Goal: Task Accomplishment & Management: Manage account settings

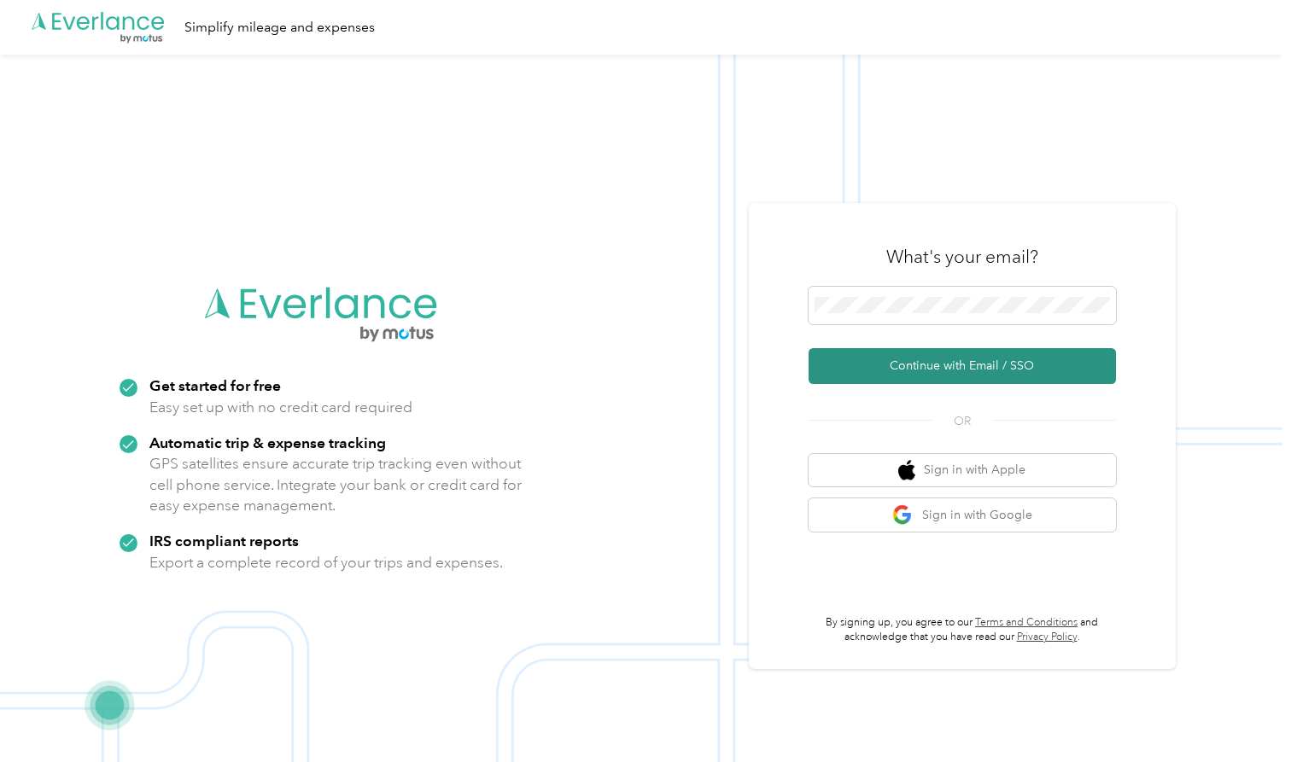
click at [954, 375] on button "Continue with Email / SSO" at bounding box center [961, 366] width 307 height 36
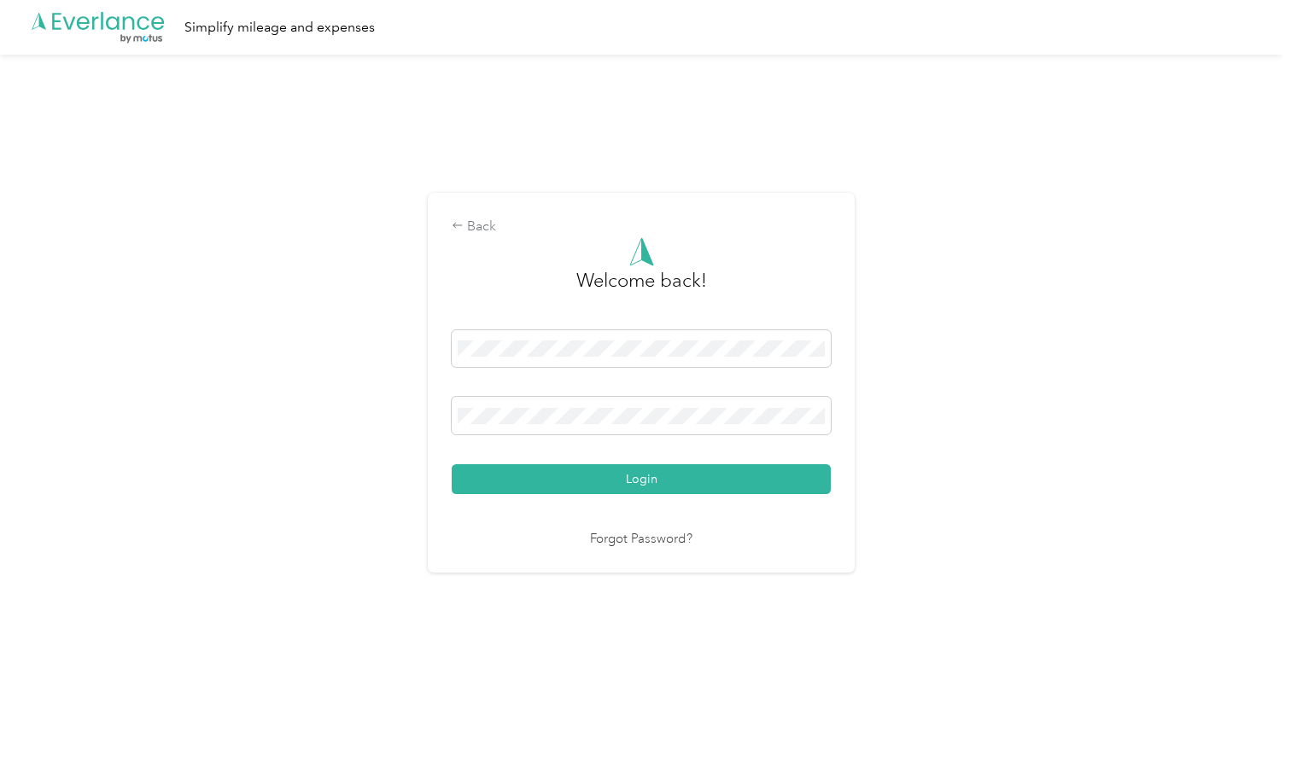
click at [645, 479] on button "Login" at bounding box center [641, 479] width 379 height 30
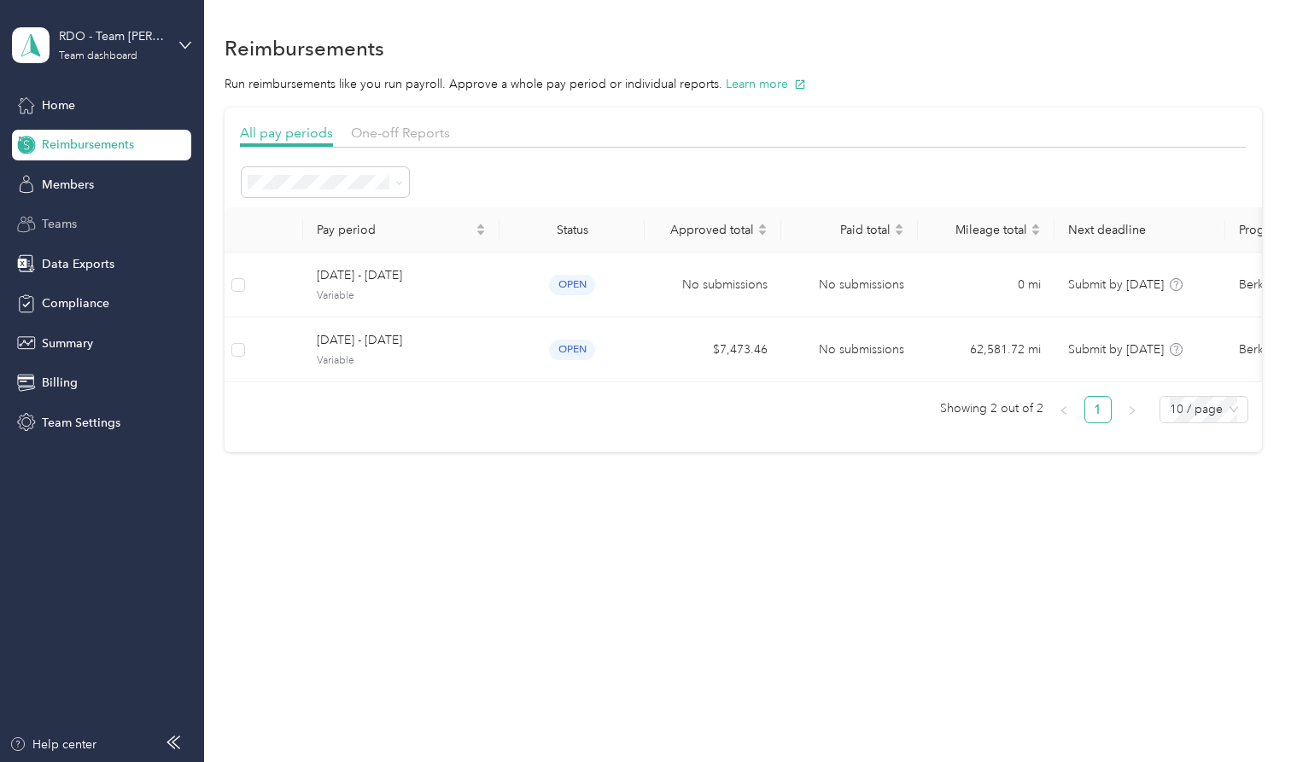
click at [67, 223] on span "Teams" at bounding box center [59, 224] width 35 height 18
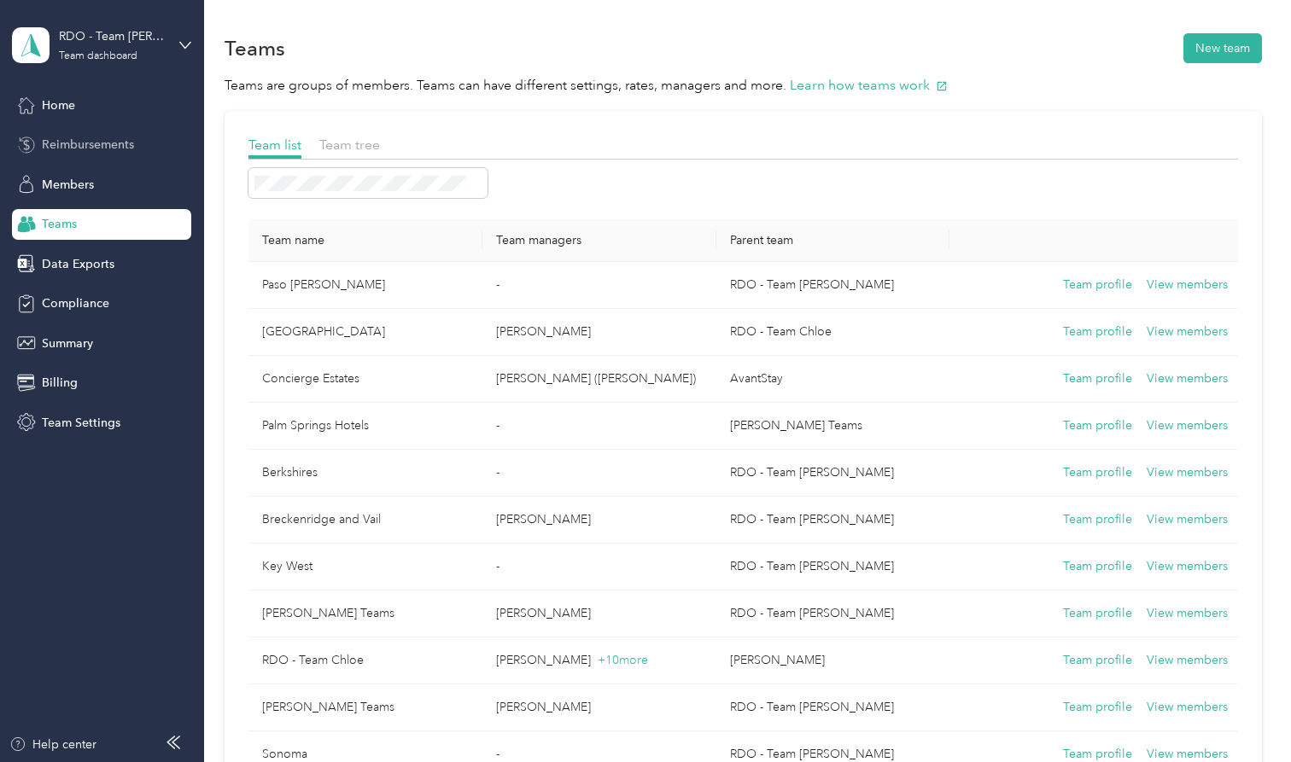
click at [90, 149] on span "Reimbursements" at bounding box center [88, 145] width 92 height 18
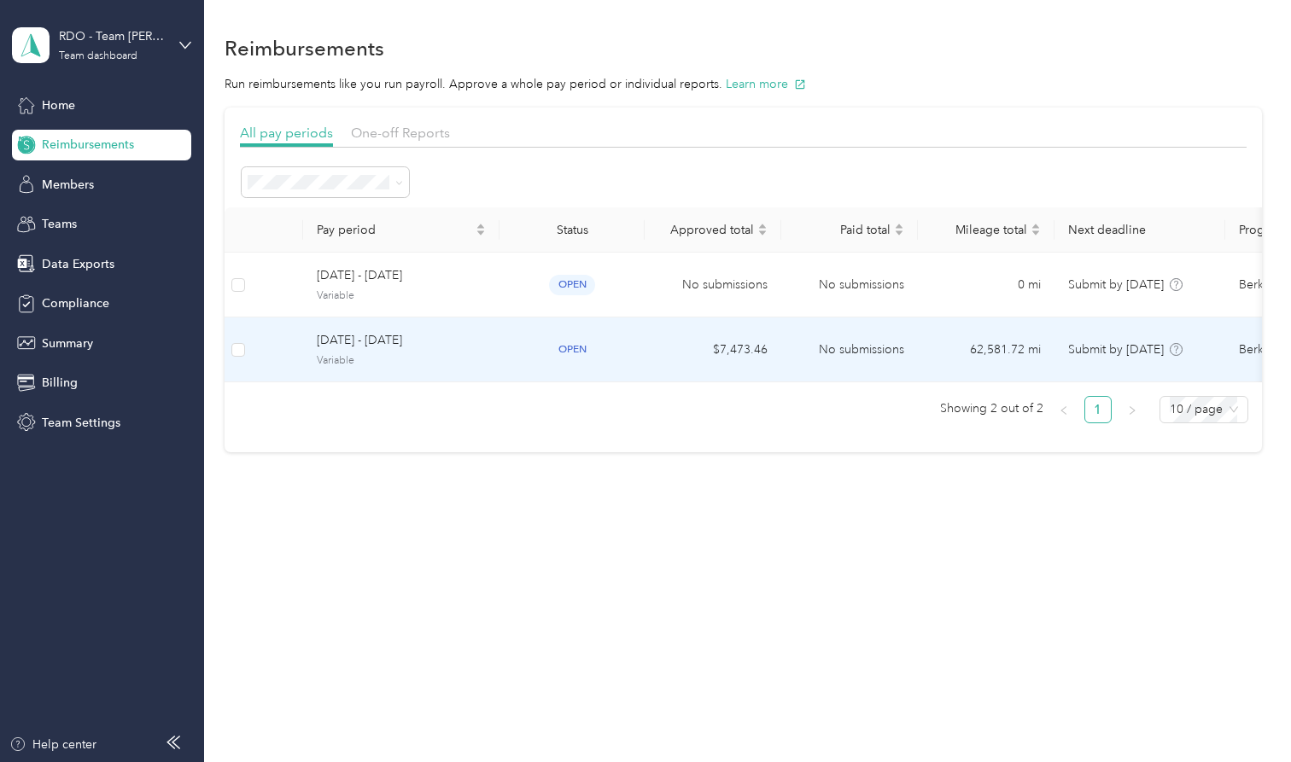
click at [373, 341] on span "[DATE] - [DATE]" at bounding box center [401, 340] width 169 height 19
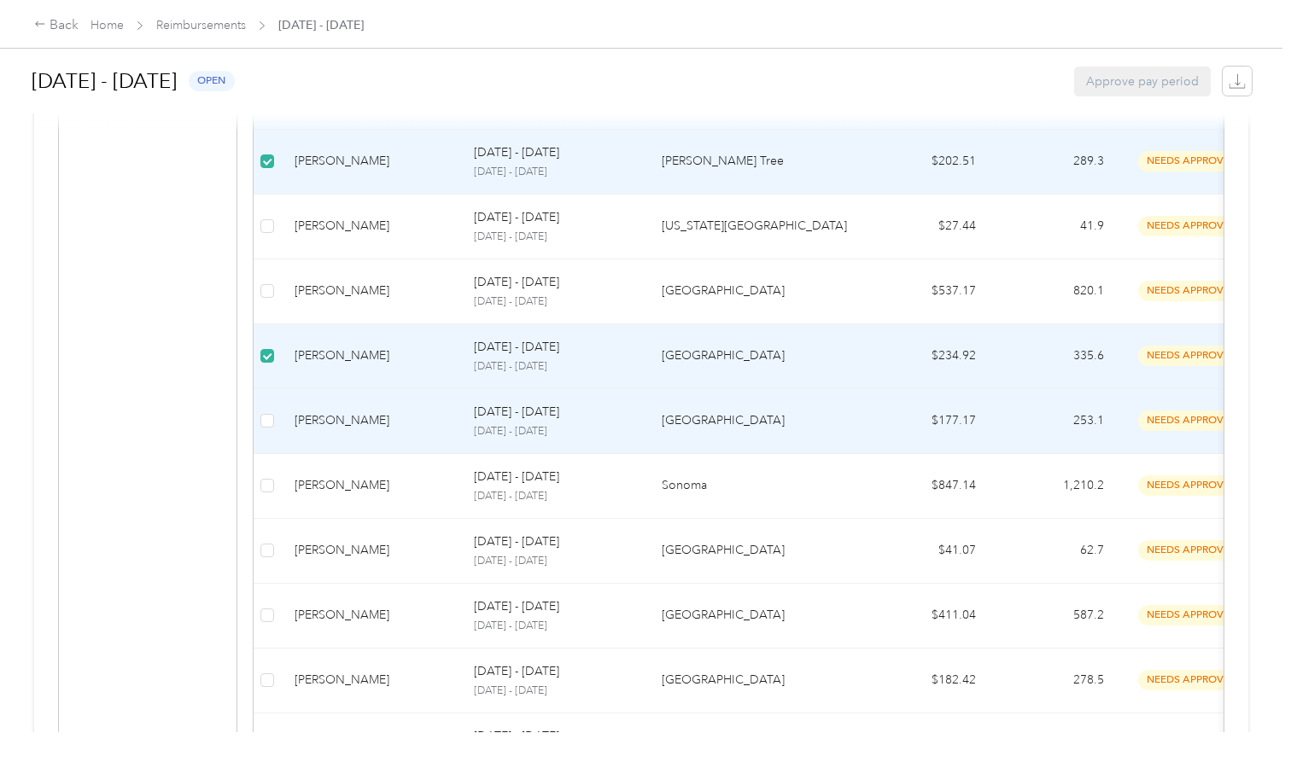
scroll to position [750, 0]
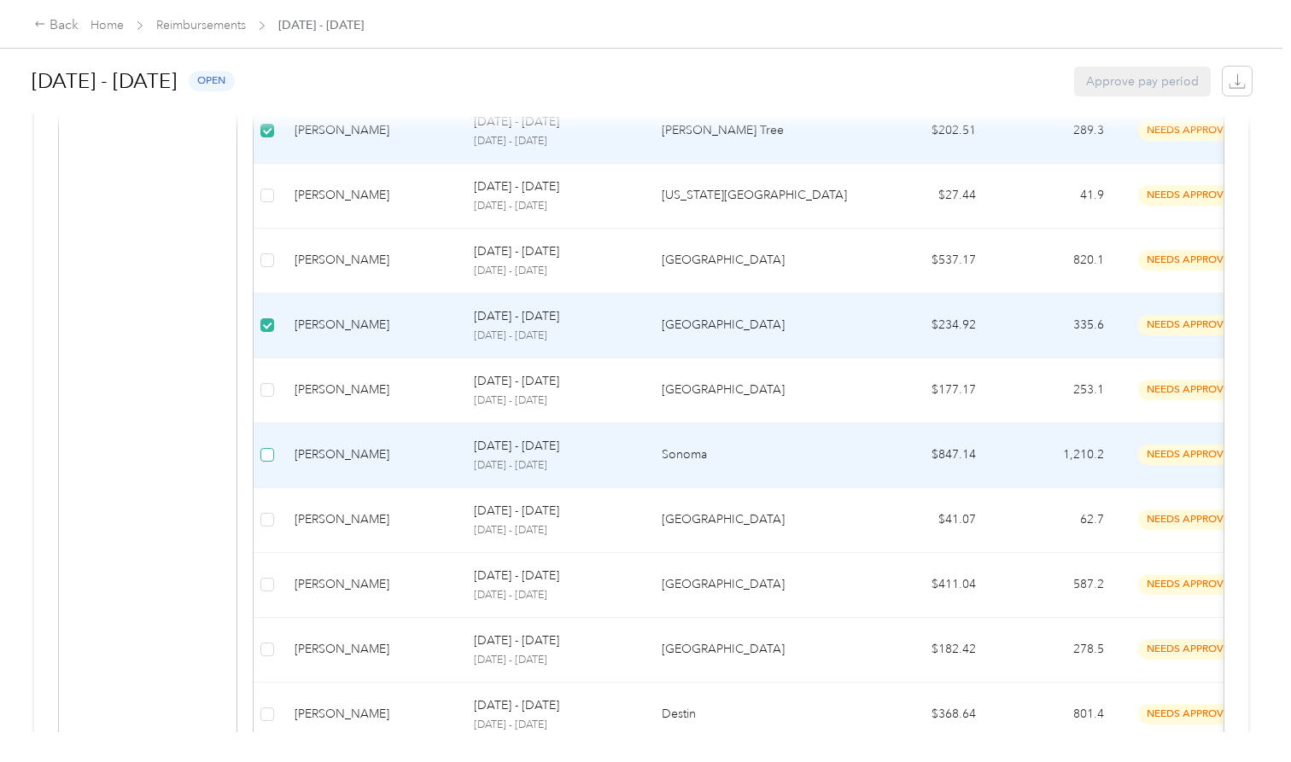
click at [270, 455] on span at bounding box center [267, 455] width 14 height 14
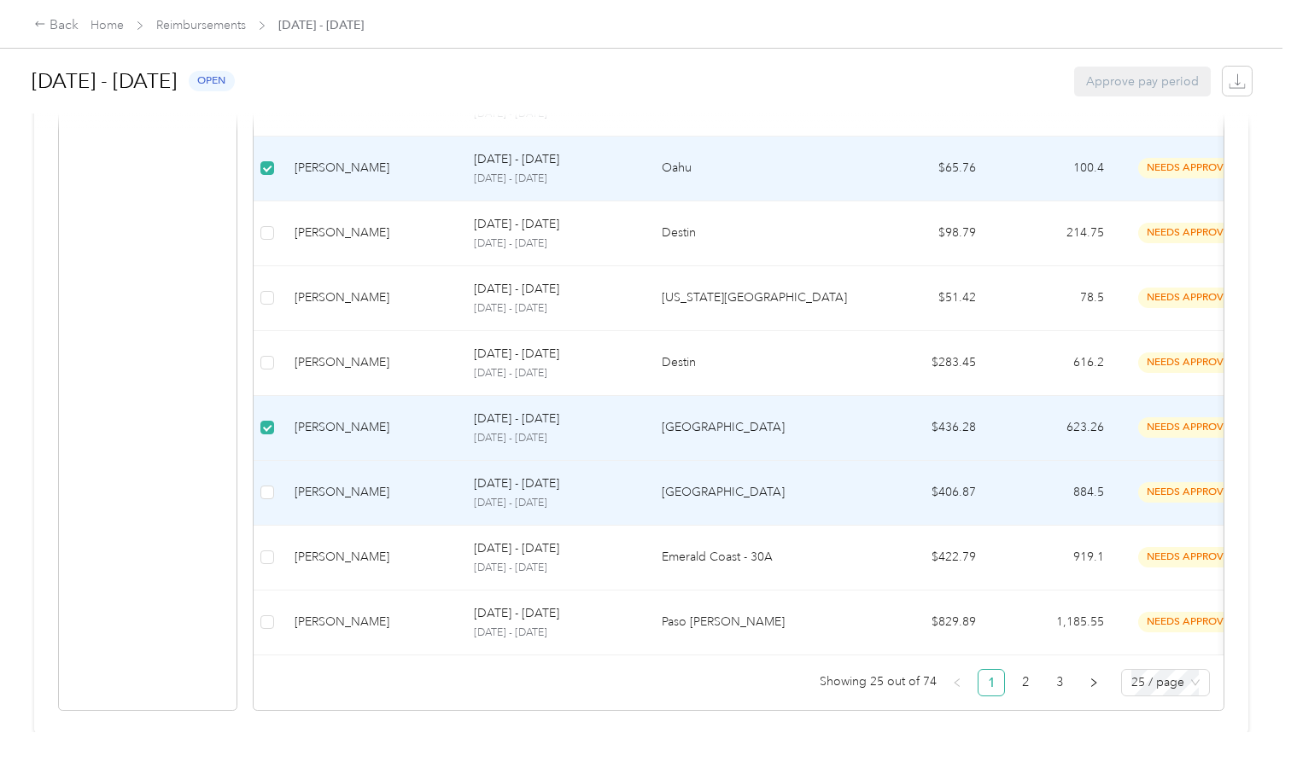
scroll to position [1490, 0]
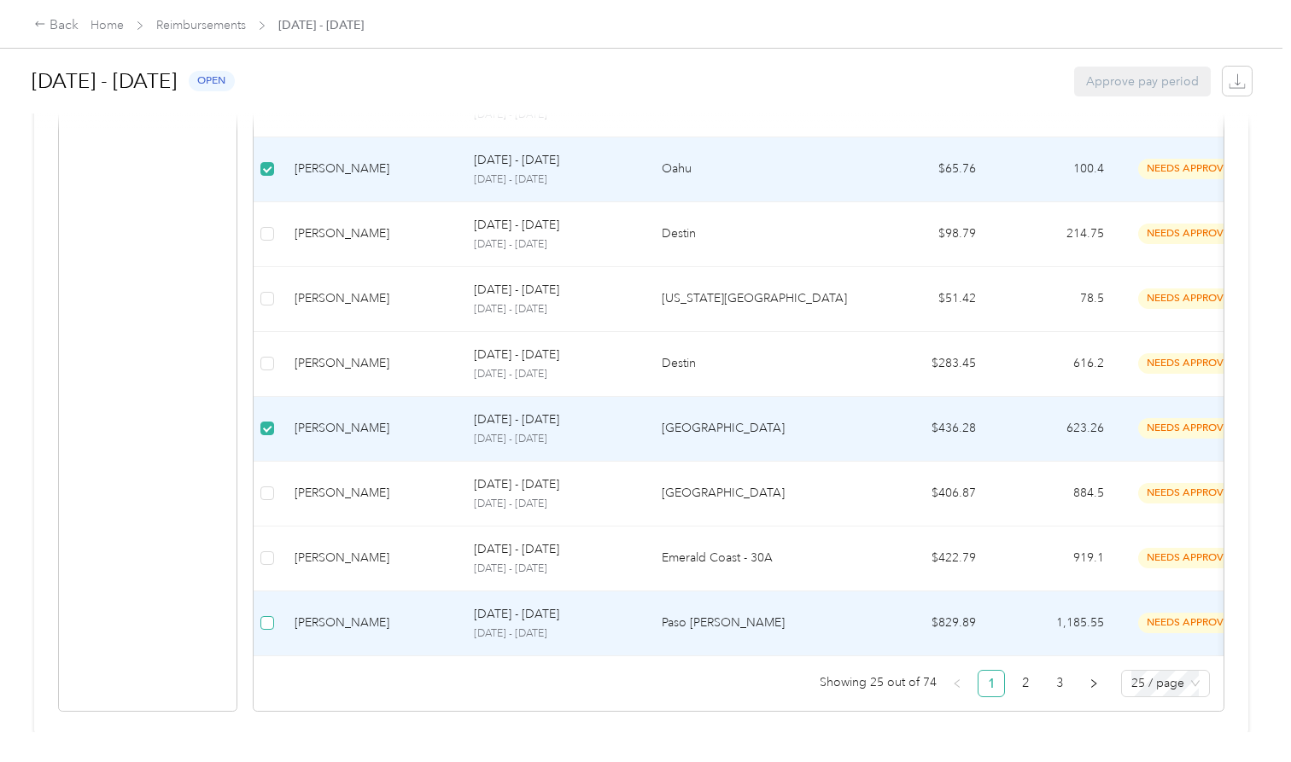
click at [271, 616] on span at bounding box center [267, 623] width 14 height 14
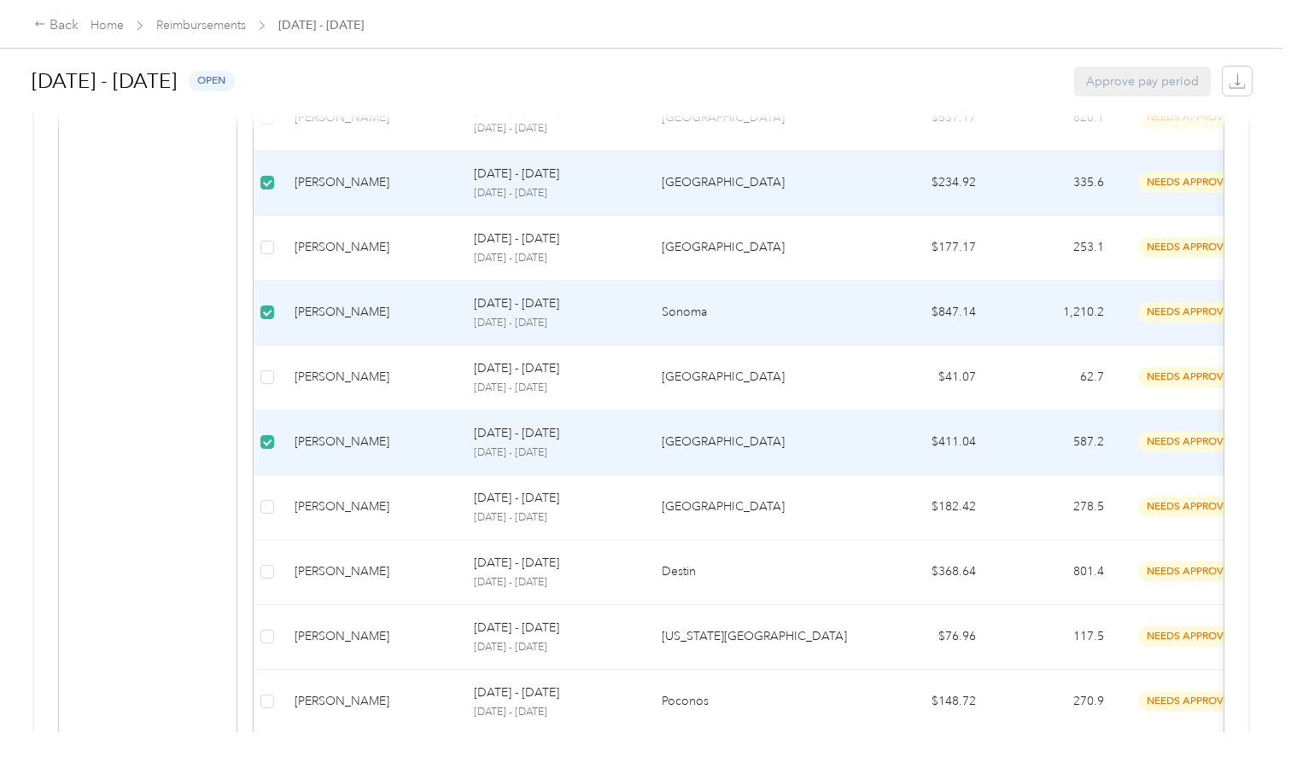
scroll to position [806, 0]
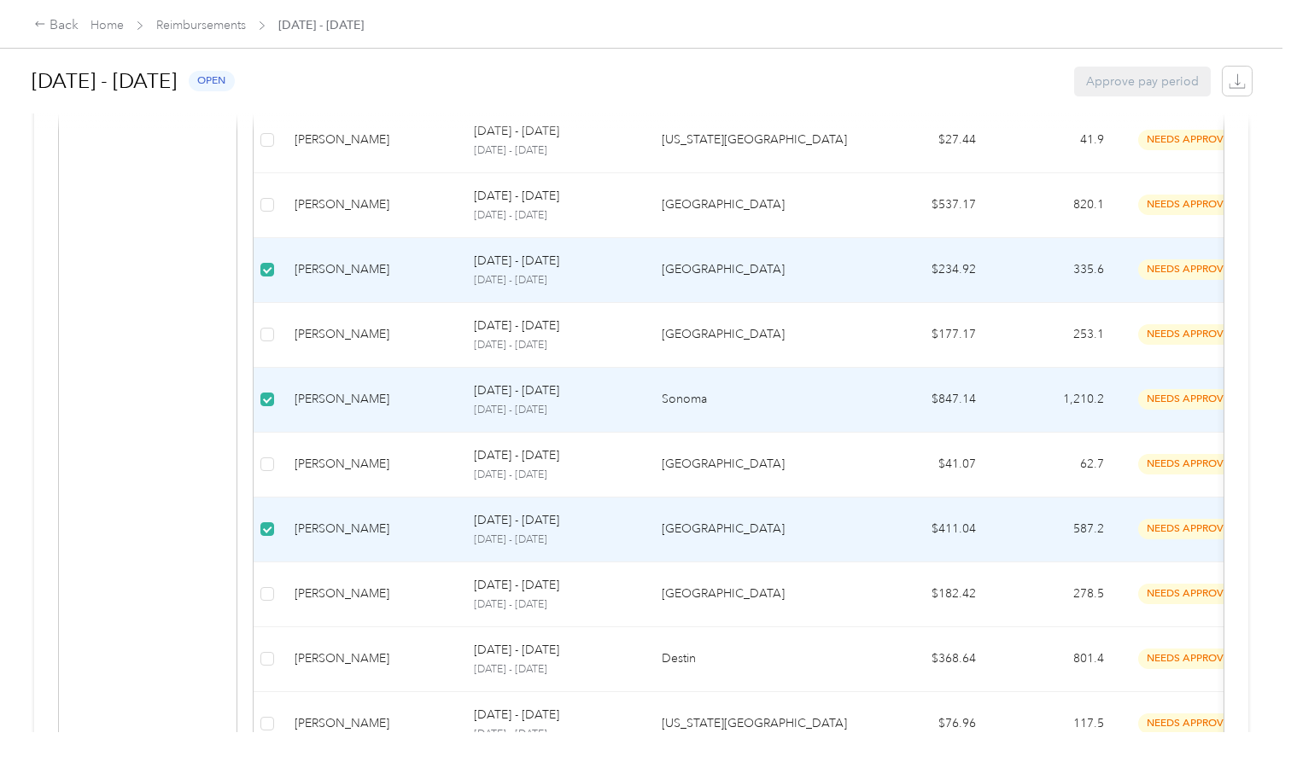
click at [1138, 82] on div "Approve pay period" at bounding box center [1142, 82] width 137 height 30
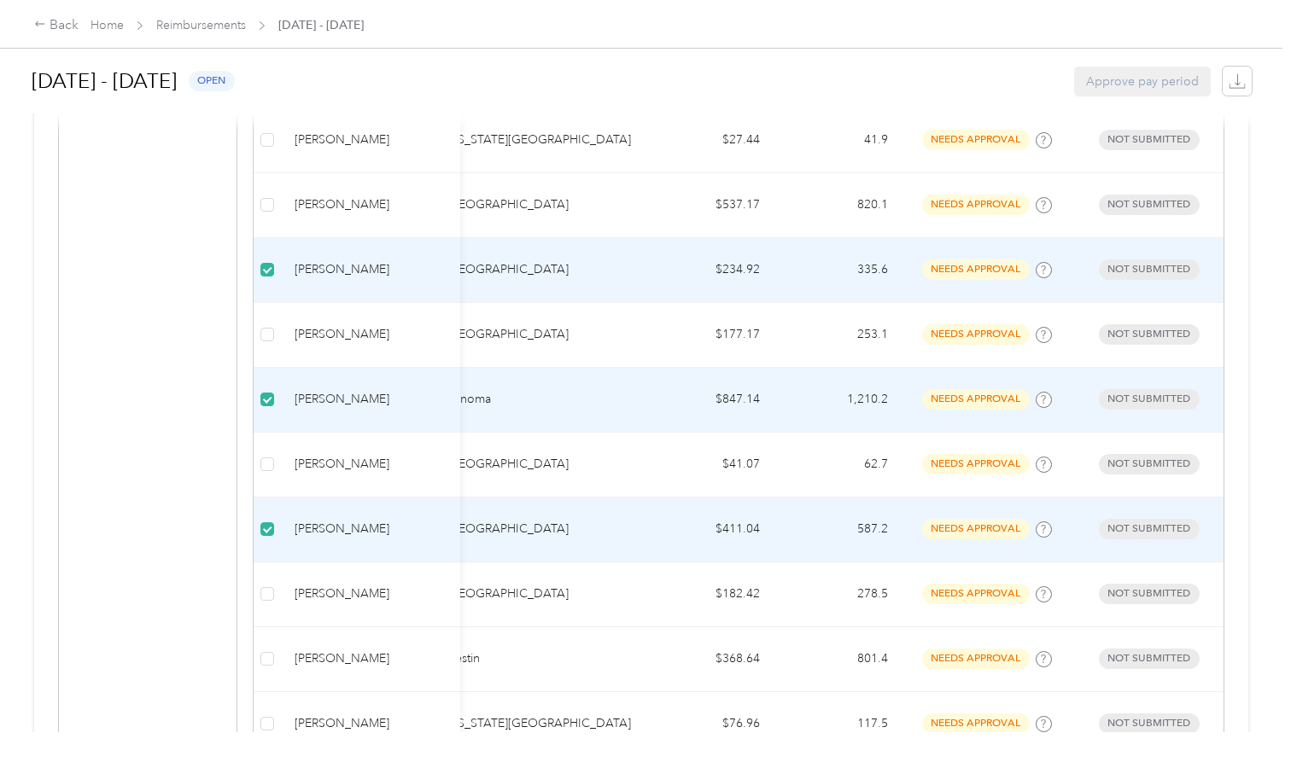
scroll to position [0, 214]
click at [545, 278] on td "[GEOGRAPHIC_DATA]" at bounding box center [540, 270] width 213 height 65
click at [490, 268] on p "[GEOGRAPHIC_DATA]" at bounding box center [540, 269] width 186 height 19
click at [314, 269] on div "[PERSON_NAME]" at bounding box center [371, 269] width 152 height 19
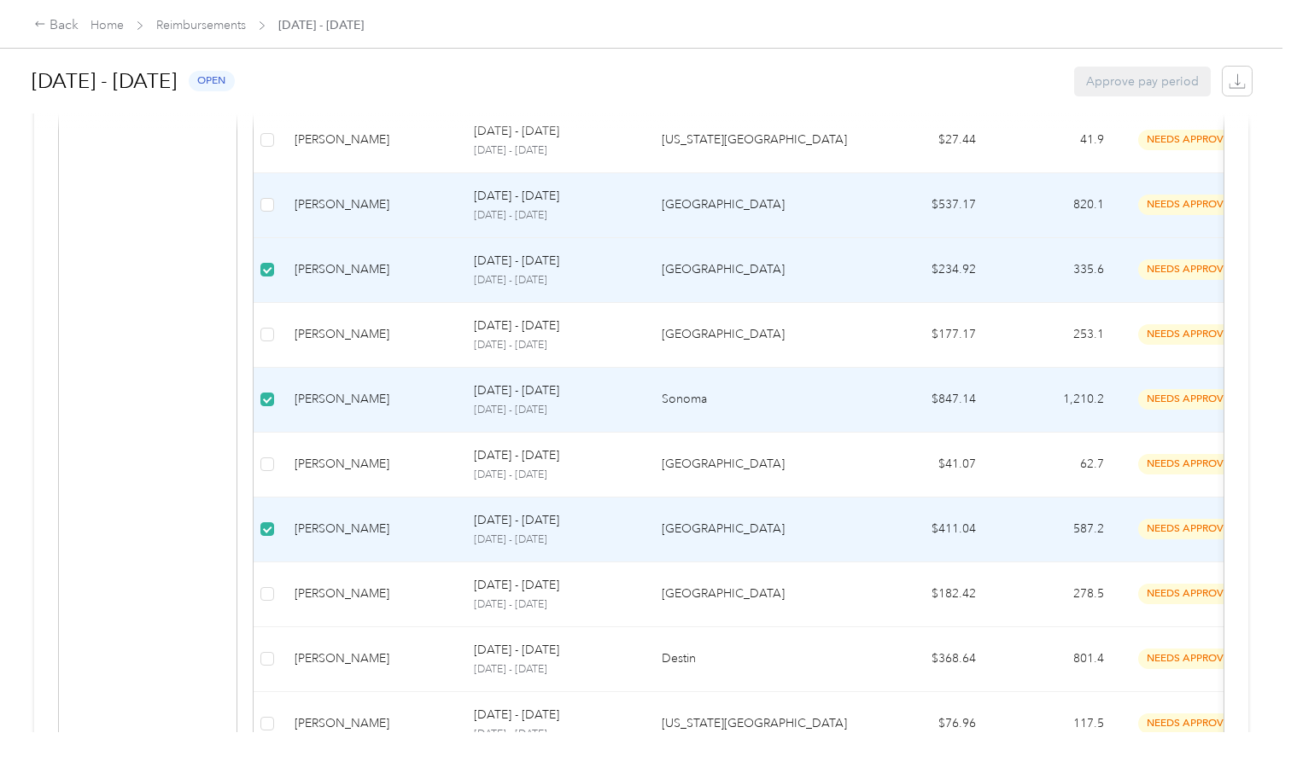
scroll to position [0, 0]
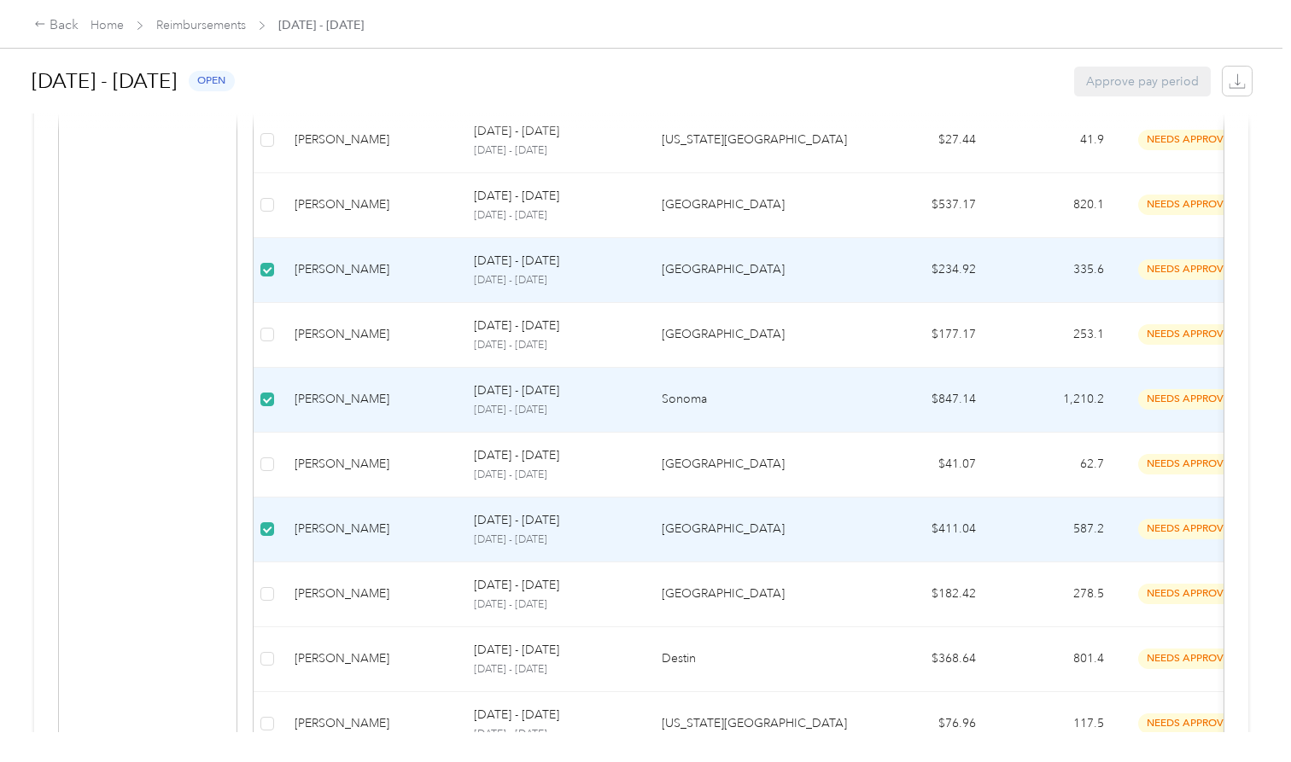
click at [382, 266] on div "[PERSON_NAME]" at bounding box center [371, 269] width 152 height 19
click at [401, 64] on div "September 1 - 30, 2025 open Approve pay period" at bounding box center [642, 81] width 1220 height 65
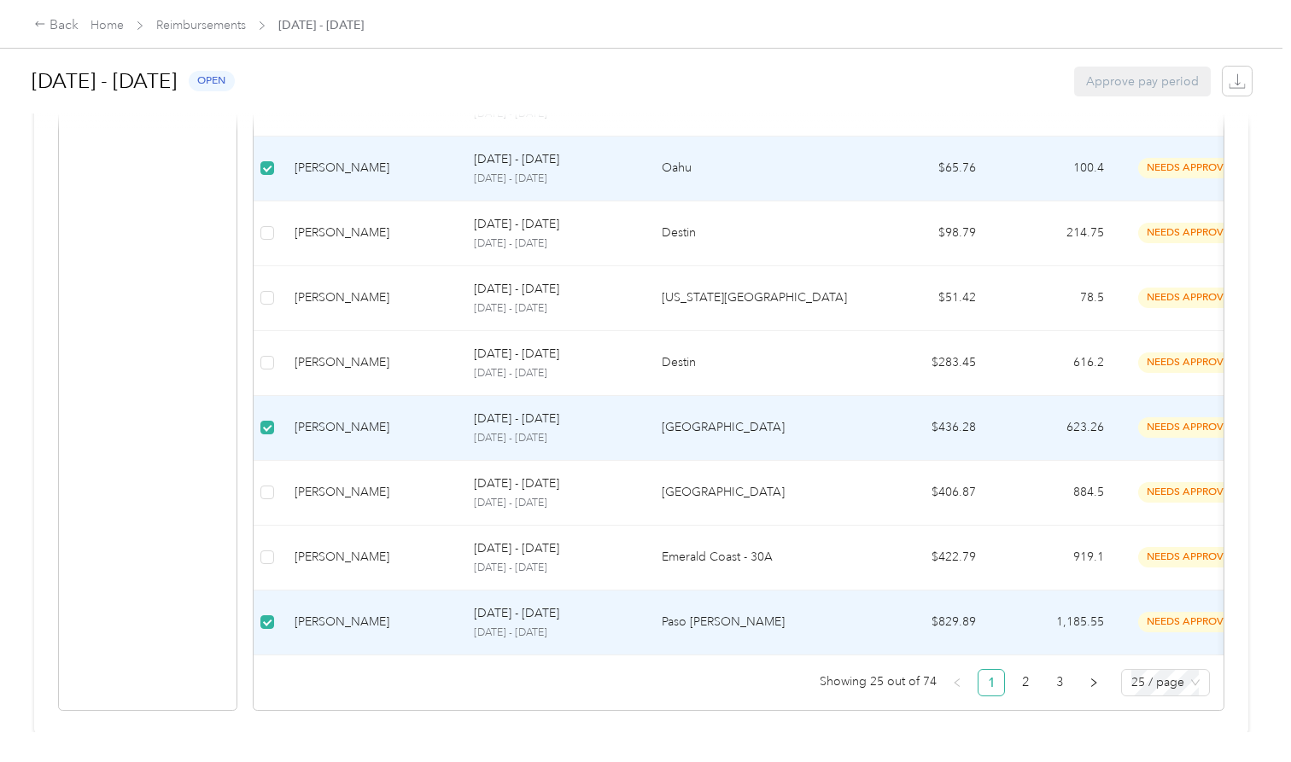
scroll to position [1490, 0]
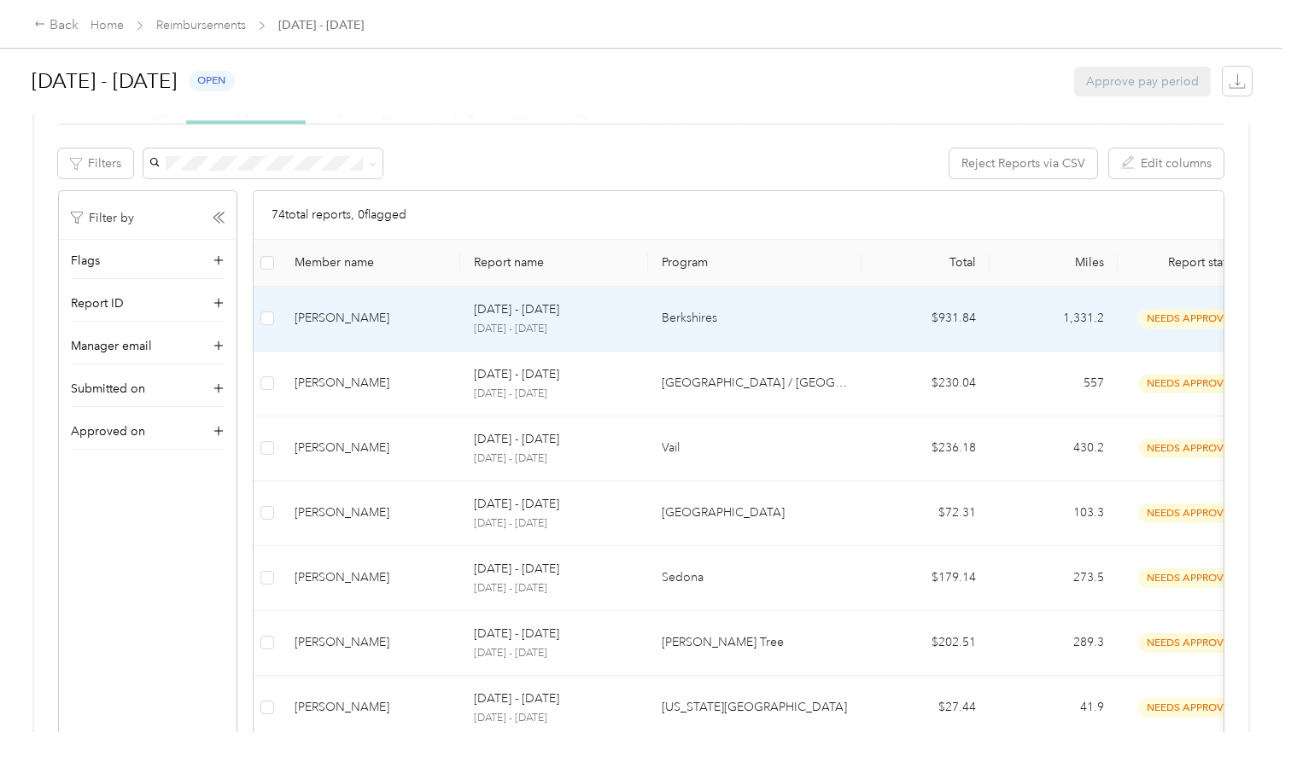
scroll to position [251, 0]
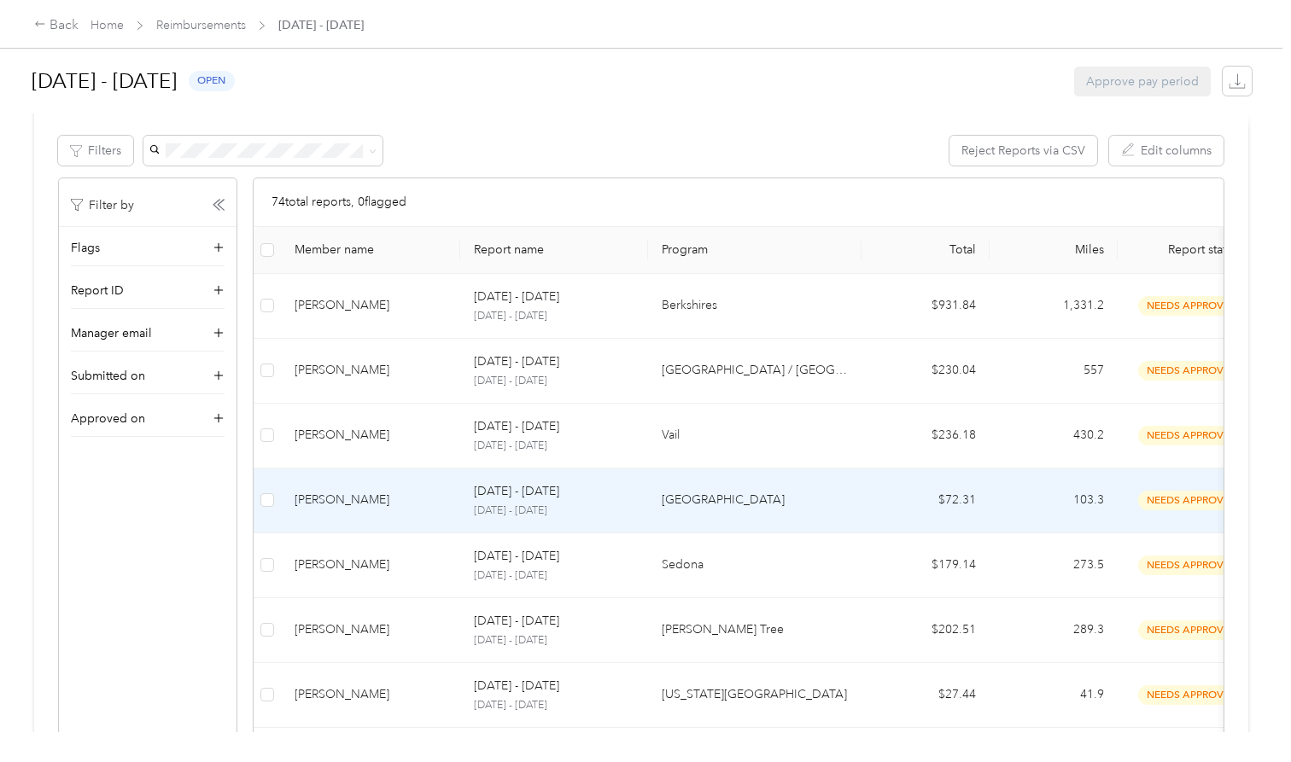
click at [400, 495] on div "[PERSON_NAME]" at bounding box center [371, 500] width 152 height 19
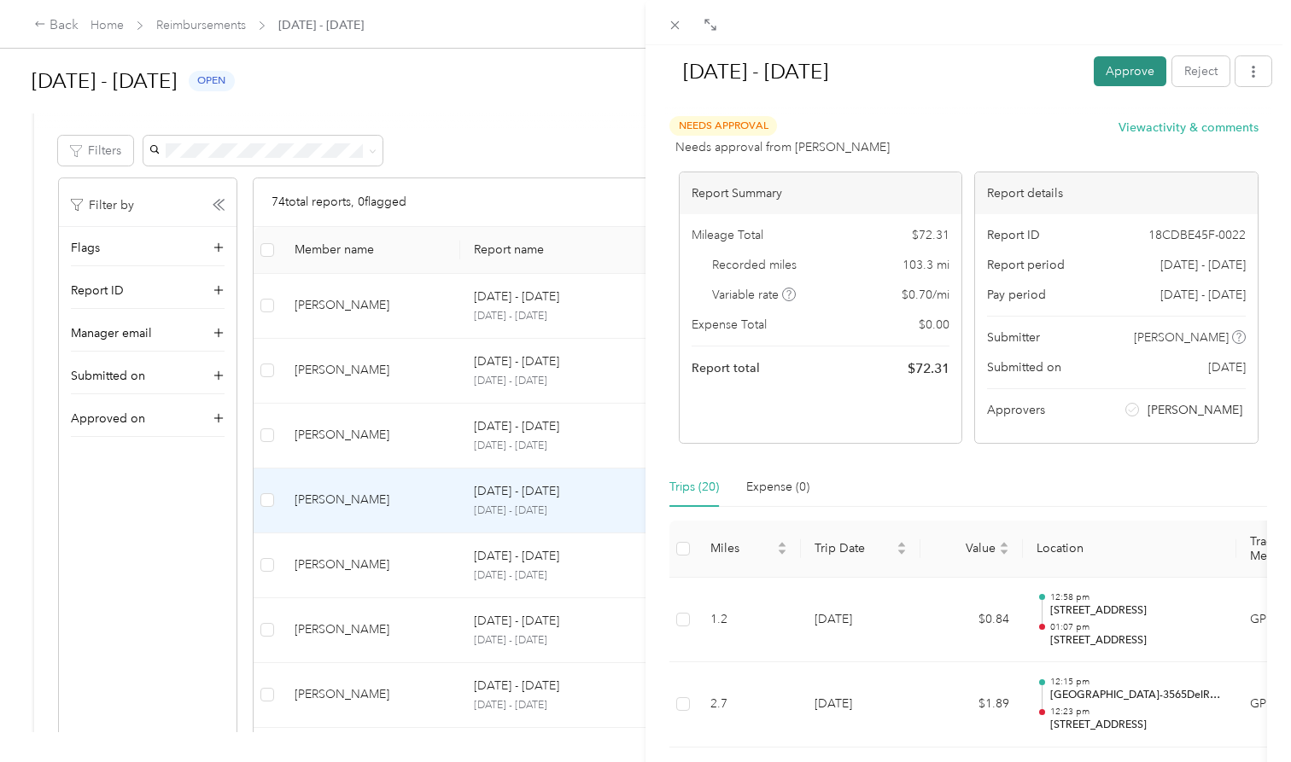
click at [1124, 67] on button "Approve" at bounding box center [1130, 71] width 73 height 30
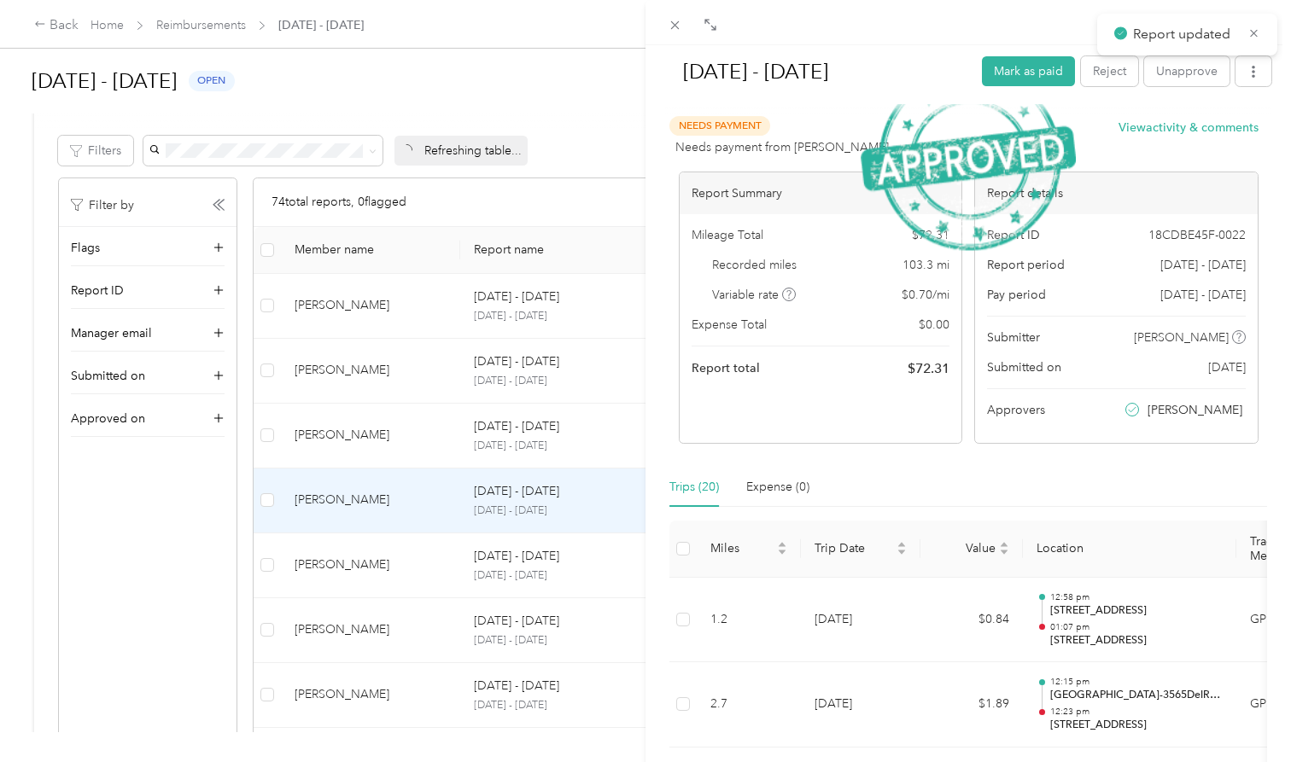
click at [417, 564] on div "[DATE] - [DATE] [PERSON_NAME] as paid Reject Unapprove Needs Payment Needs paym…" at bounding box center [645, 381] width 1291 height 762
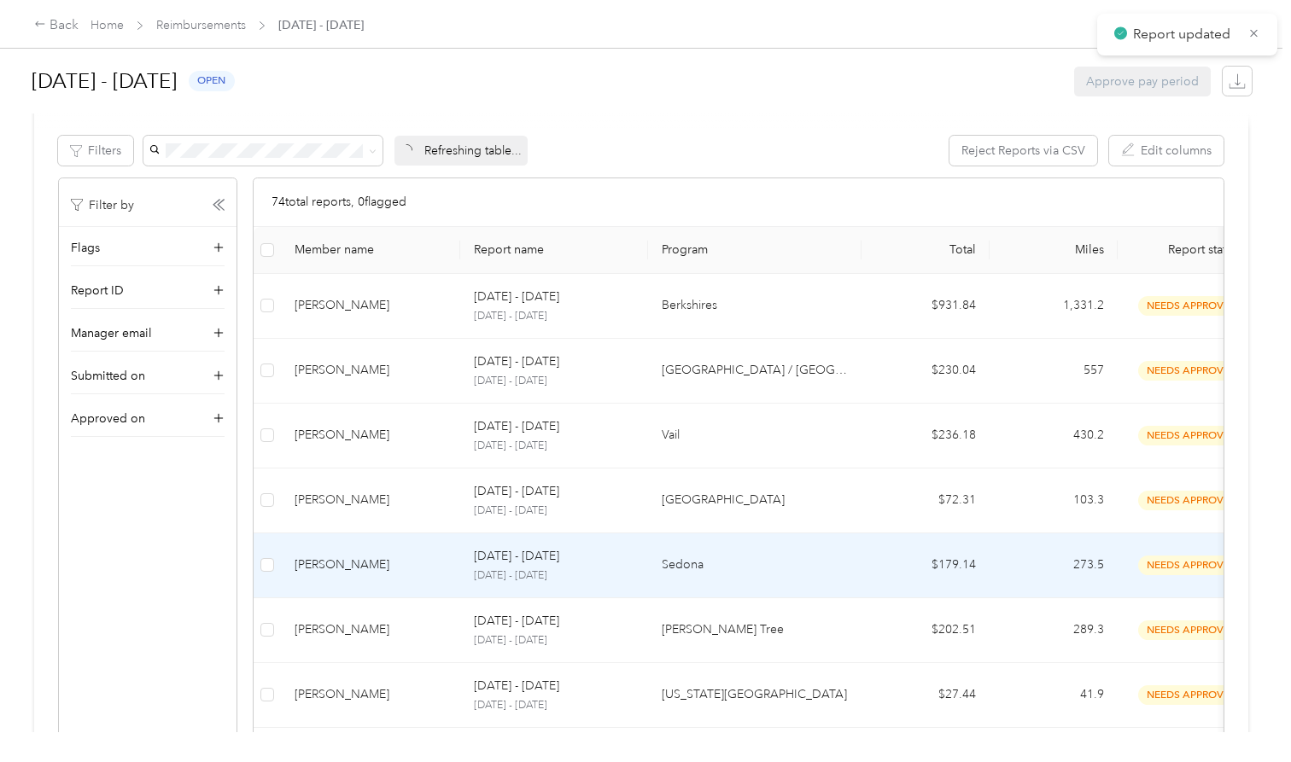
click at [417, 564] on div "[PERSON_NAME]" at bounding box center [371, 565] width 152 height 19
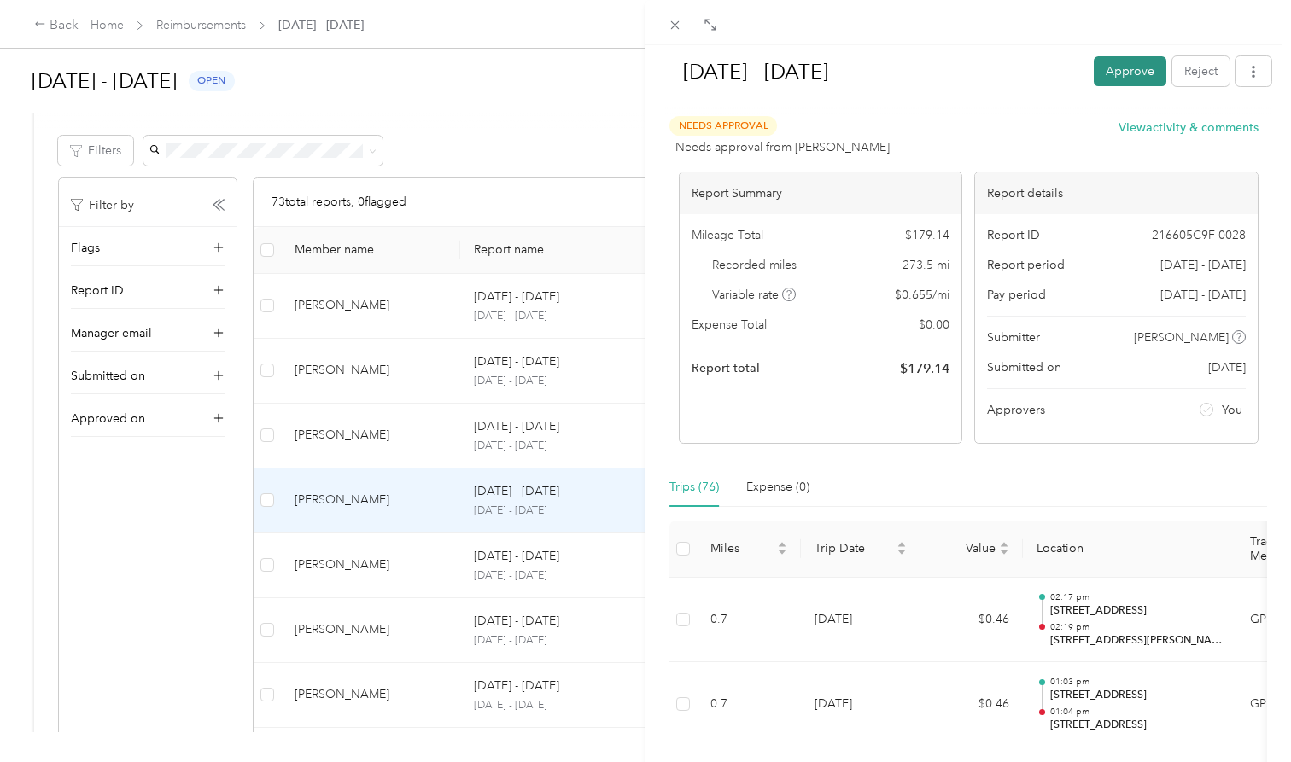
click at [1123, 73] on button "Approve" at bounding box center [1130, 71] width 73 height 30
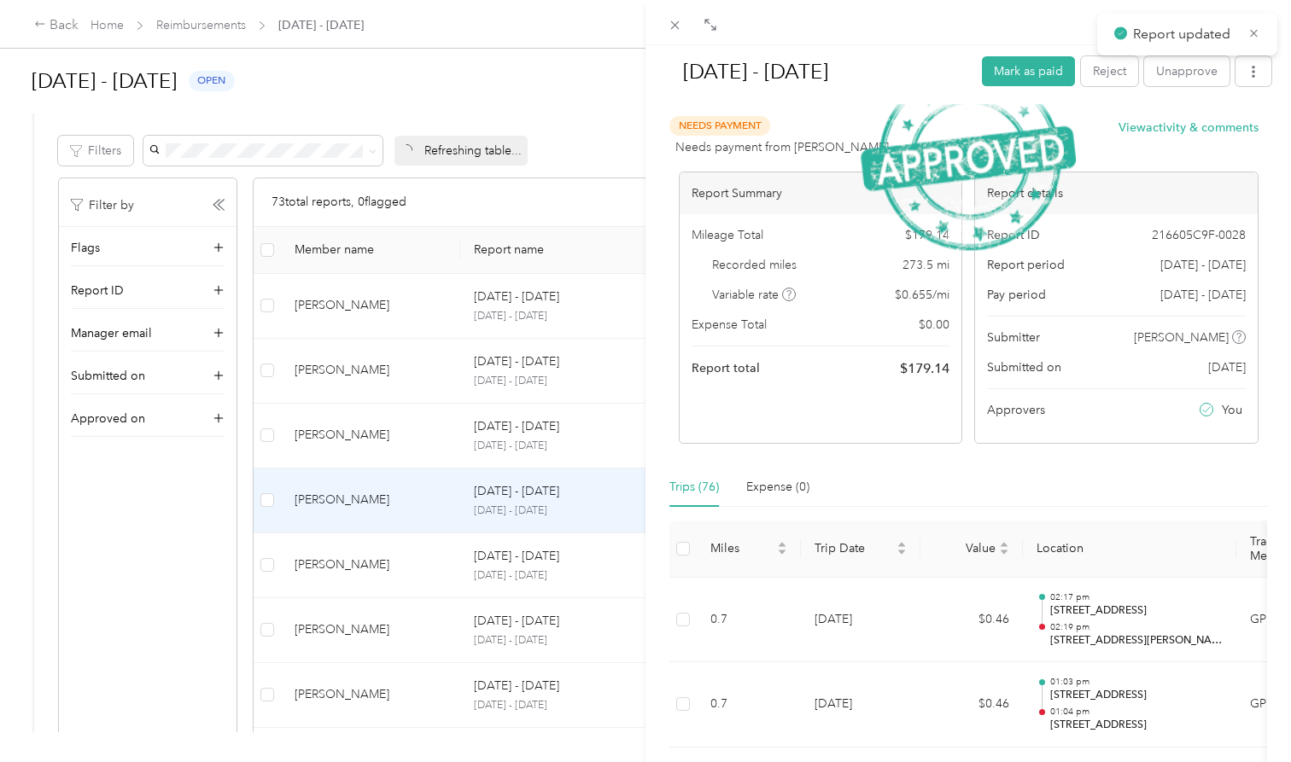
click at [374, 572] on div "[DATE] - [DATE] Mark as paid Reject Unapprove Needs Payment Needs payment from …" at bounding box center [645, 381] width 1291 height 762
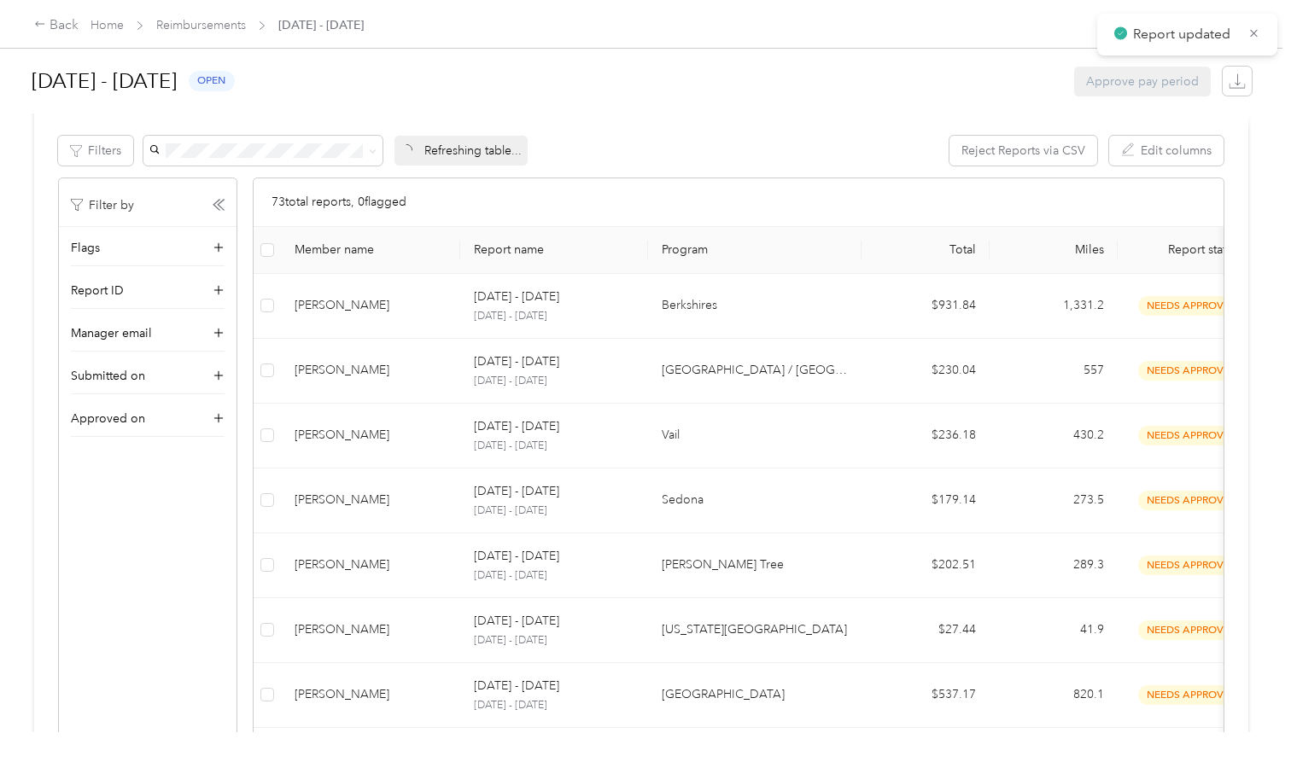
click at [374, 572] on div "[PERSON_NAME]" at bounding box center [371, 565] width 152 height 19
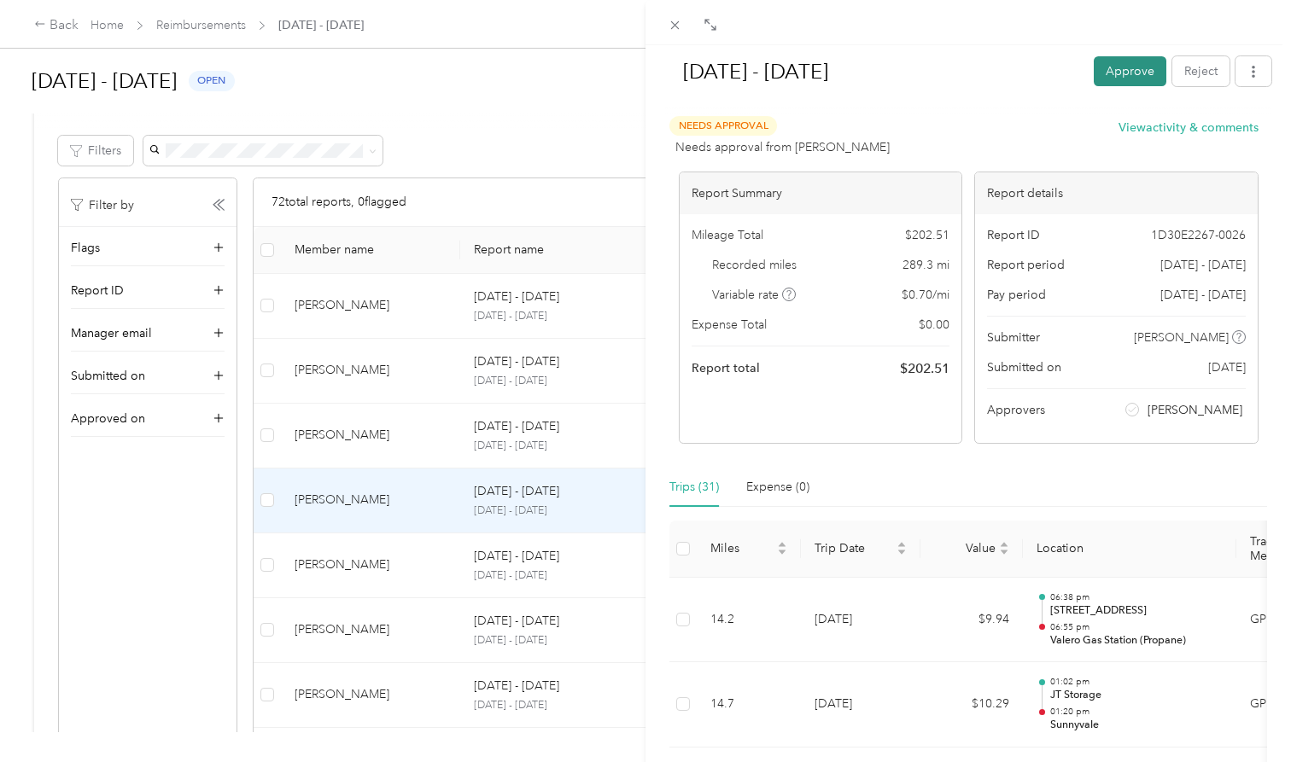
click at [1140, 75] on button "Approve" at bounding box center [1130, 71] width 73 height 30
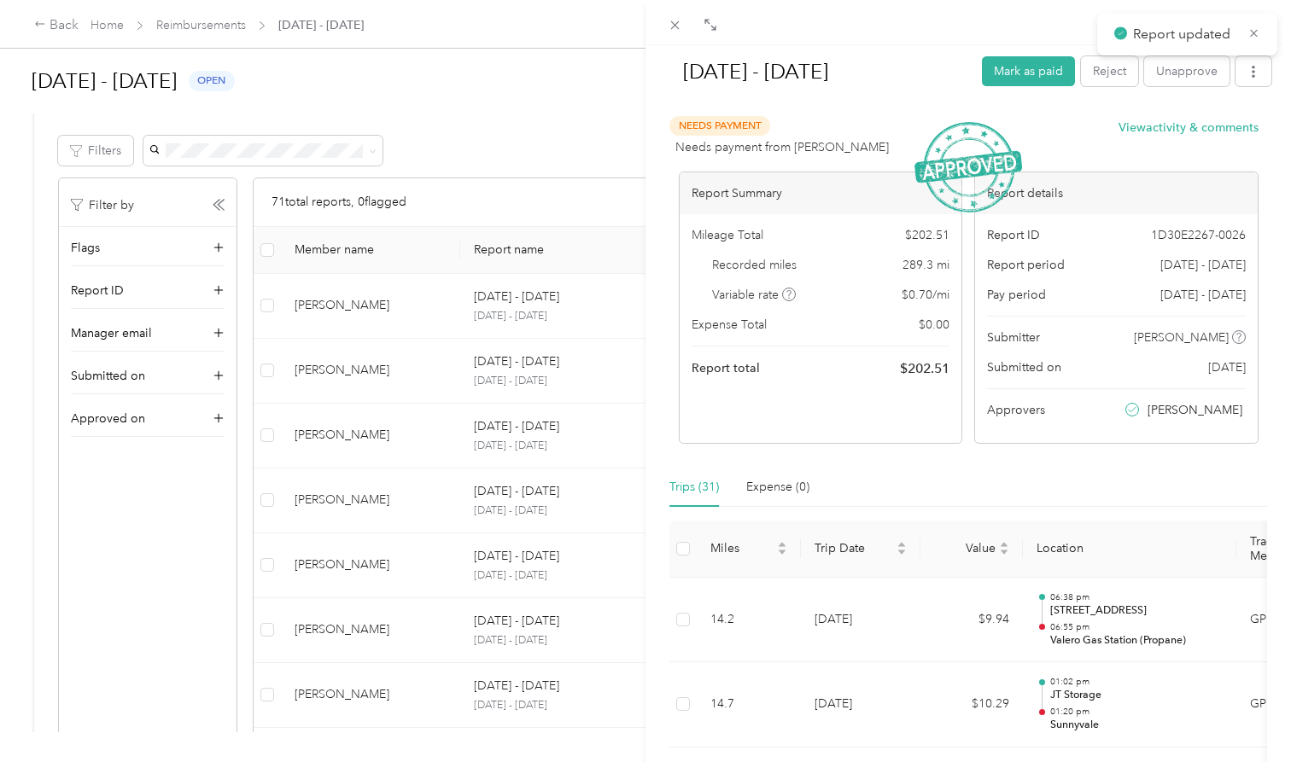
click at [384, 699] on div "[DATE] - [DATE] Mark as paid Reject Unapprove Needs Payment Needs payment from …" at bounding box center [645, 381] width 1291 height 762
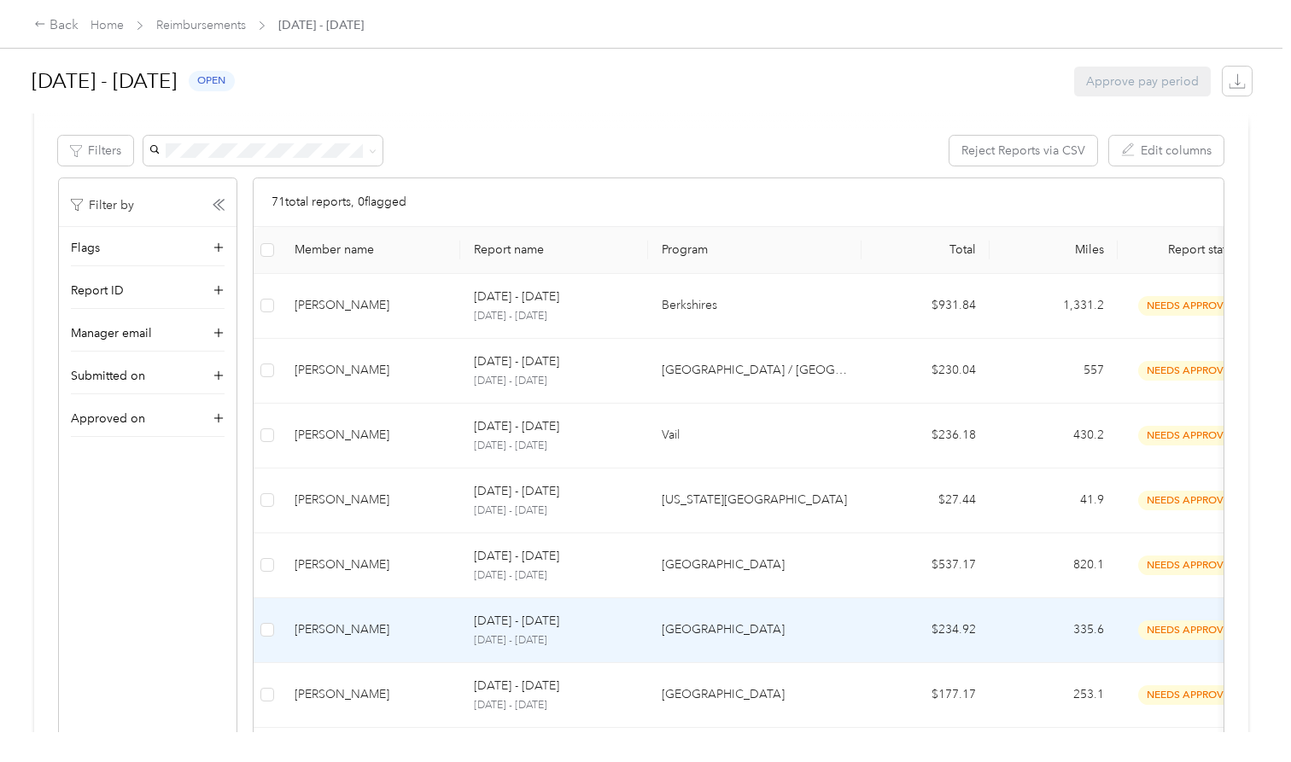
click at [397, 626] on div "[PERSON_NAME]" at bounding box center [371, 630] width 152 height 19
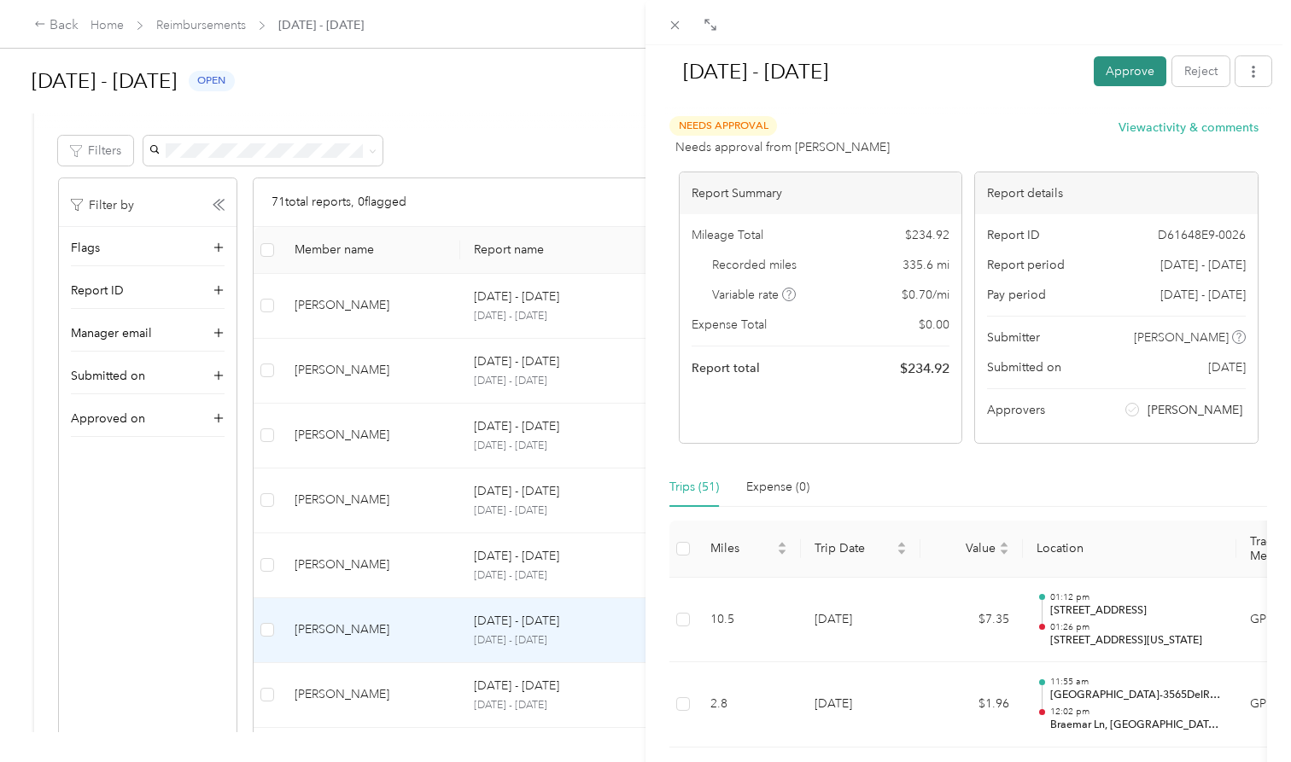
click at [1133, 71] on button "Approve" at bounding box center [1130, 71] width 73 height 30
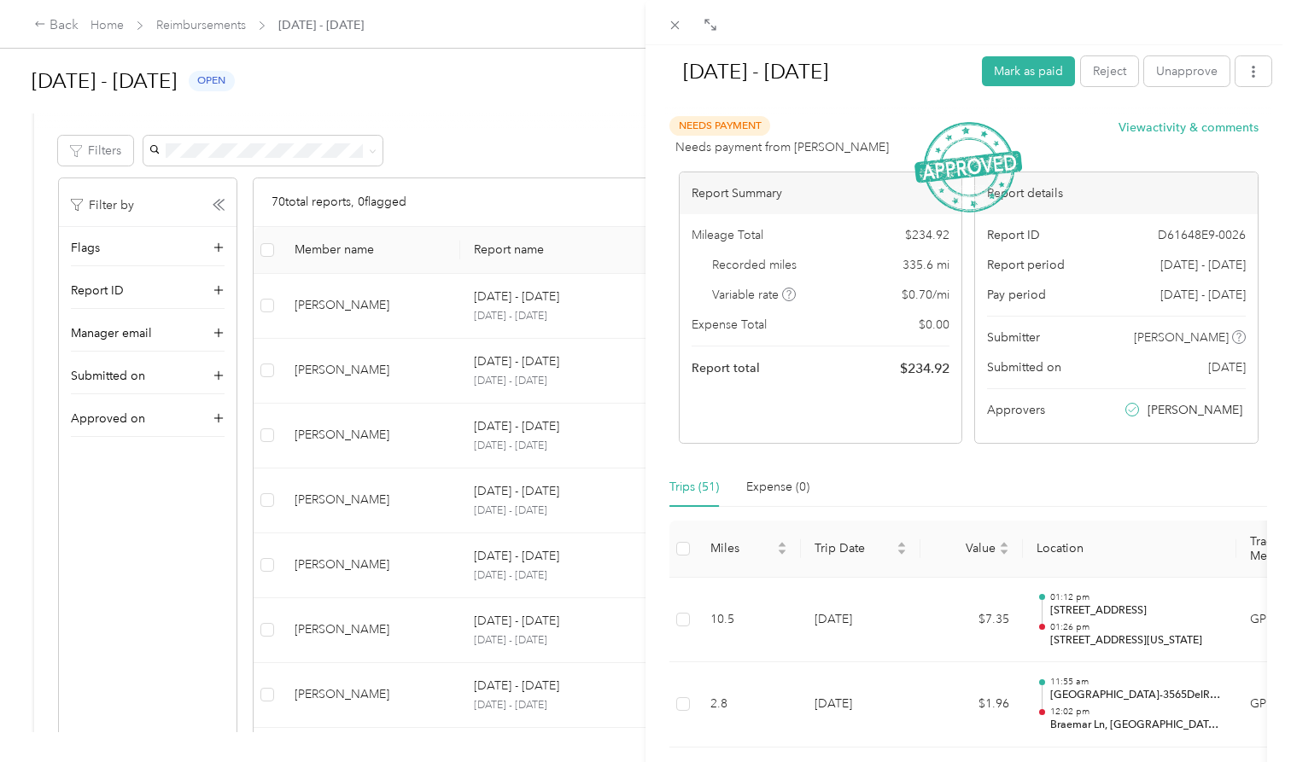
click at [392, 701] on div "[DATE] - [DATE] Mark as paid Reject Unapprove Needs Payment Needs payment from …" at bounding box center [645, 381] width 1291 height 762
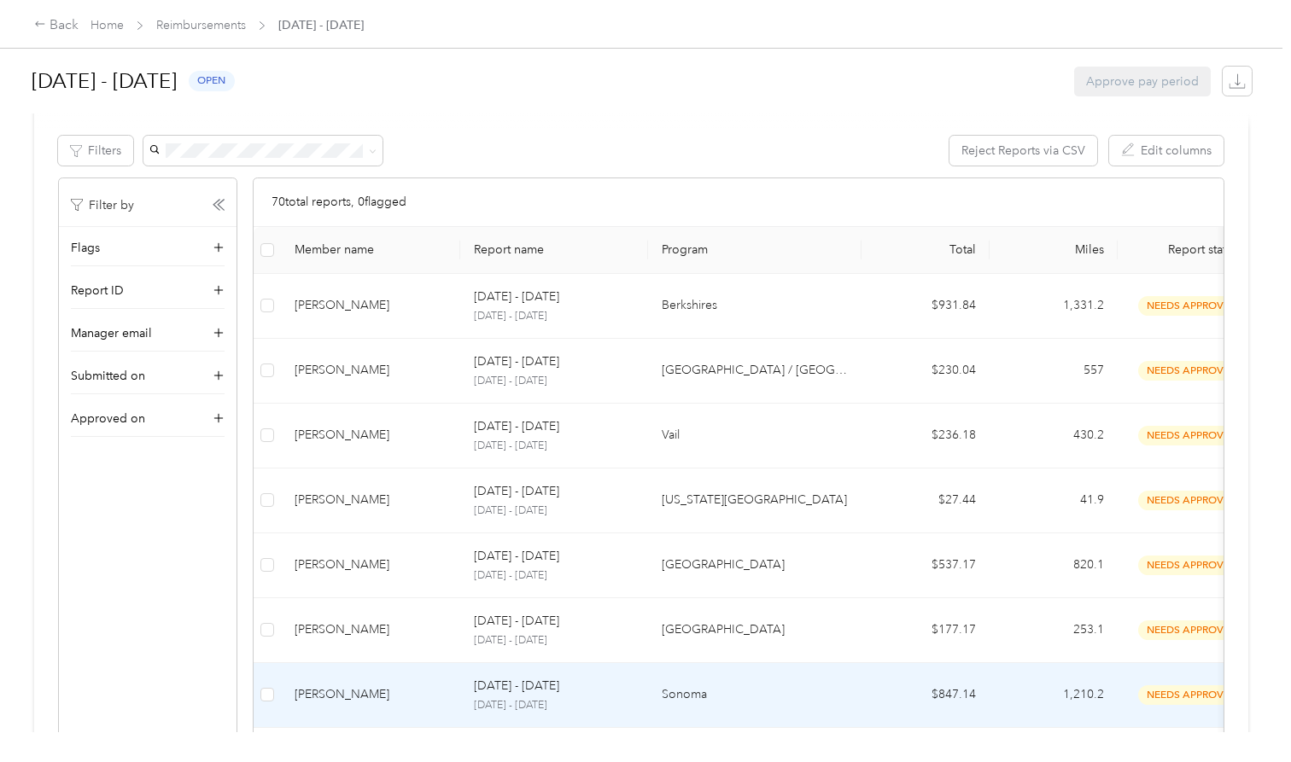
click at [403, 689] on div "[PERSON_NAME]" at bounding box center [371, 694] width 152 height 19
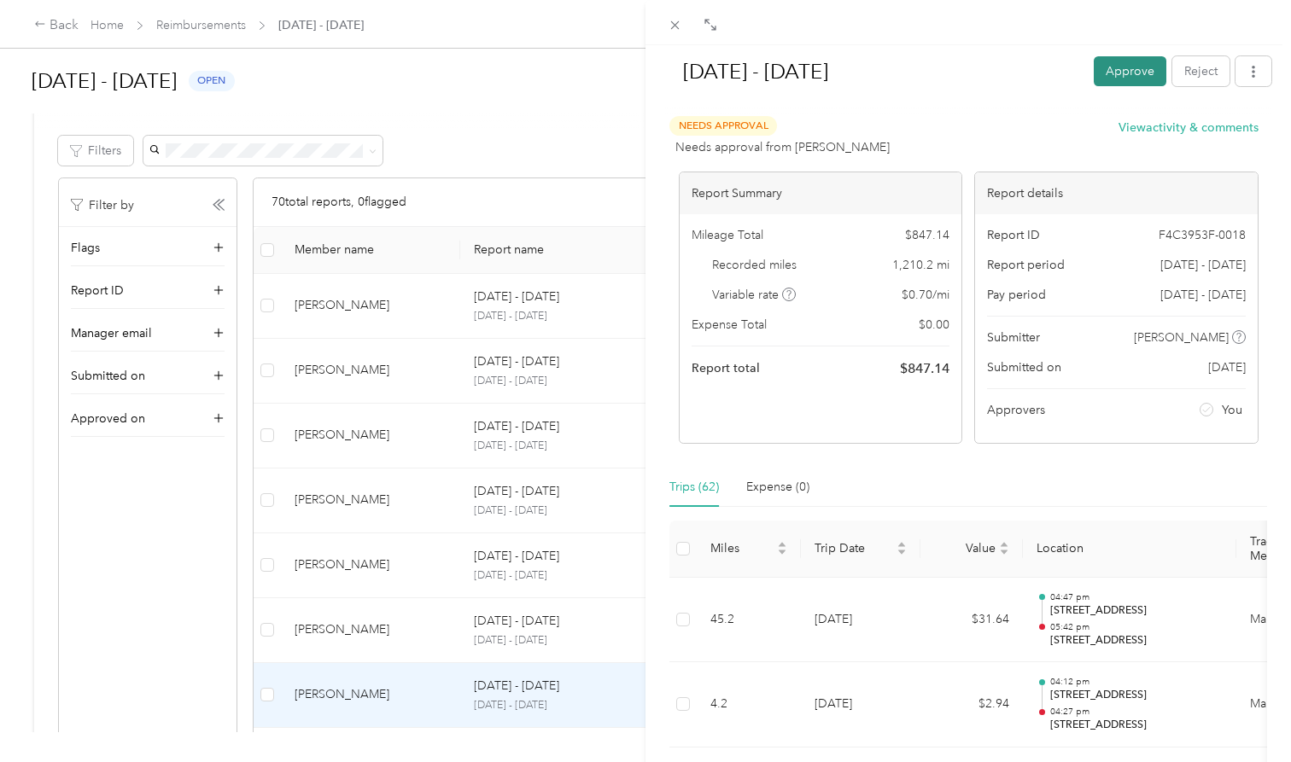
click at [1119, 72] on button "Approve" at bounding box center [1130, 71] width 73 height 30
click at [674, 23] on icon at bounding box center [675, 25] width 15 height 15
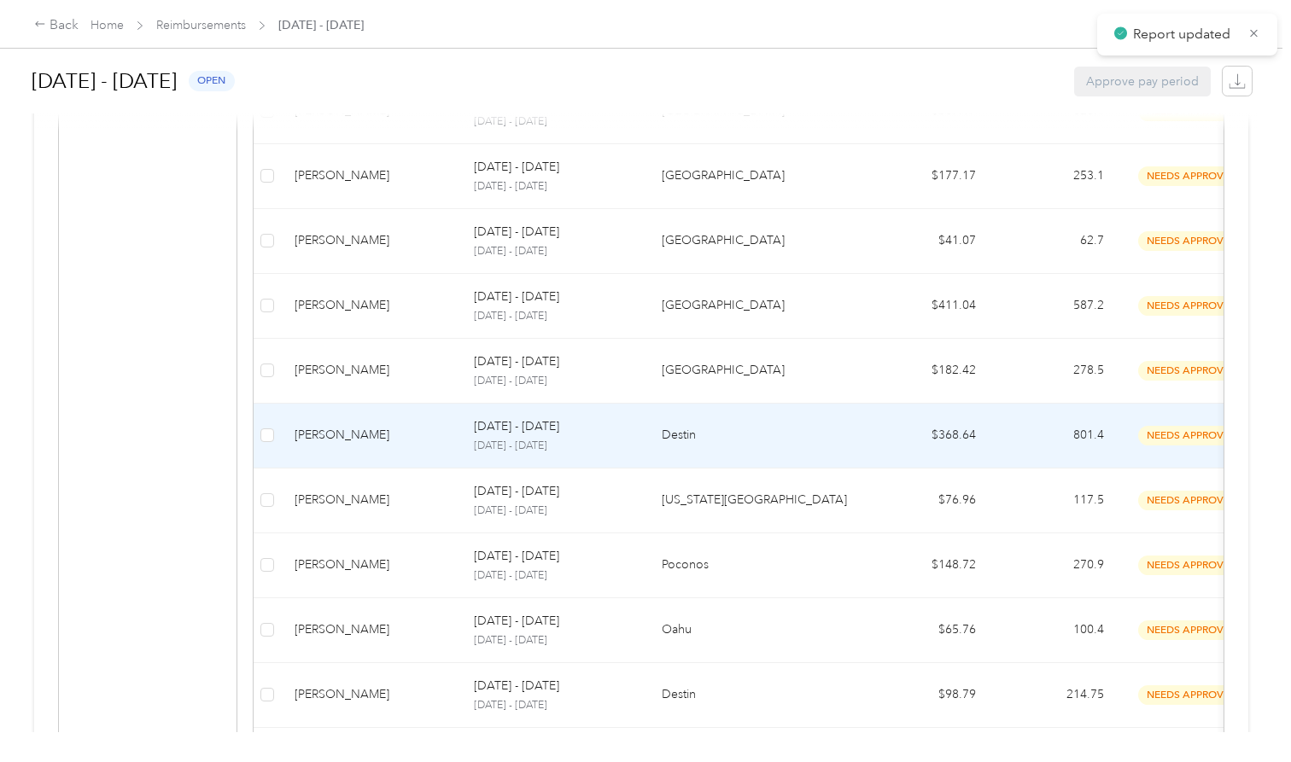
scroll to position [693, 0]
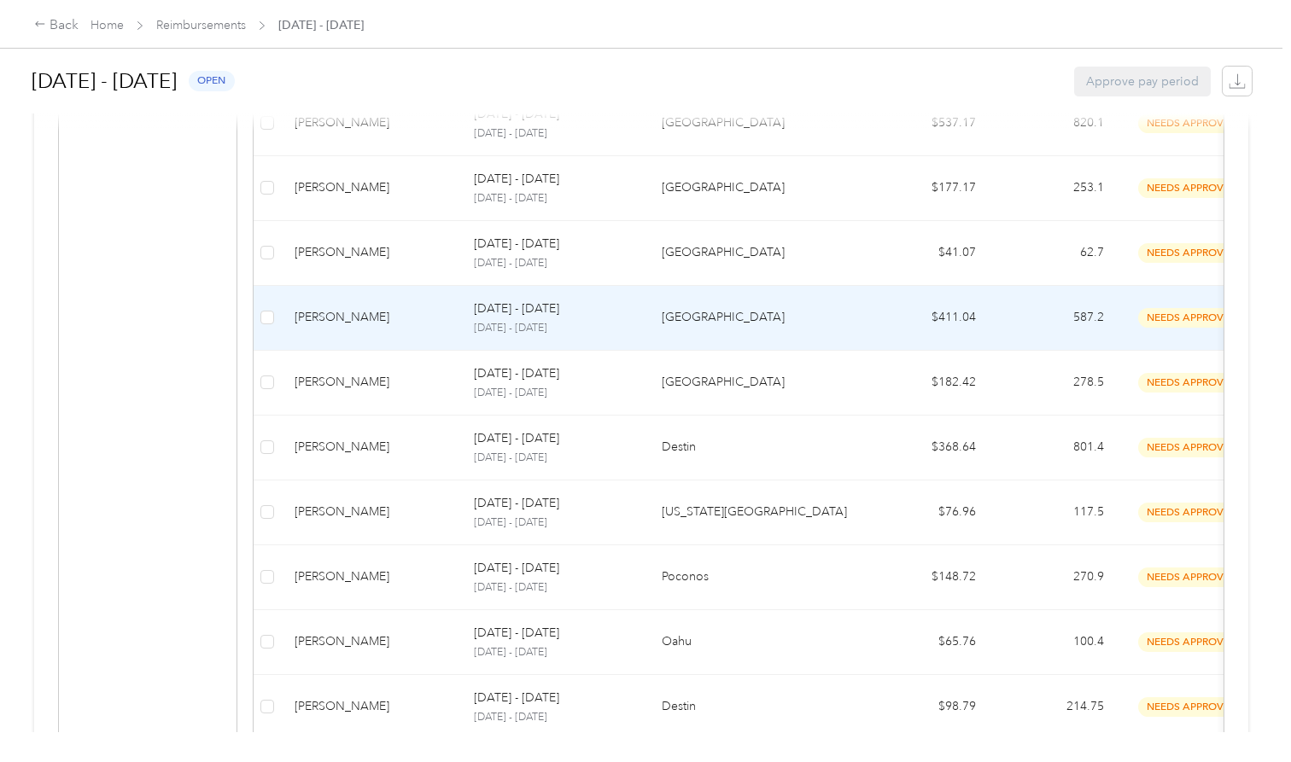
click at [388, 314] on div "[PERSON_NAME]" at bounding box center [371, 317] width 152 height 19
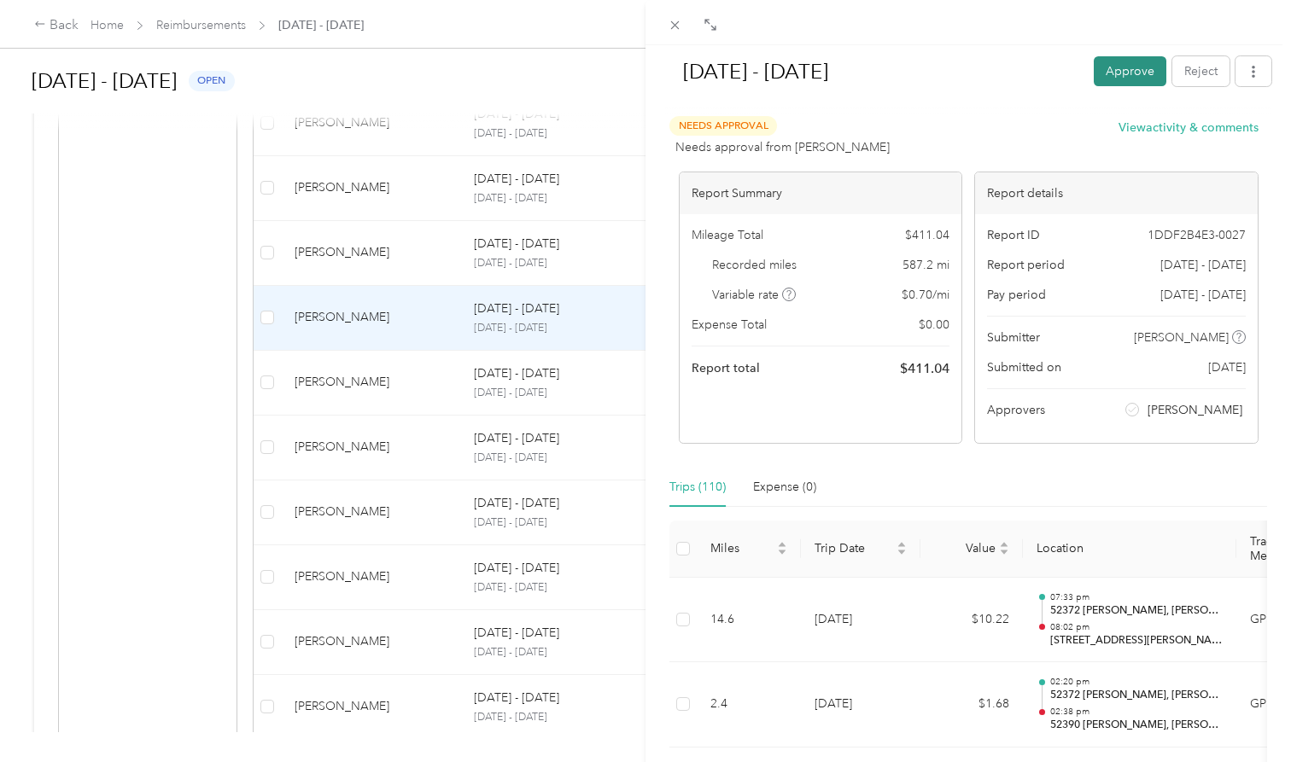
click at [1111, 69] on button "Approve" at bounding box center [1130, 71] width 73 height 30
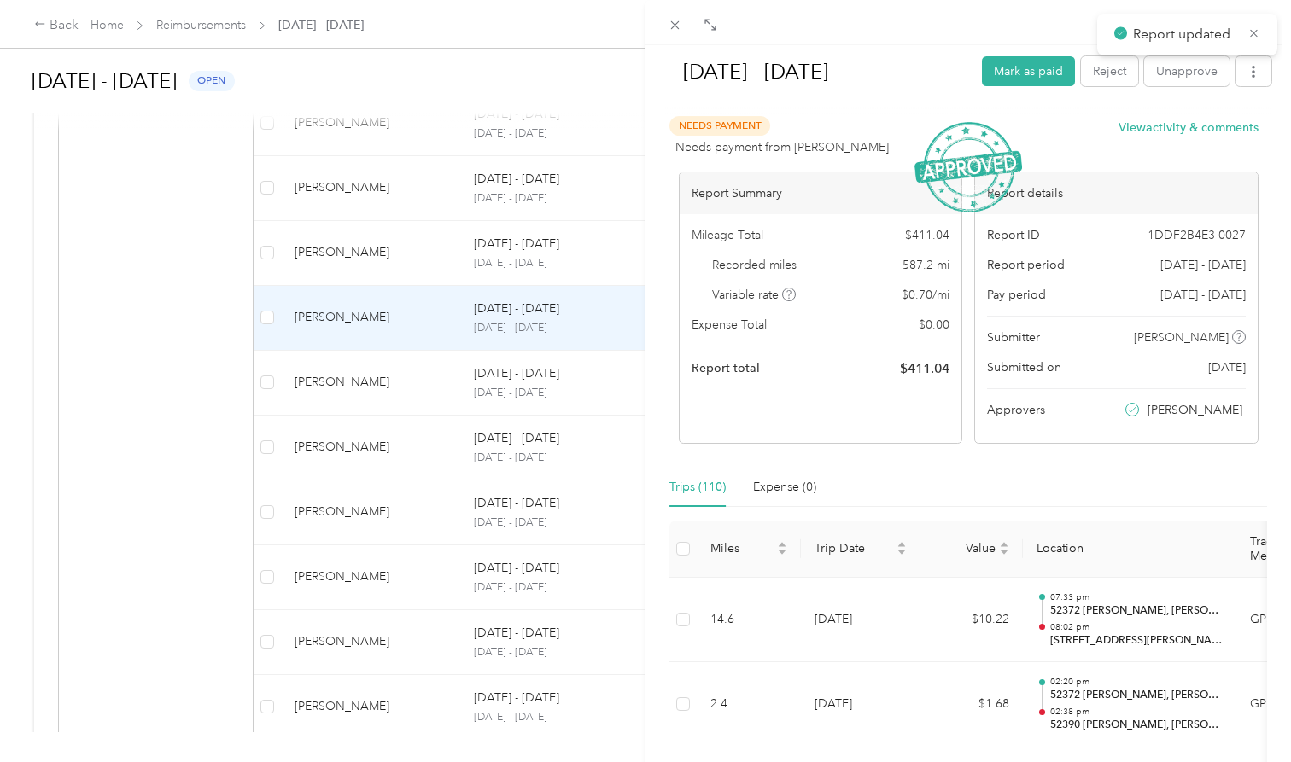
click at [390, 640] on div "[DATE] - [DATE] Mark as paid Reject Unapprove Needs Payment Needs payment from …" at bounding box center [645, 381] width 1291 height 762
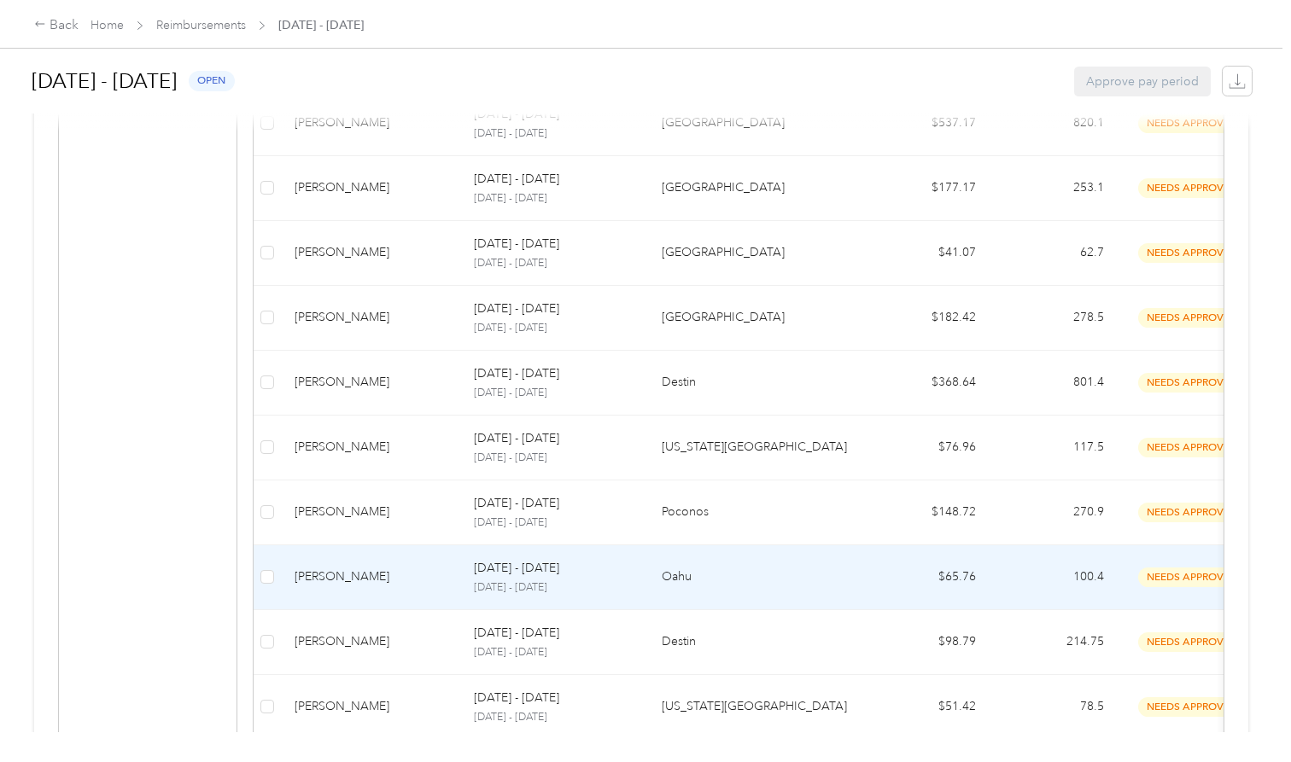
click at [383, 578] on div "[PERSON_NAME]" at bounding box center [371, 577] width 152 height 19
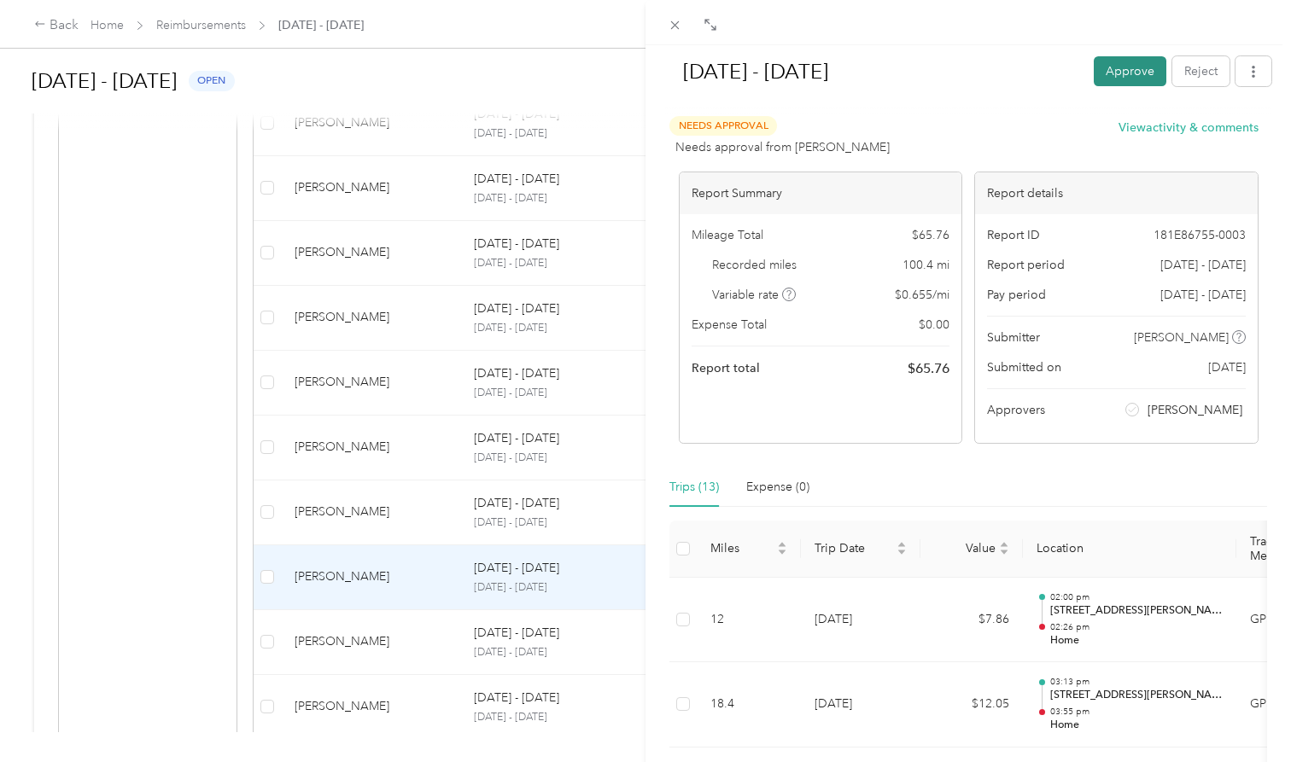
click at [1123, 75] on button "Approve" at bounding box center [1130, 71] width 73 height 30
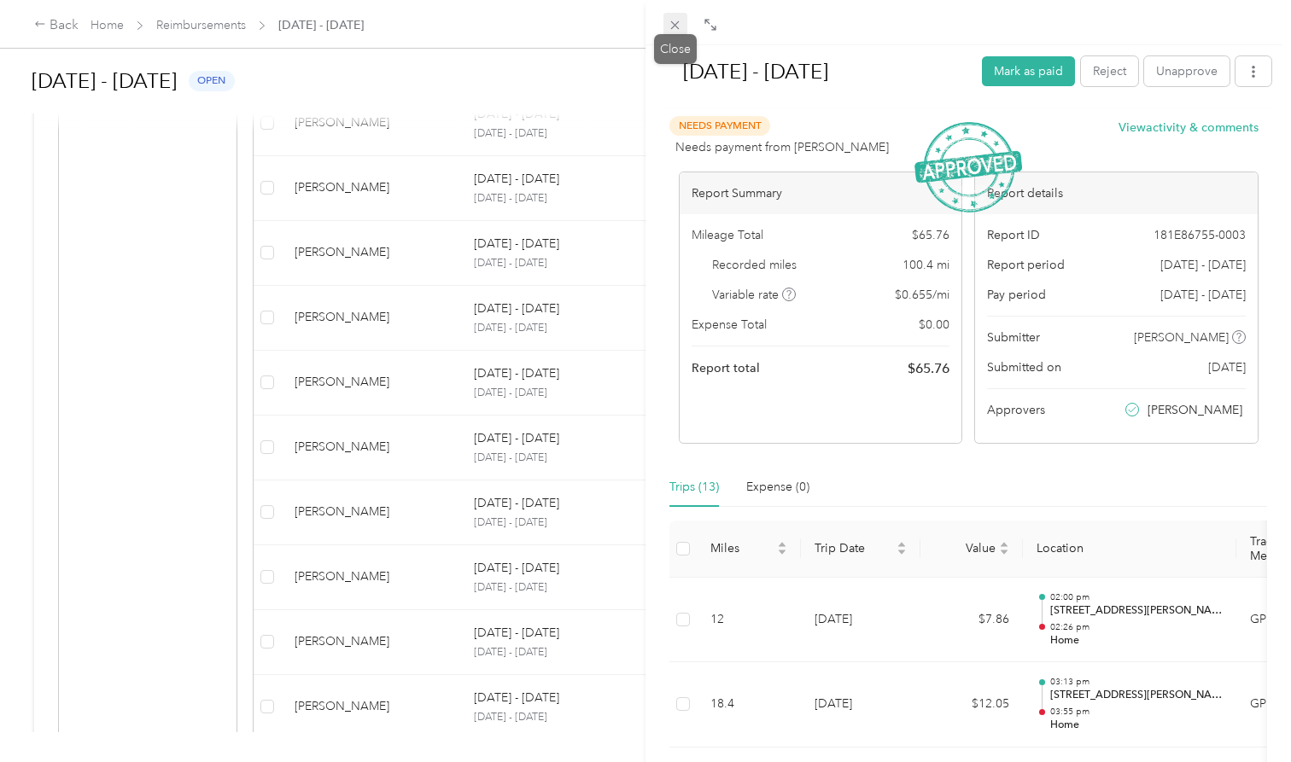
click at [676, 23] on icon at bounding box center [675, 25] width 15 height 15
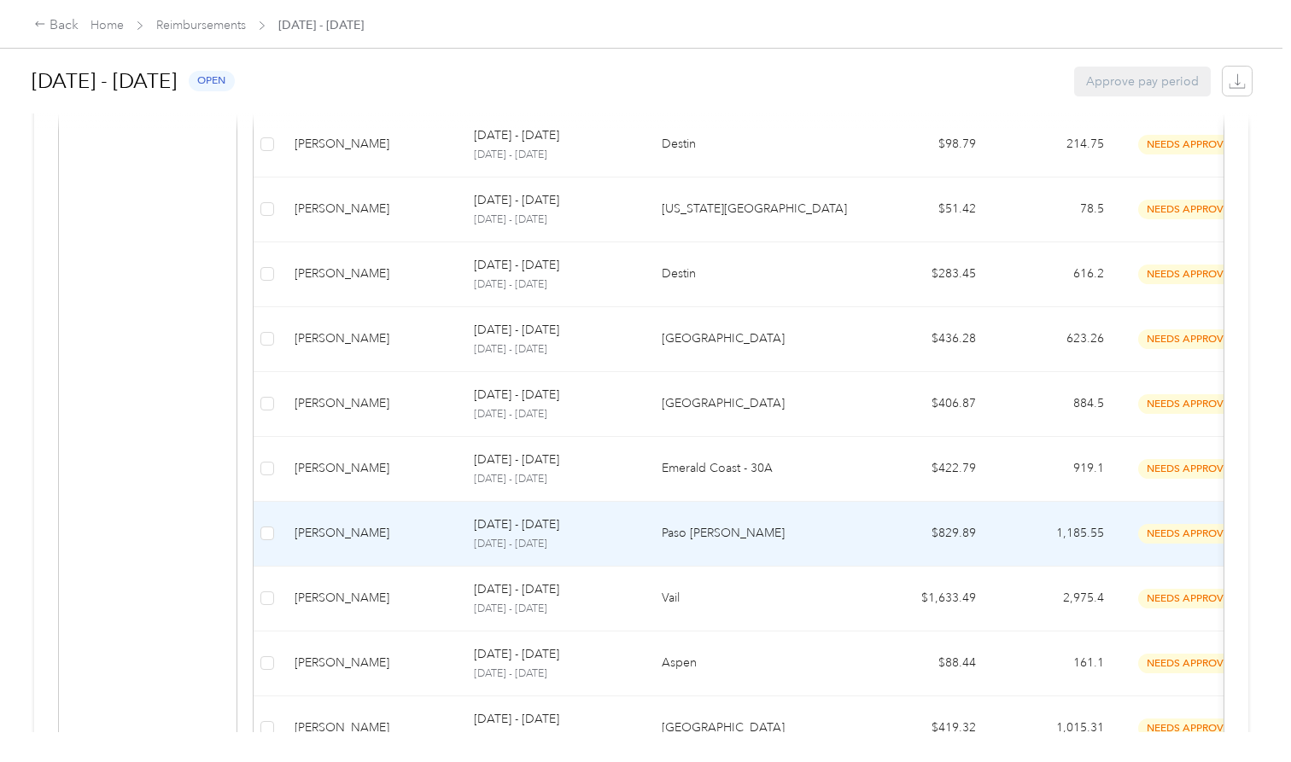
scroll to position [1129, 0]
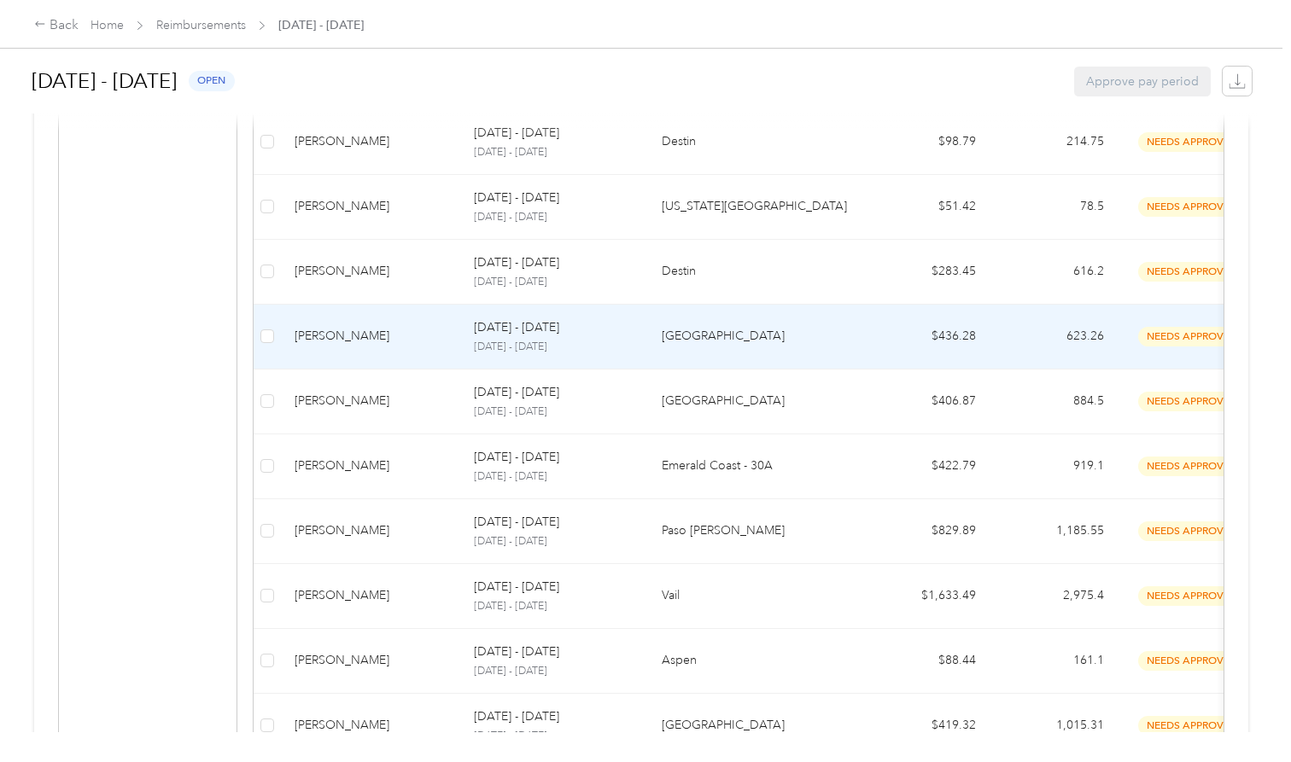
click at [403, 334] on div "[PERSON_NAME]" at bounding box center [371, 336] width 152 height 19
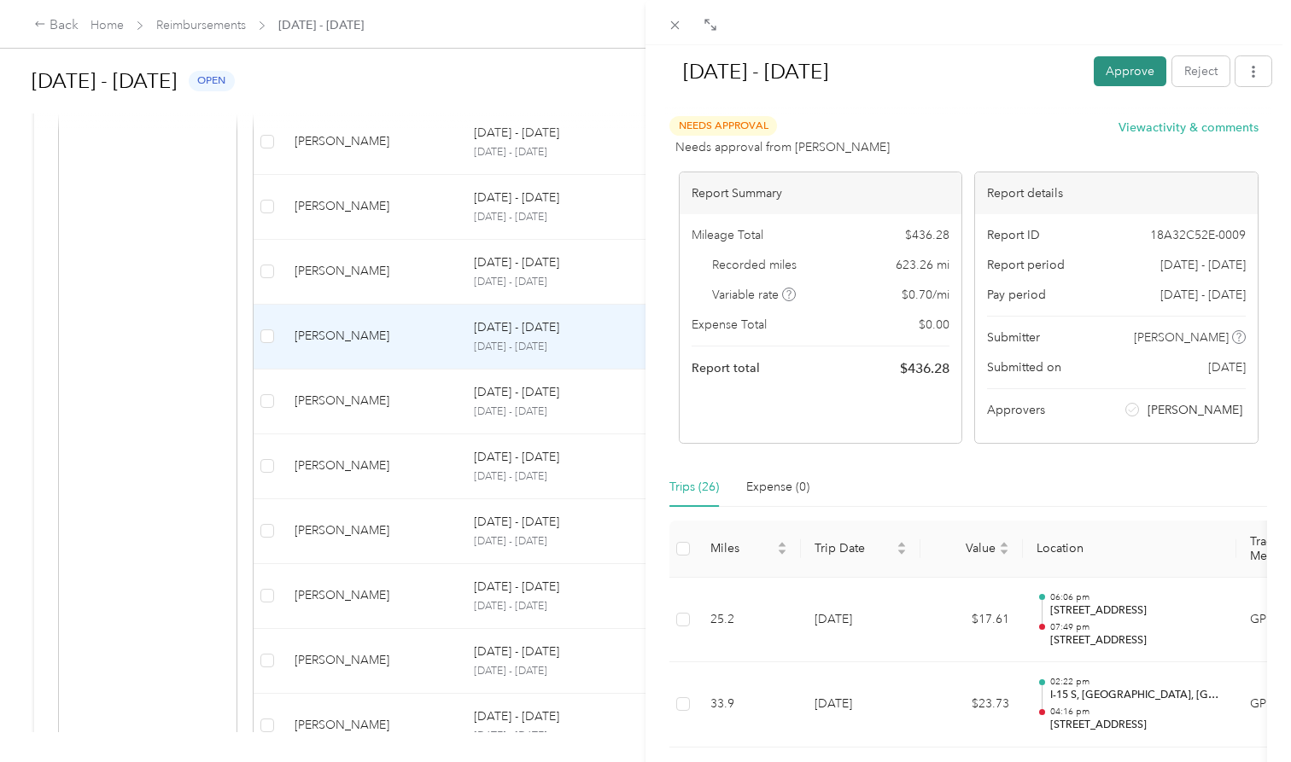
click at [1139, 70] on button "Approve" at bounding box center [1130, 71] width 73 height 30
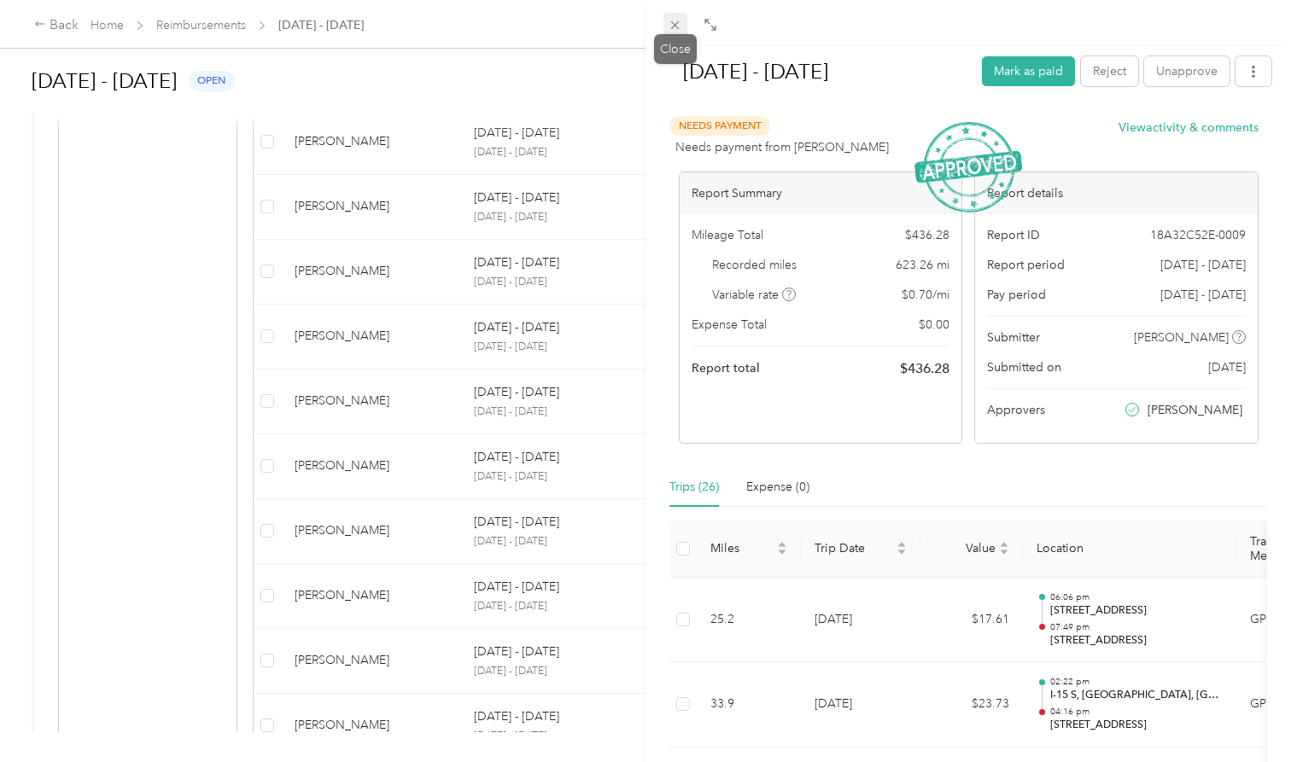
click at [677, 26] on icon at bounding box center [675, 25] width 15 height 15
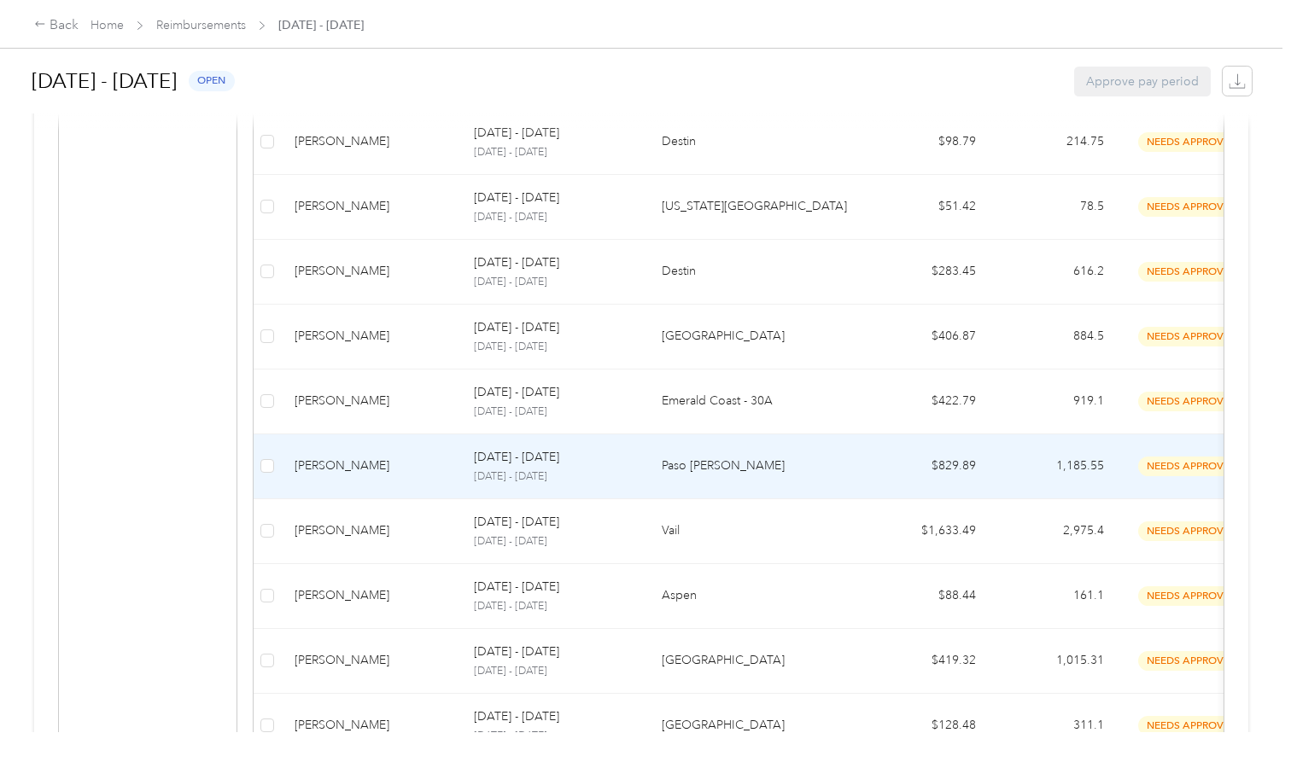
click at [365, 457] on div "[PERSON_NAME]" at bounding box center [371, 466] width 152 height 19
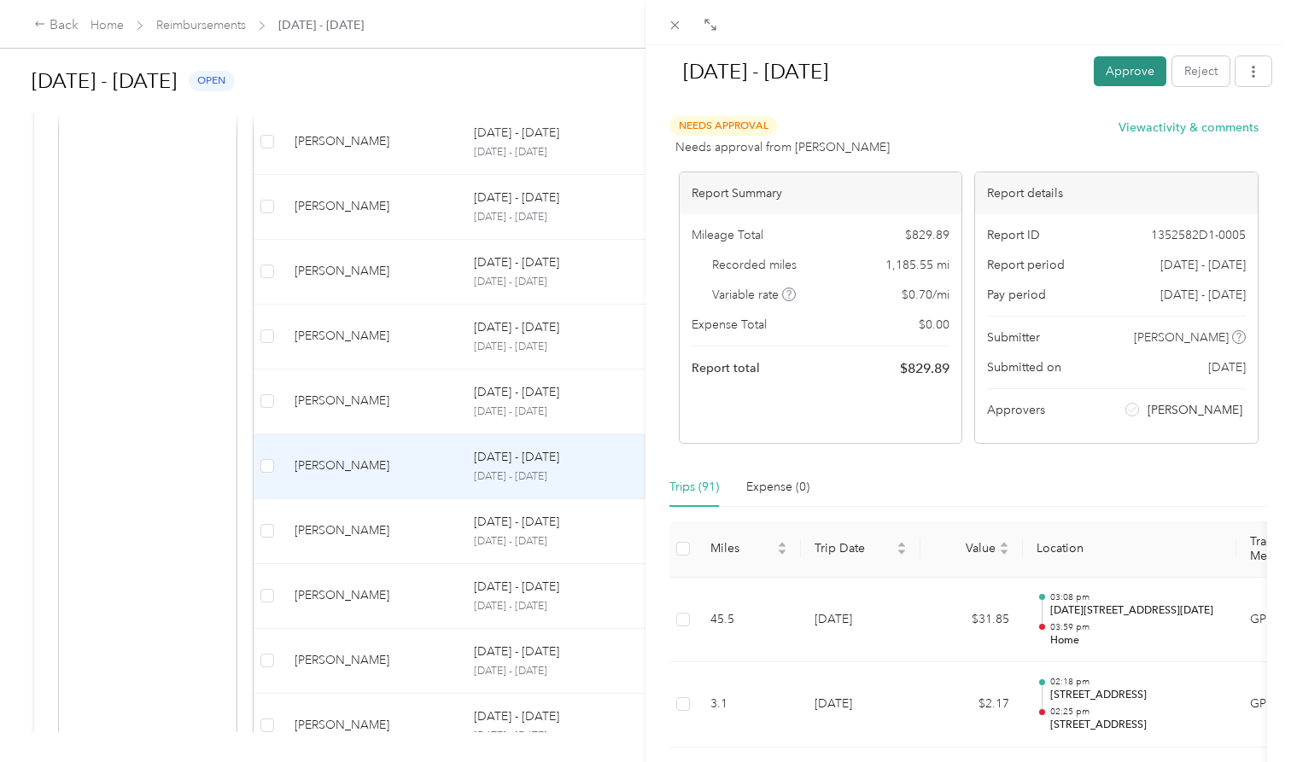
click at [1118, 69] on button "Approve" at bounding box center [1130, 71] width 73 height 30
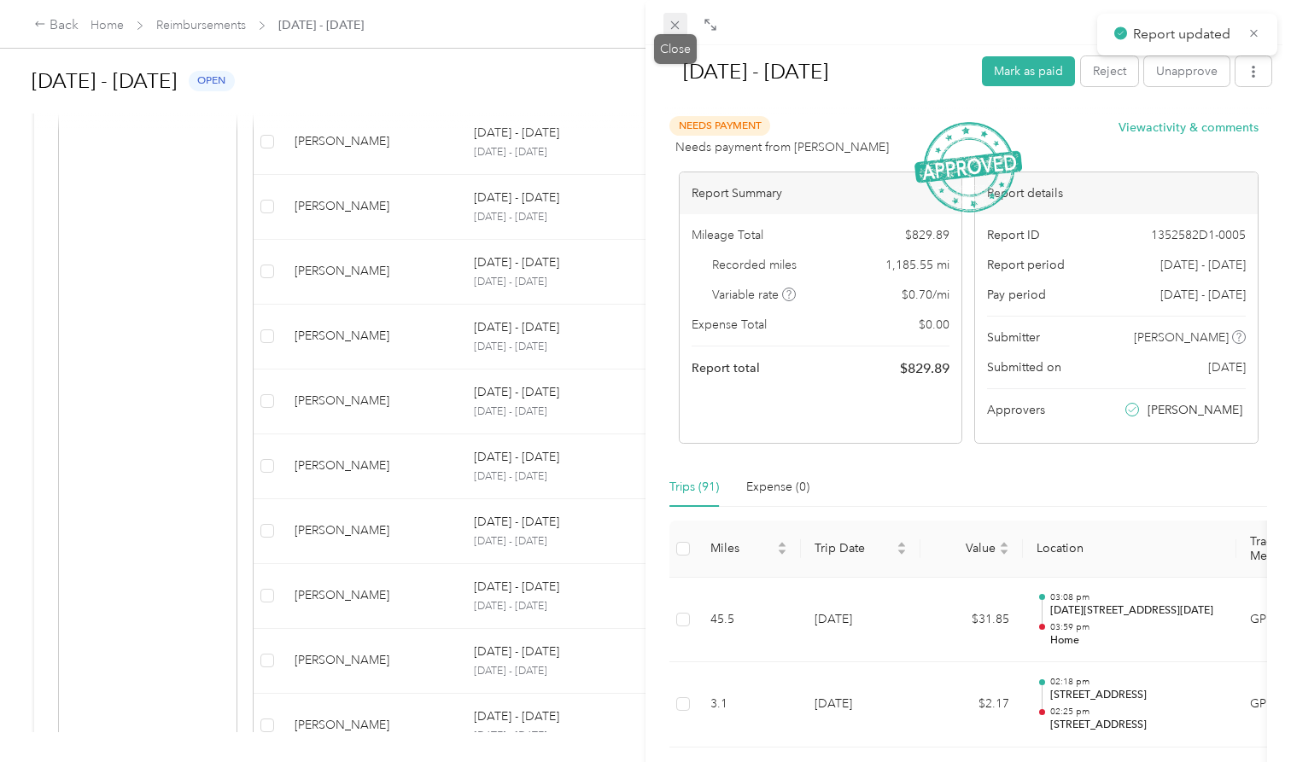
click at [675, 26] on icon at bounding box center [675, 25] width 15 height 15
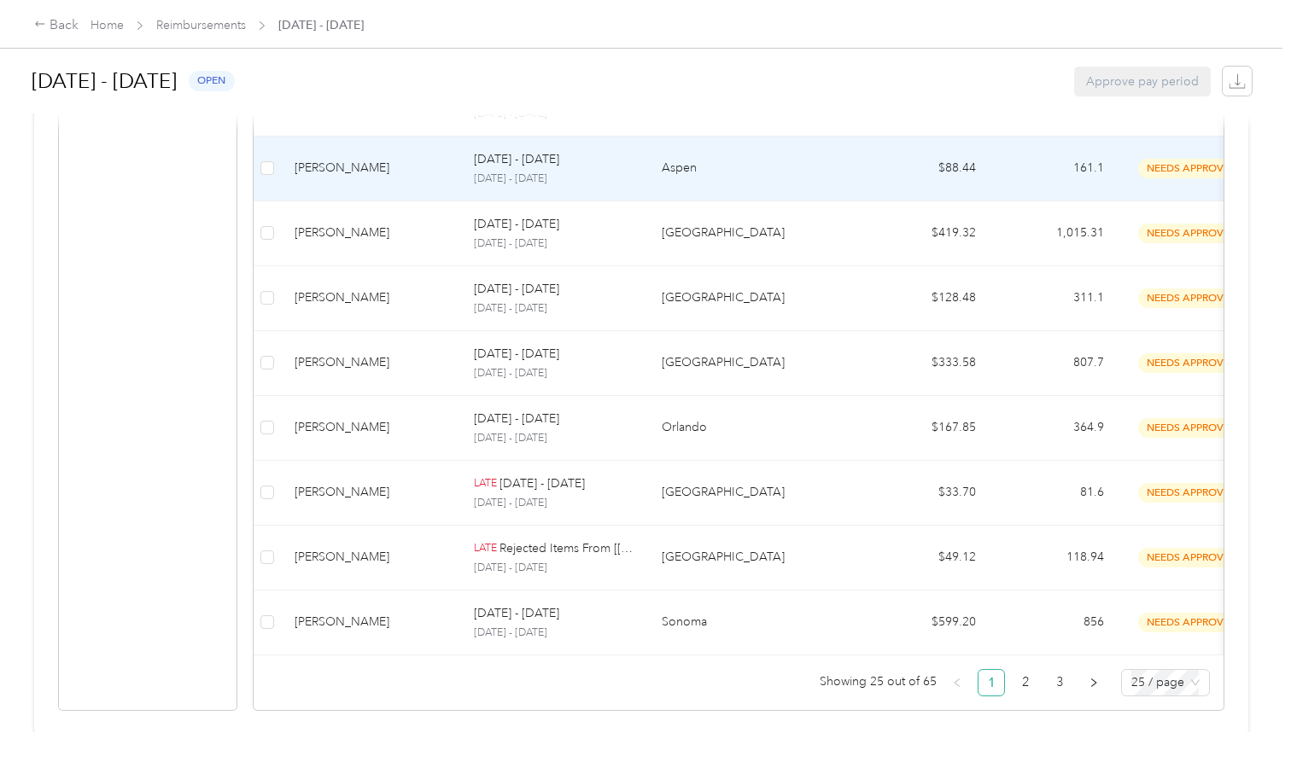
scroll to position [1490, 0]
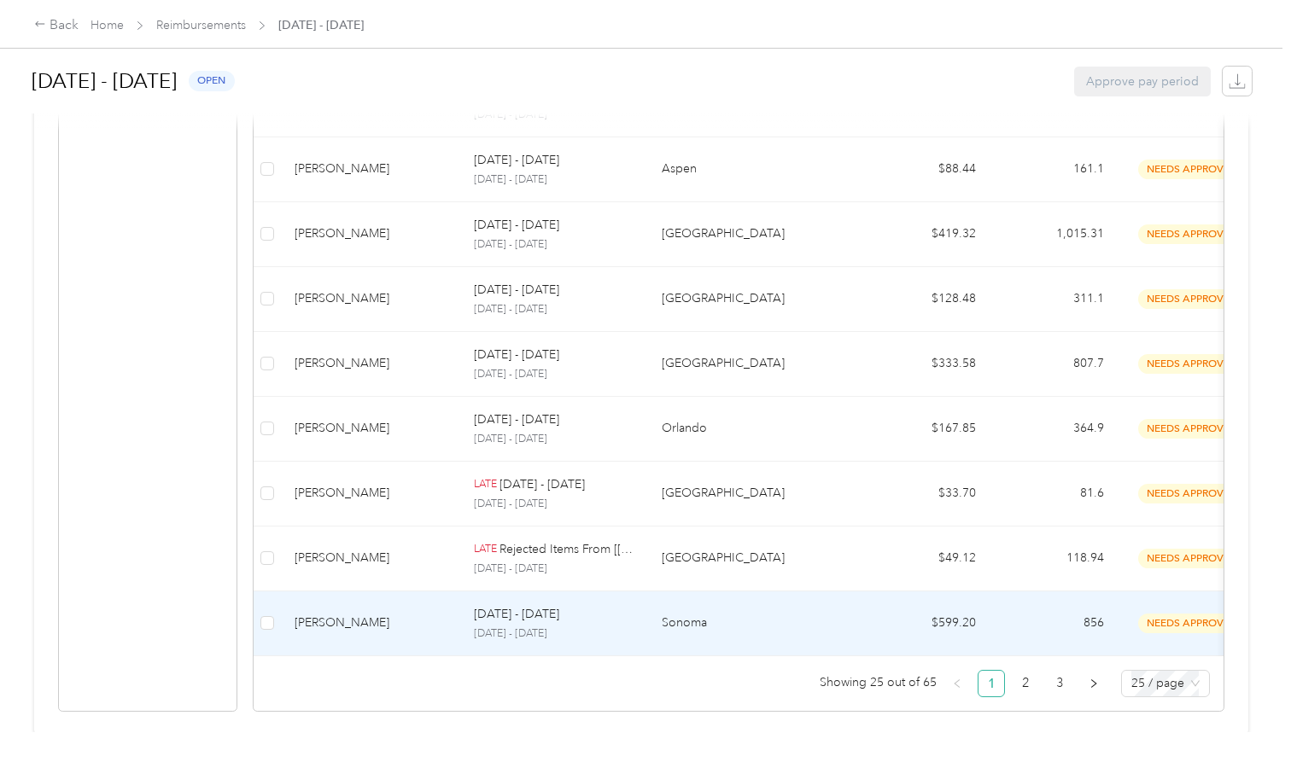
click at [367, 615] on div "[PERSON_NAME]" at bounding box center [371, 623] width 152 height 19
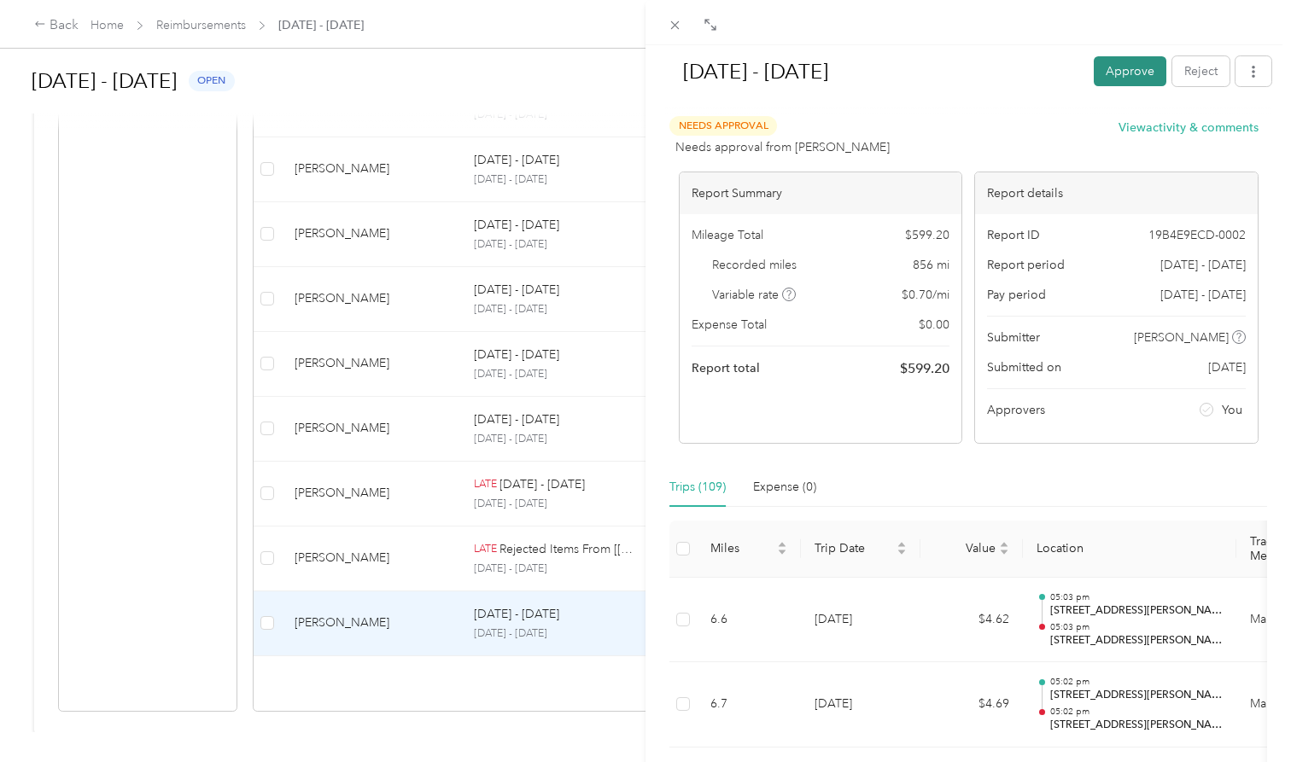
click at [1138, 72] on button "Approve" at bounding box center [1130, 71] width 73 height 30
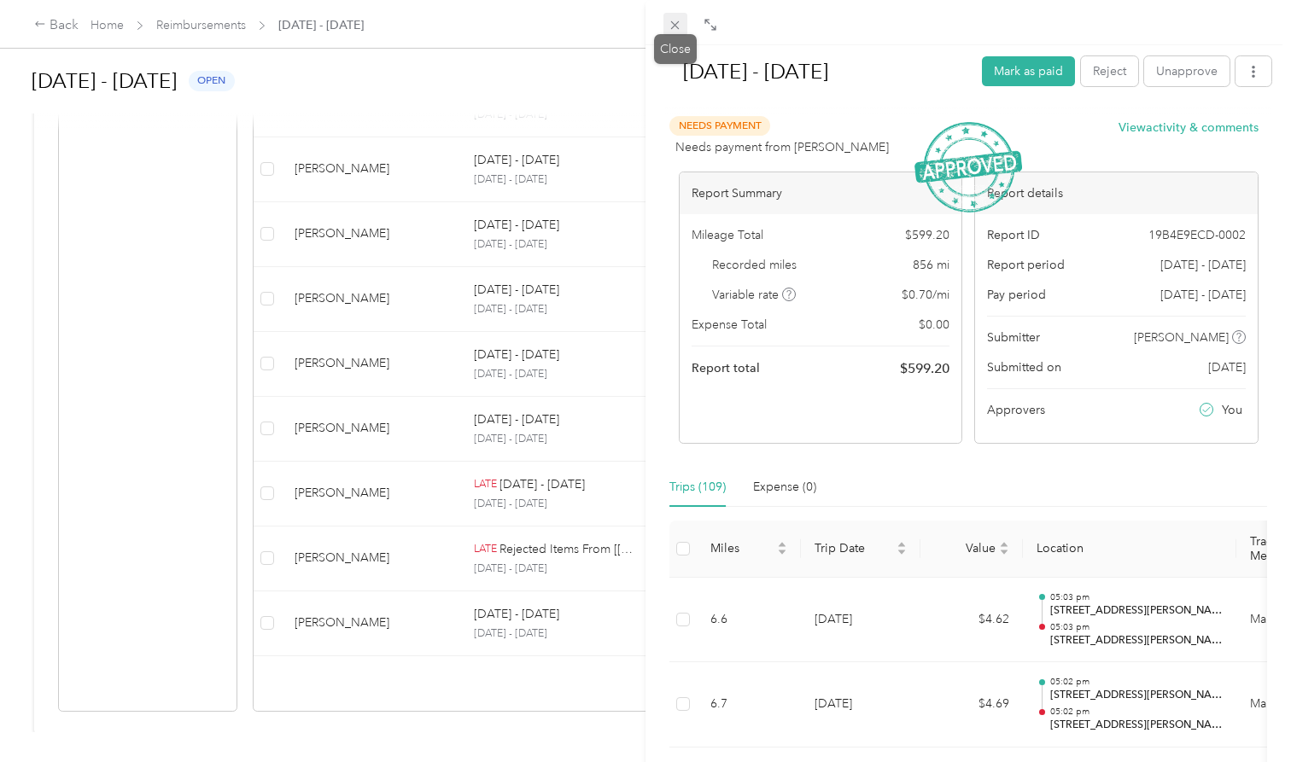
click at [675, 28] on icon at bounding box center [675, 25] width 15 height 15
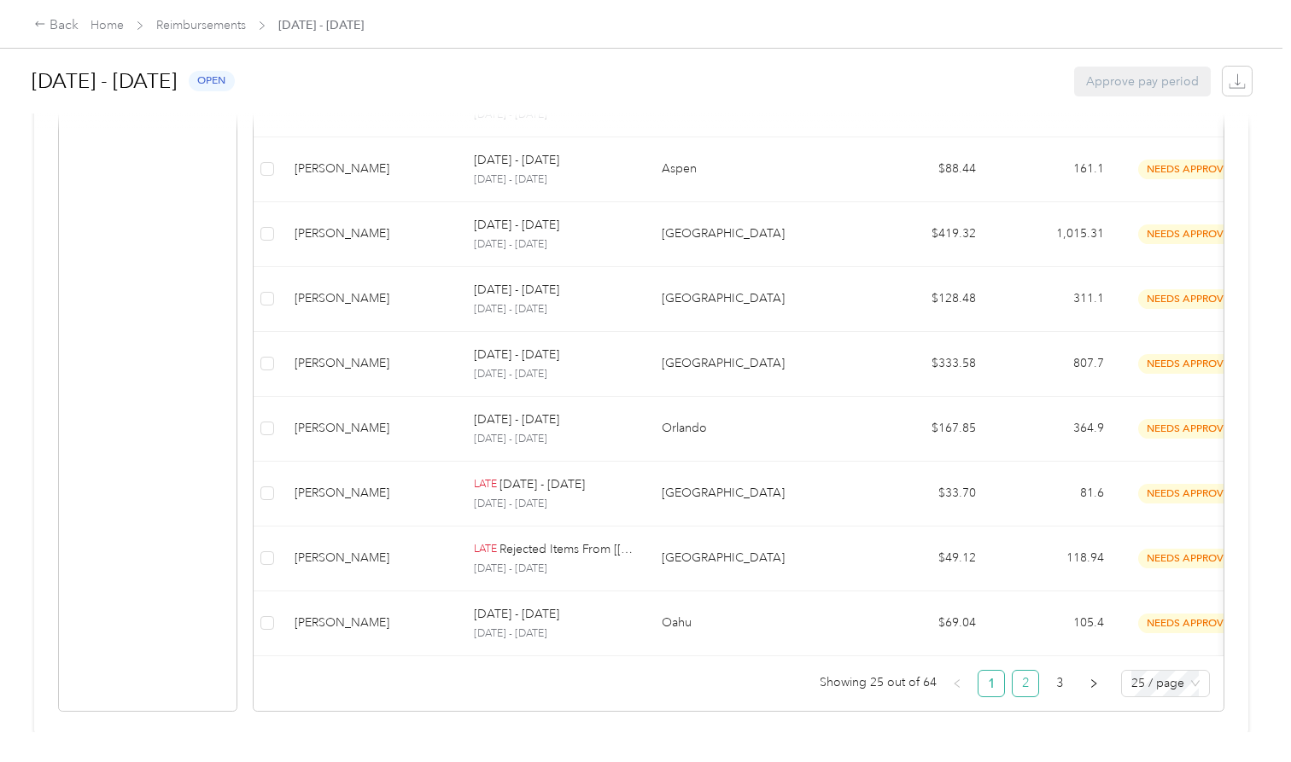
click at [1030, 673] on link "2" at bounding box center [1025, 684] width 26 height 26
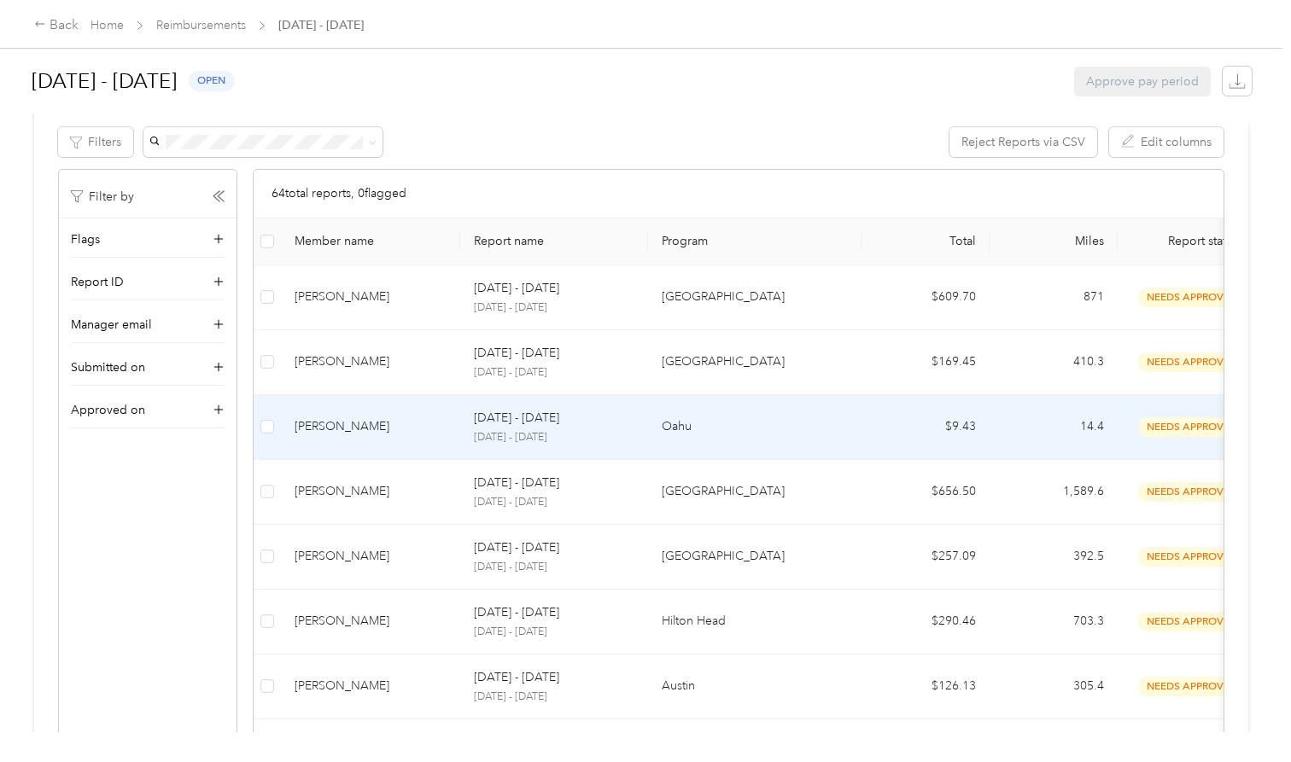
click at [353, 431] on div "[PERSON_NAME]" at bounding box center [371, 426] width 152 height 19
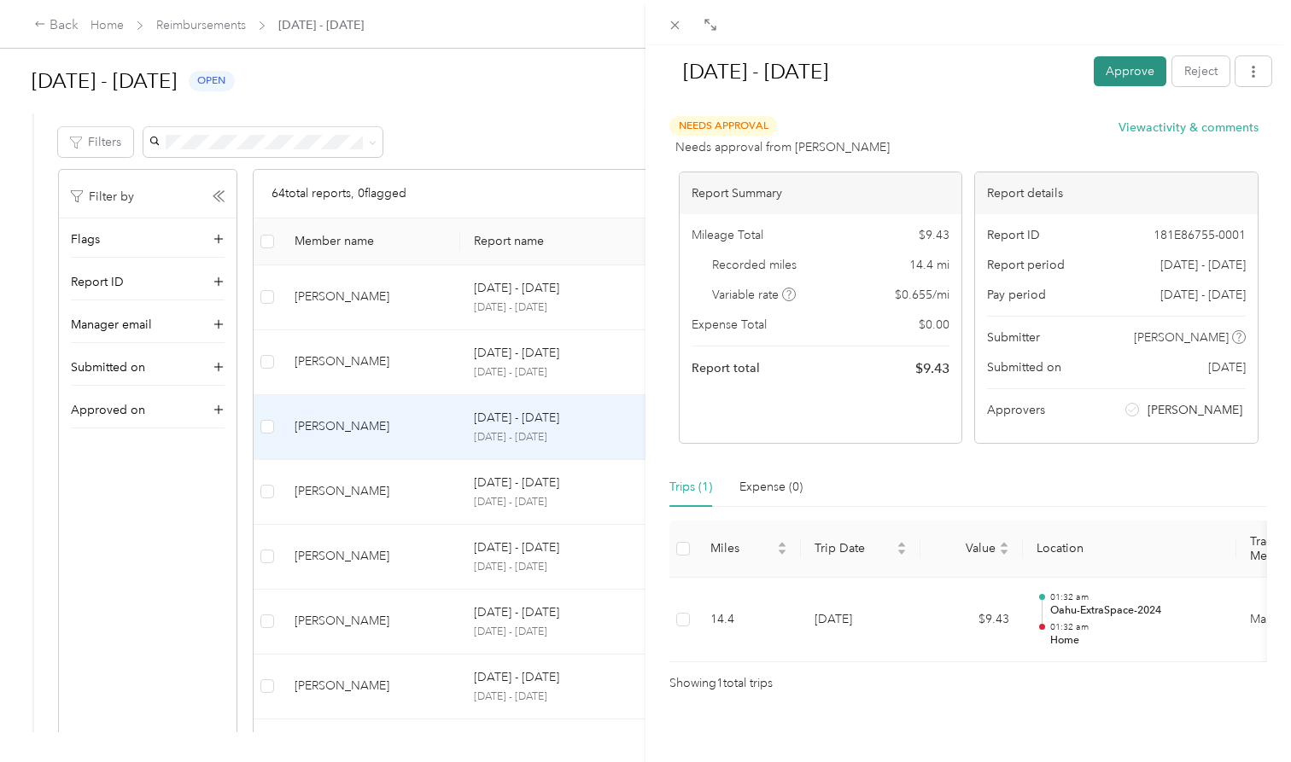
click at [1117, 78] on button "Approve" at bounding box center [1130, 71] width 73 height 30
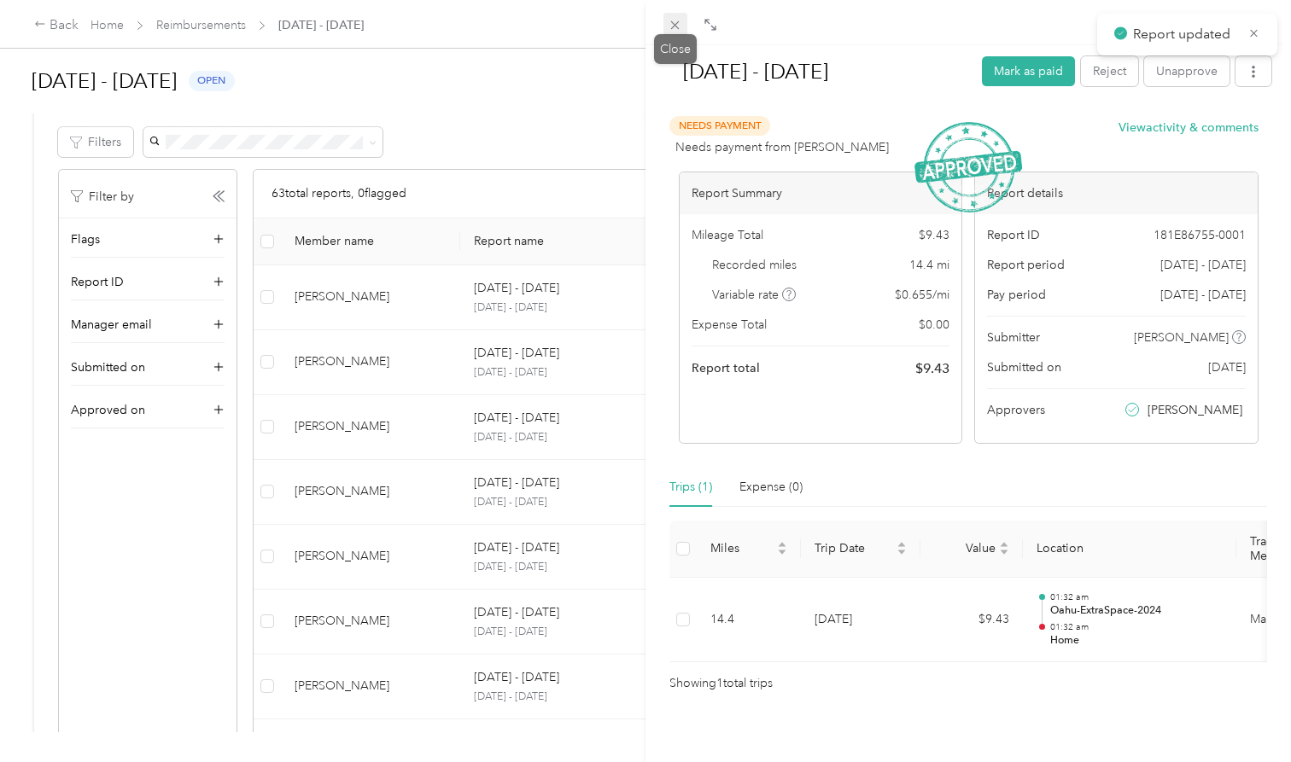
click at [679, 29] on icon at bounding box center [675, 25] width 9 height 9
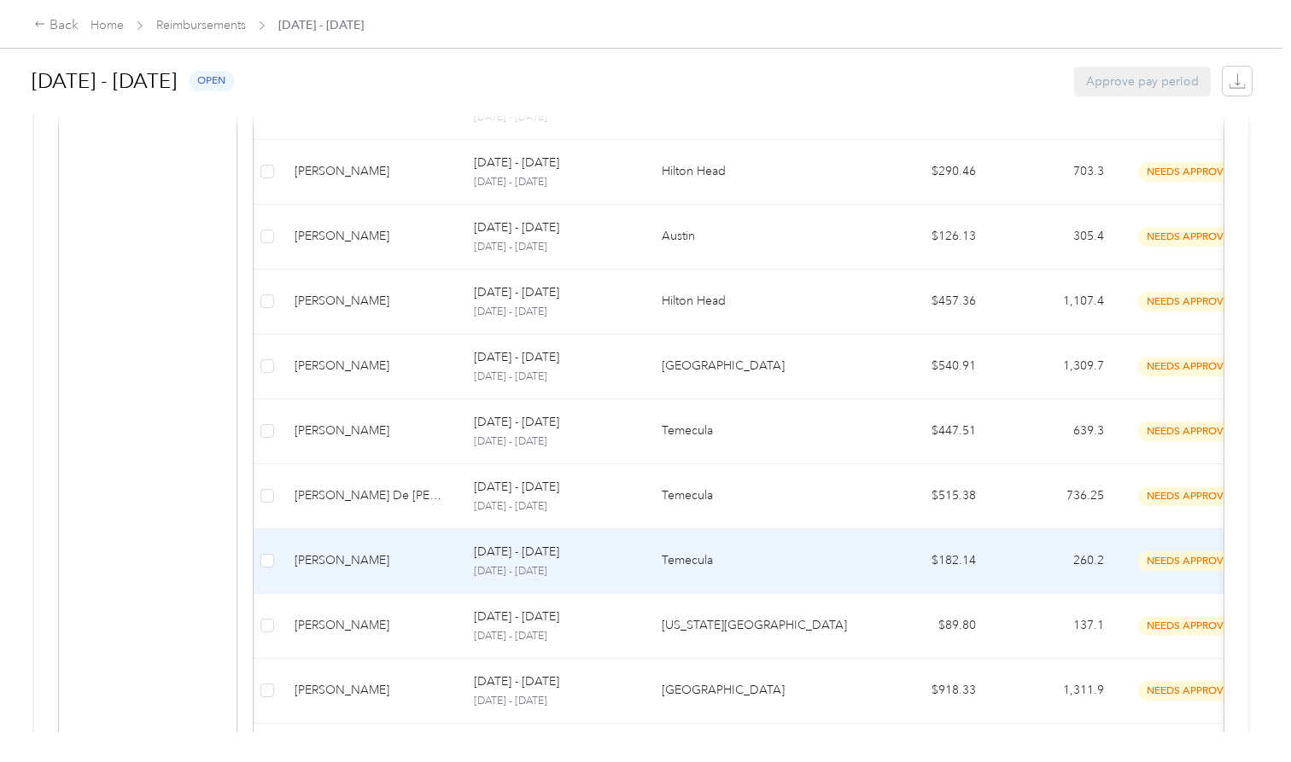
scroll to position [646, 0]
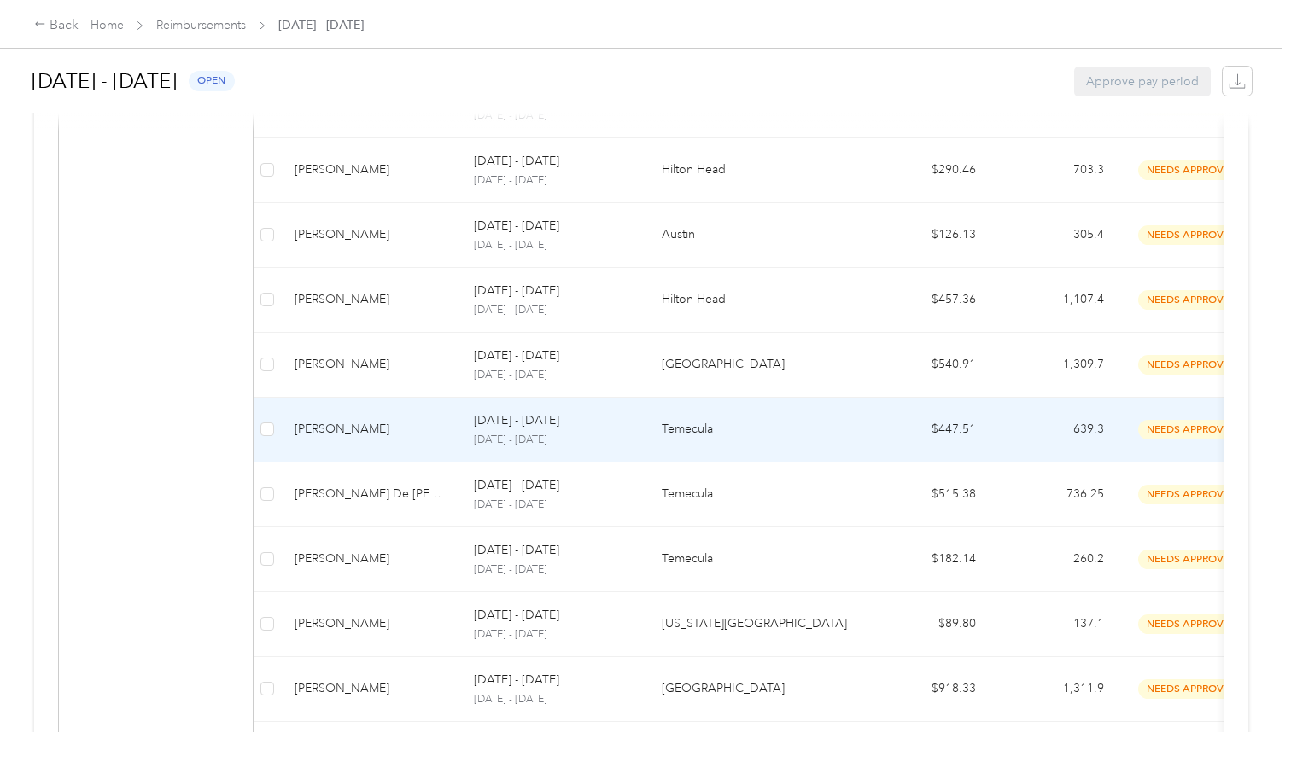
click at [395, 429] on div "[PERSON_NAME]" at bounding box center [371, 429] width 152 height 19
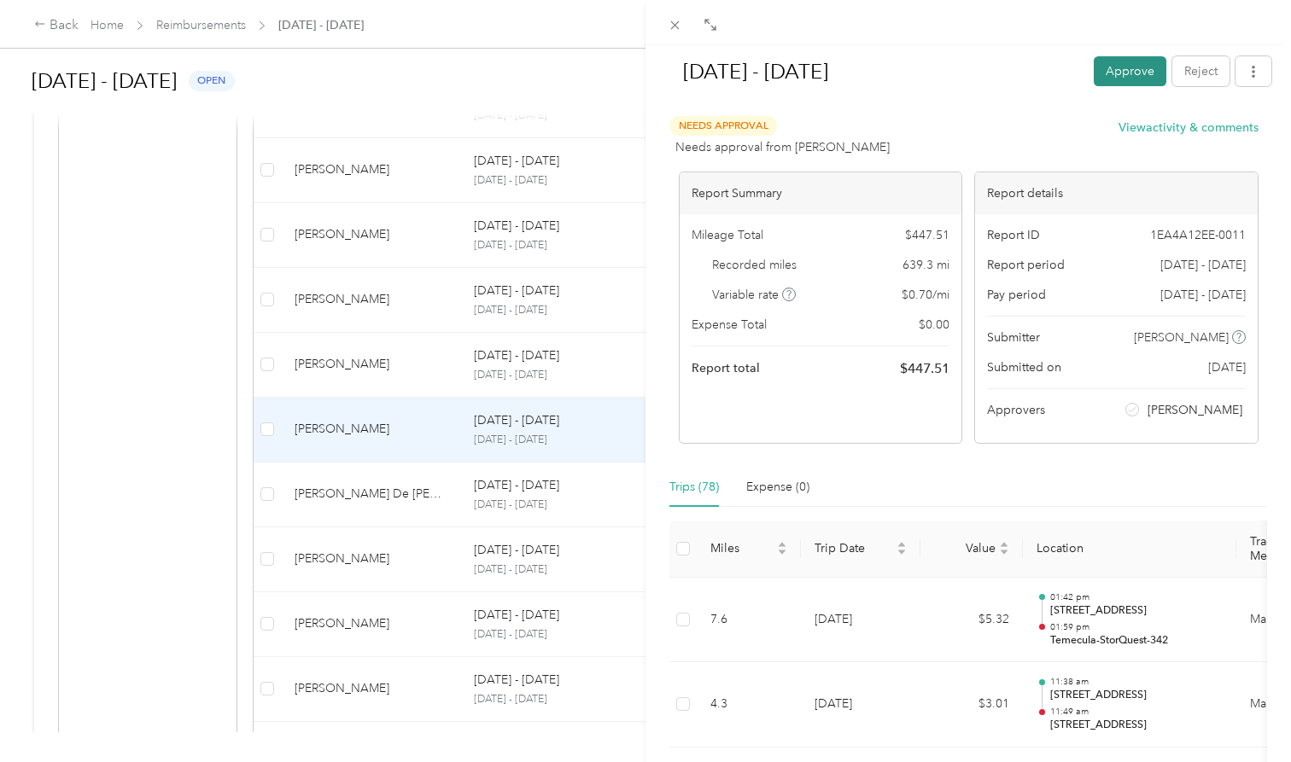
click at [1122, 68] on button "Approve" at bounding box center [1130, 71] width 73 height 30
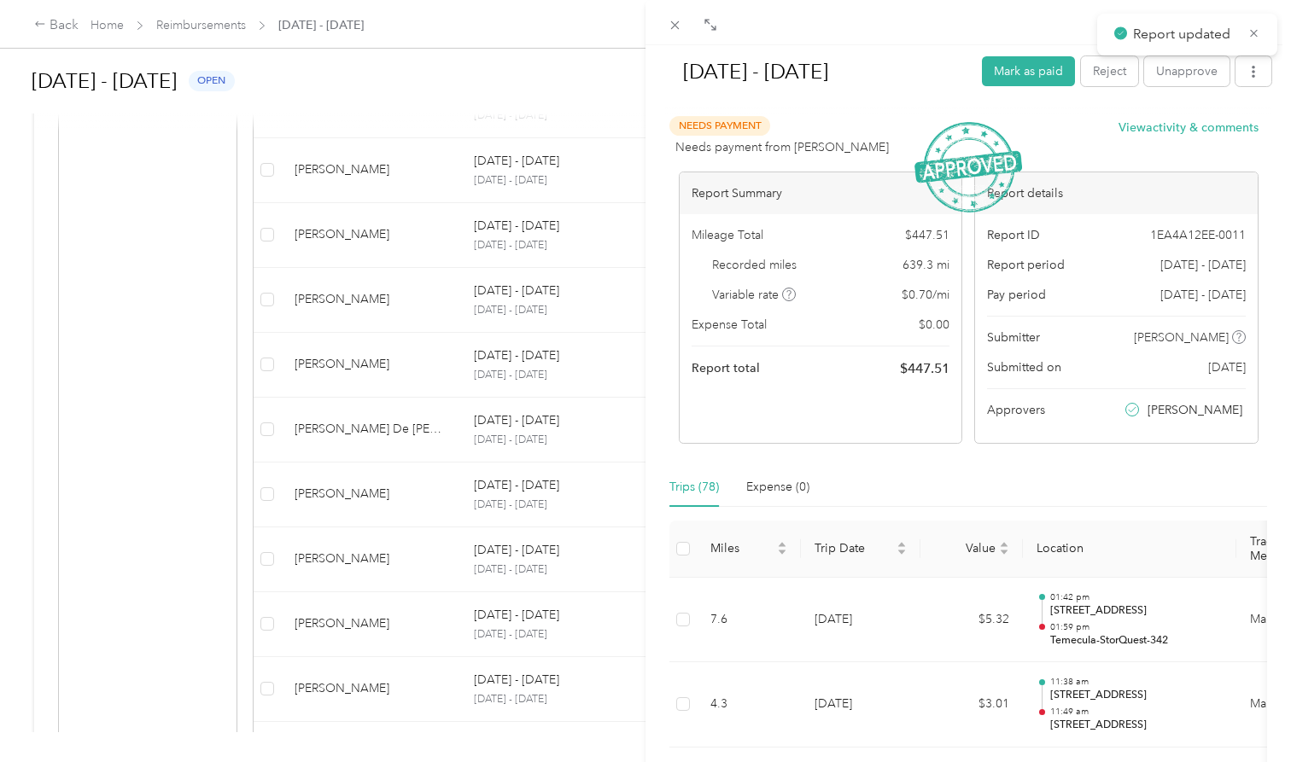
click at [378, 433] on div "[DATE] - [DATE] Mark as paid Reject Unapprove Needs Payment Needs payment from …" at bounding box center [645, 381] width 1291 height 762
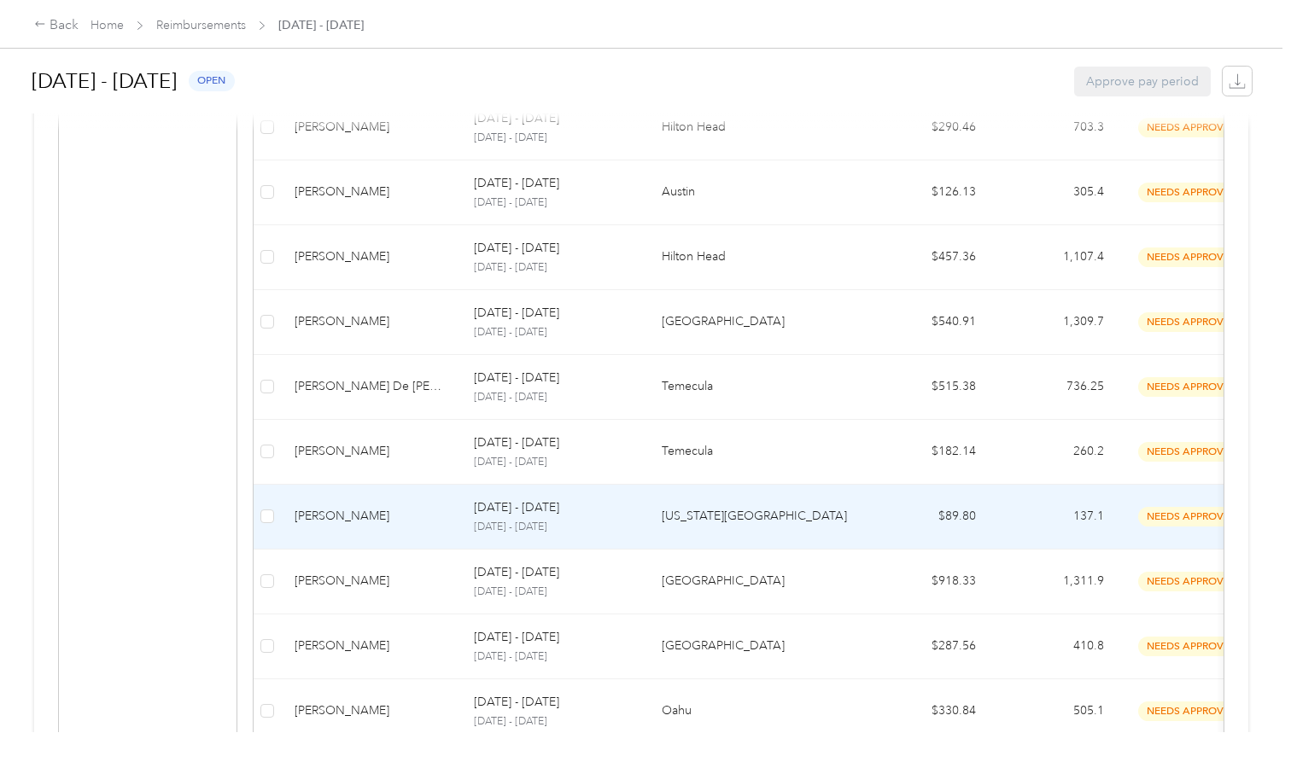
click at [372, 518] on div "[PERSON_NAME]" at bounding box center [371, 516] width 152 height 19
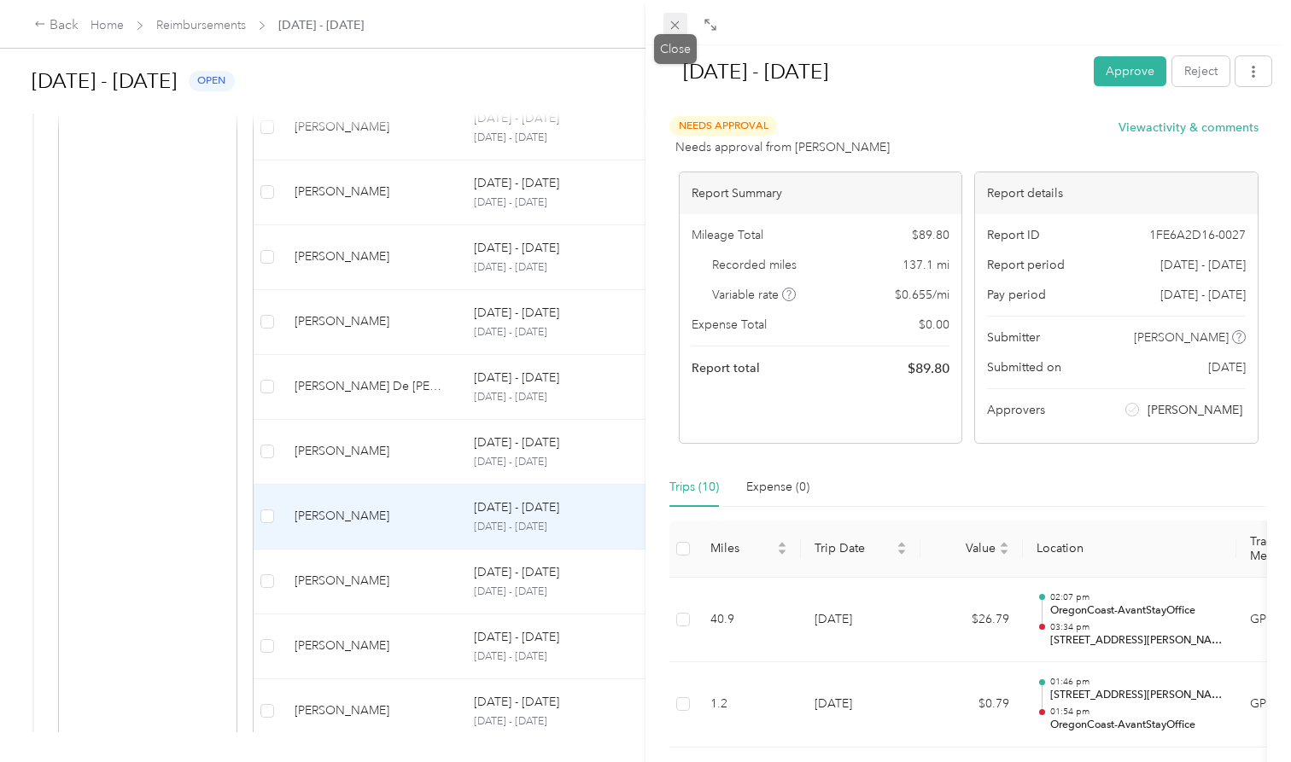
click at [675, 29] on icon at bounding box center [675, 25] width 15 height 15
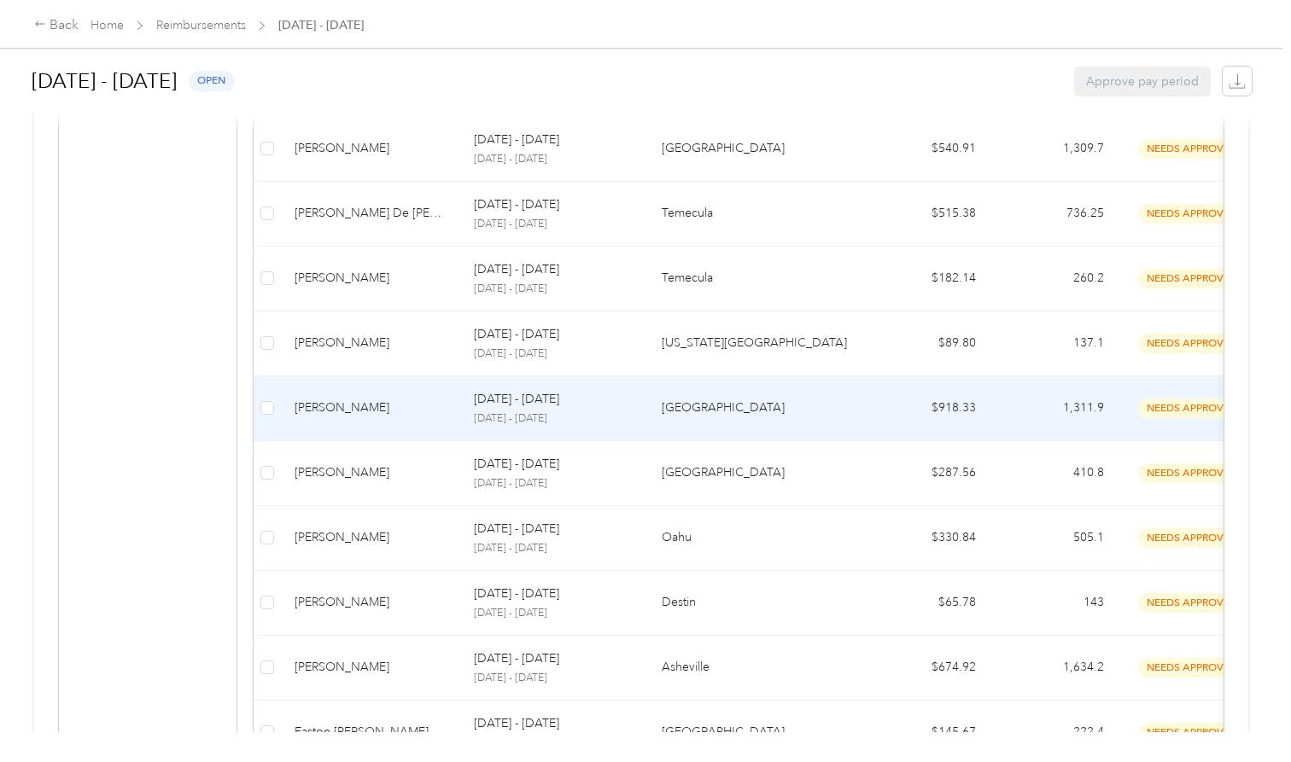
scroll to position [867, 0]
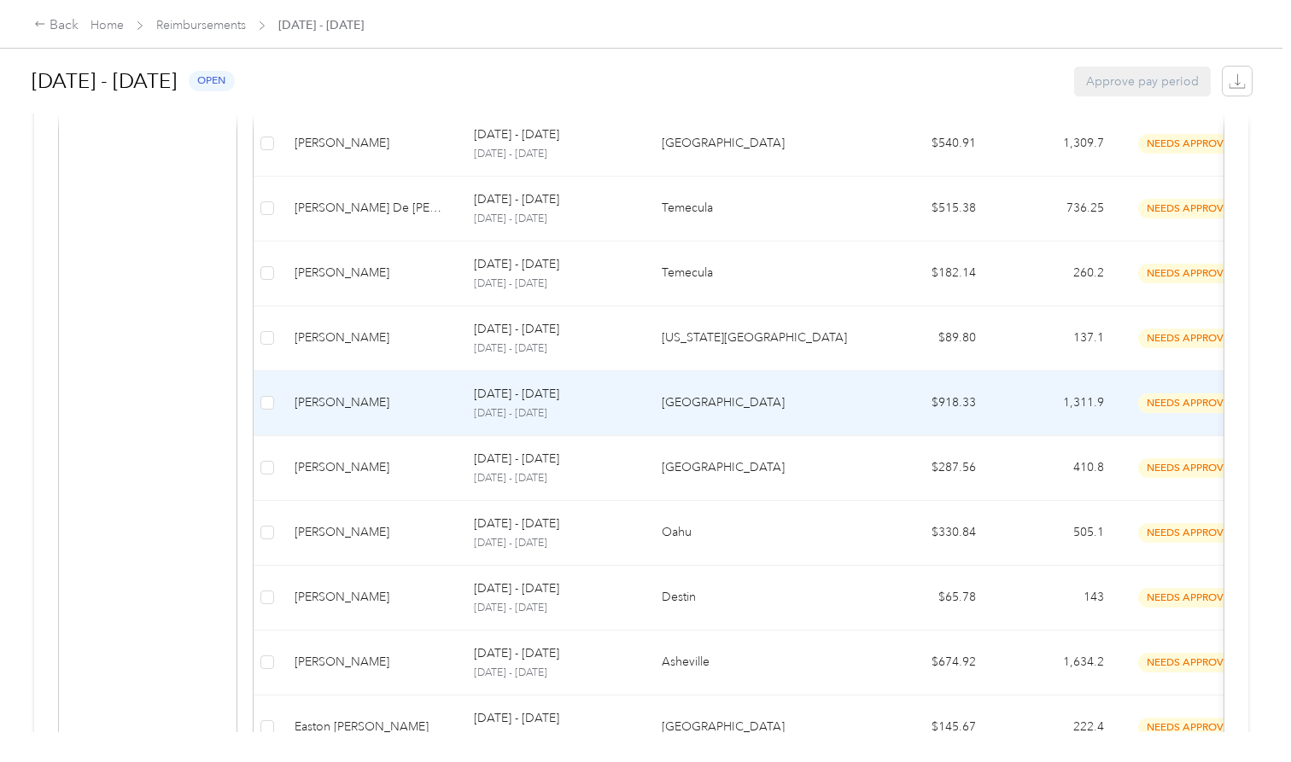
click at [379, 402] on div "[PERSON_NAME]" at bounding box center [371, 403] width 152 height 19
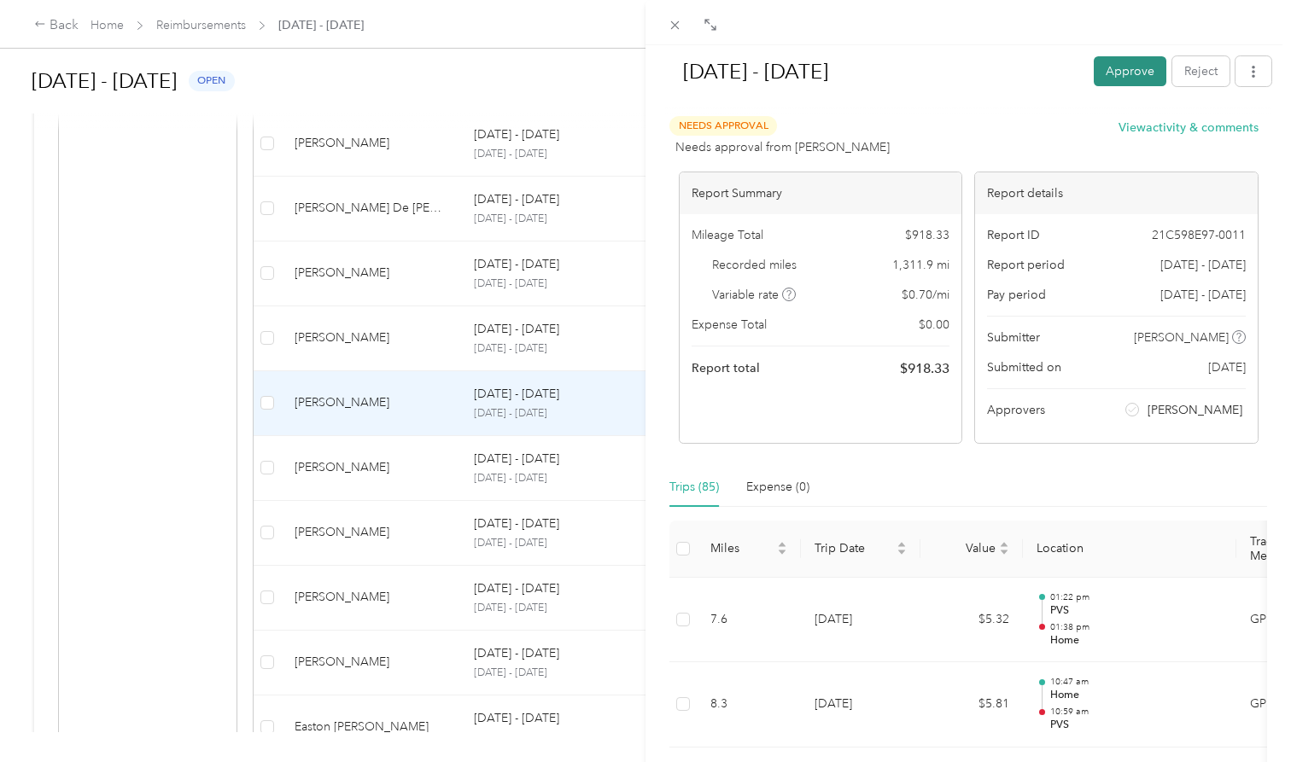
click at [1129, 71] on button "Approve" at bounding box center [1130, 71] width 73 height 30
click at [372, 460] on div "[DATE] - [DATE] Approve Reject Needs Approval Needs approval from [PERSON_NAME]…" at bounding box center [645, 381] width 1291 height 762
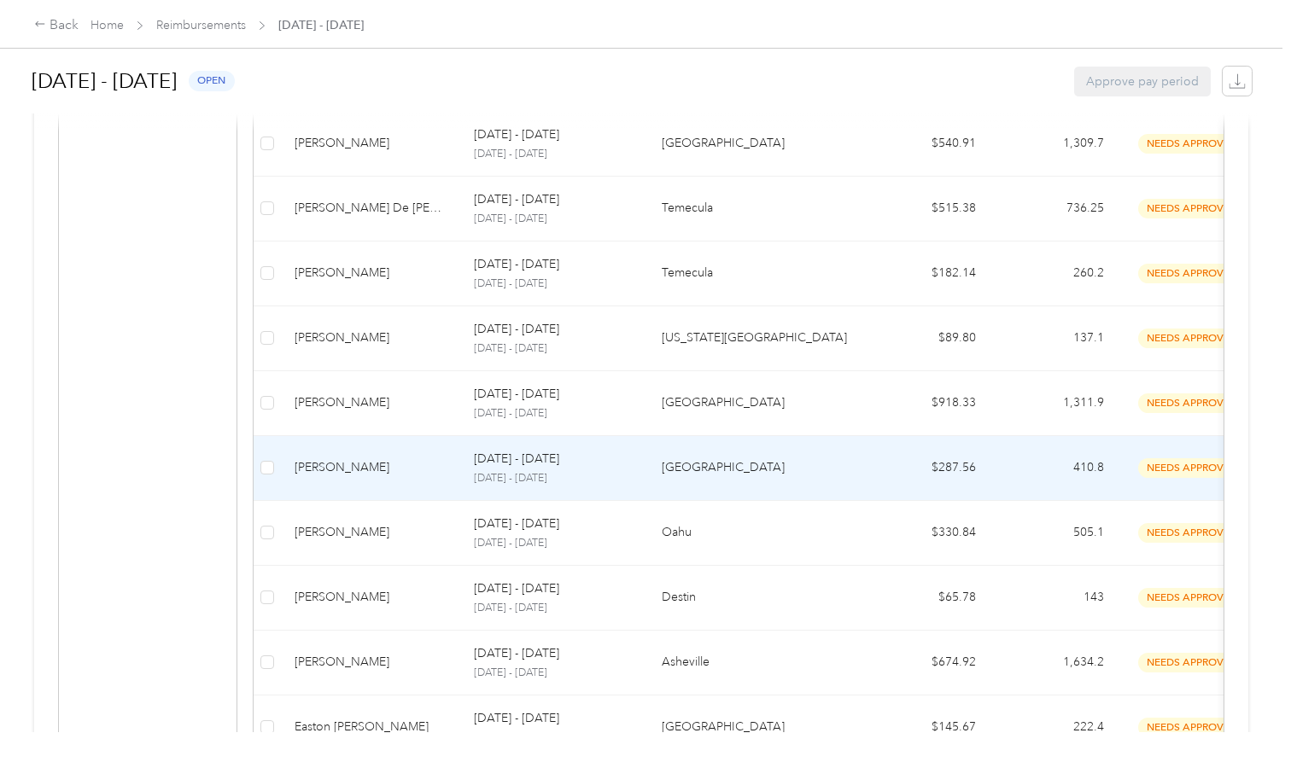
click at [372, 460] on div "[PERSON_NAME]" at bounding box center [371, 467] width 152 height 19
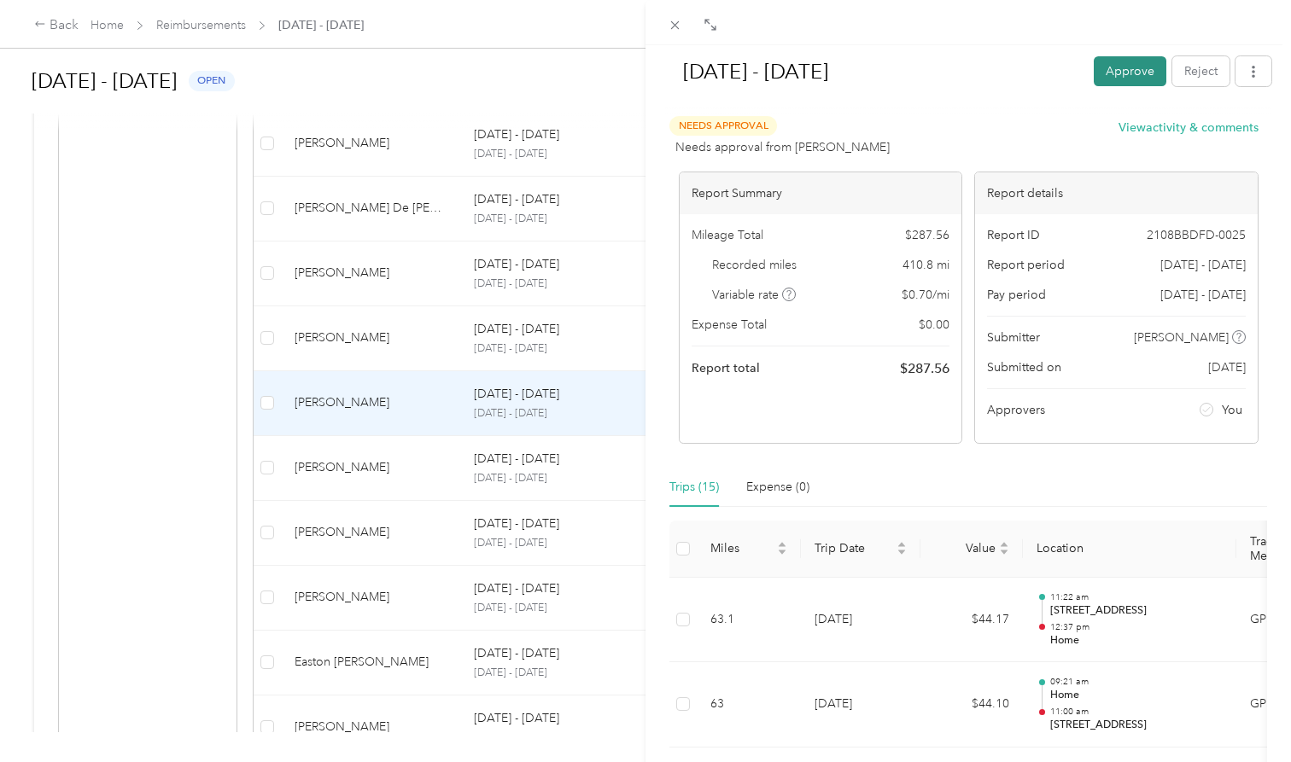
click at [1133, 78] on button "Approve" at bounding box center [1130, 71] width 73 height 30
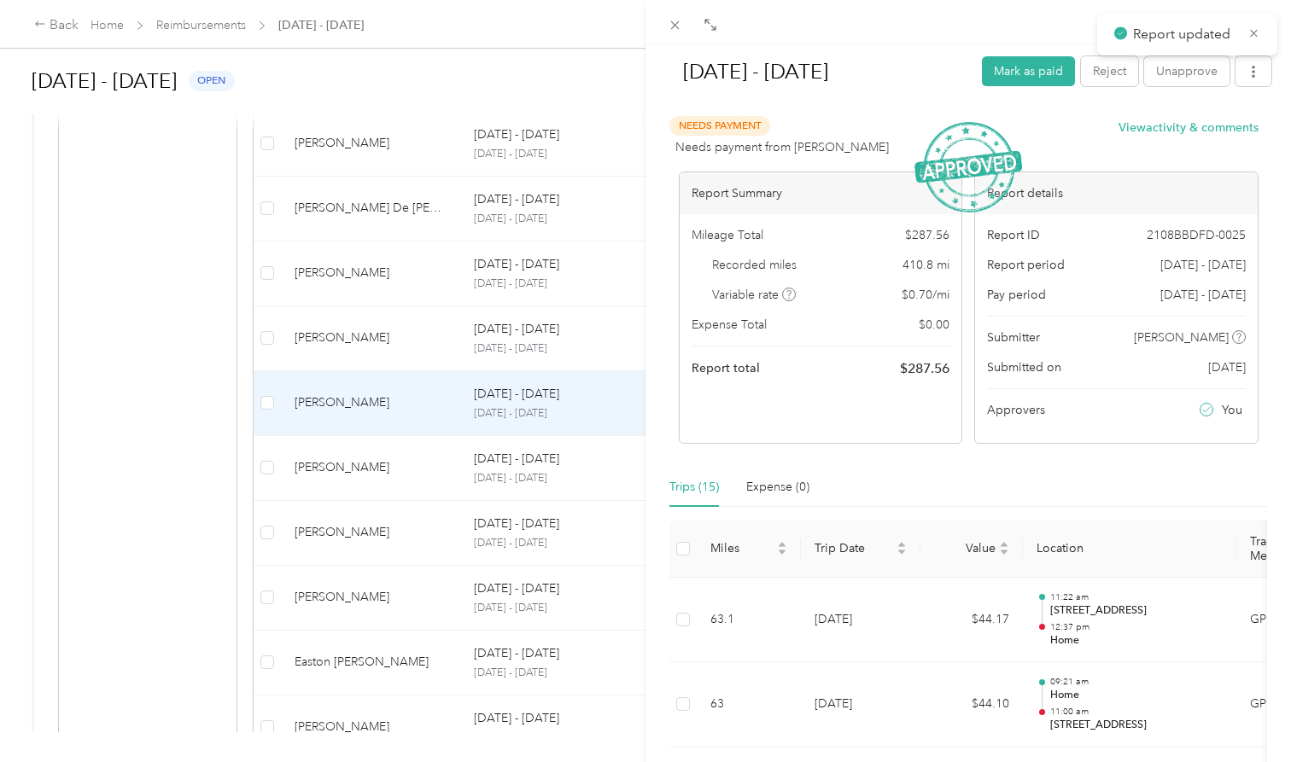
click at [372, 470] on div "[DATE] - [DATE] Mark as paid Reject Unapprove Needs Payment Needs payment from …" at bounding box center [645, 381] width 1291 height 762
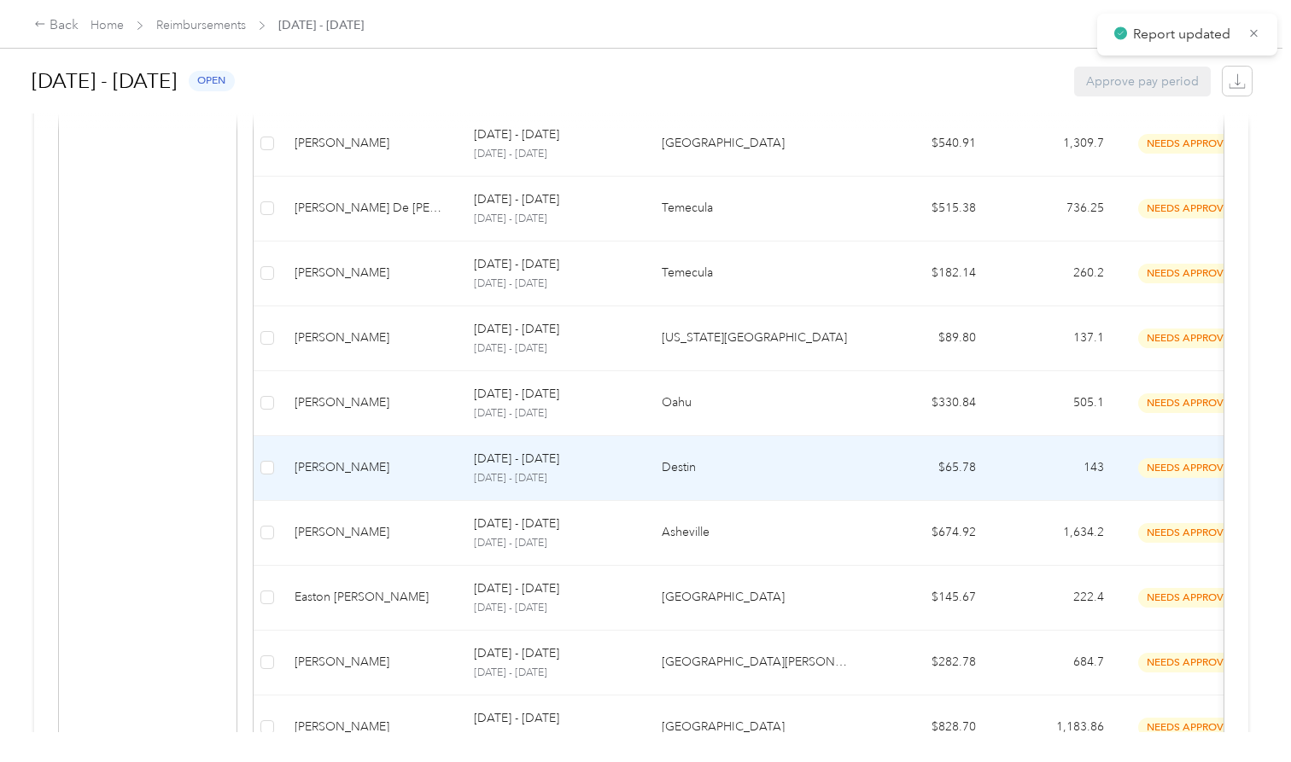
click at [372, 470] on div "[PERSON_NAME]" at bounding box center [371, 467] width 152 height 19
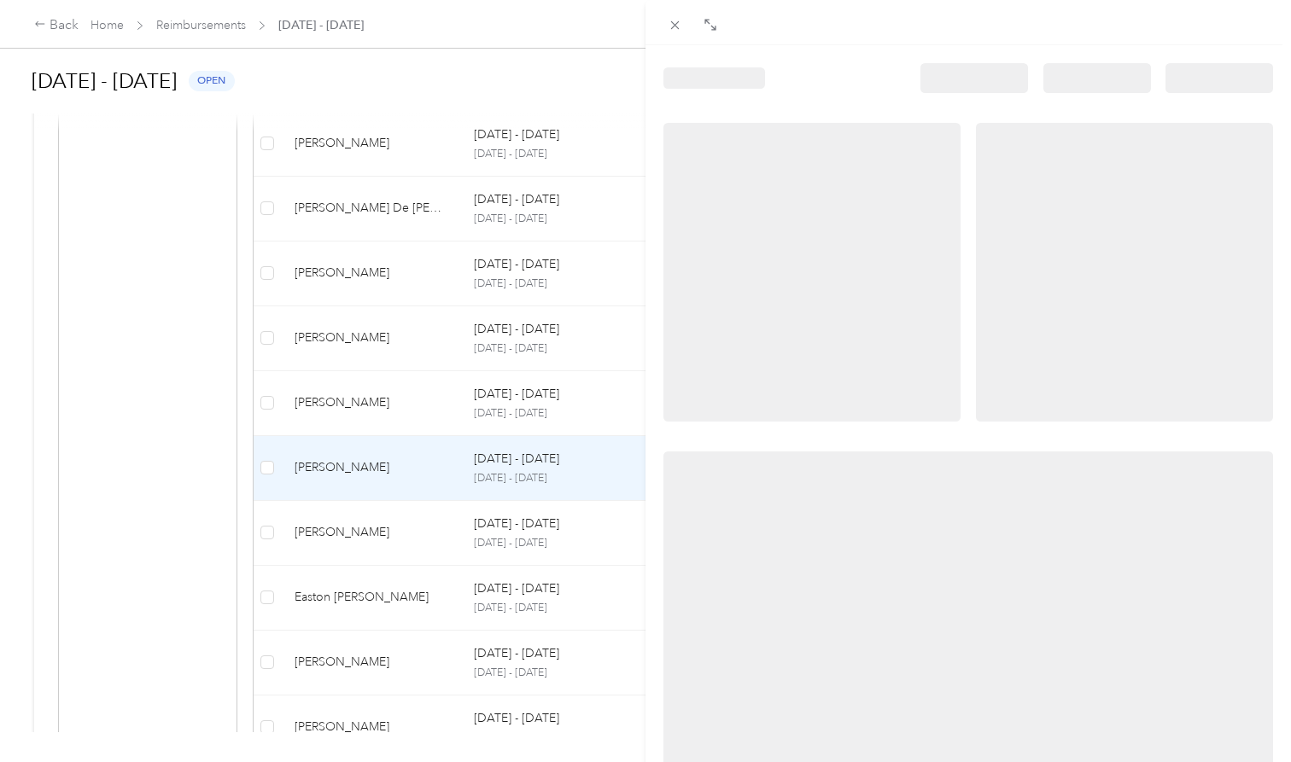
click at [365, 402] on div at bounding box center [645, 381] width 1291 height 762
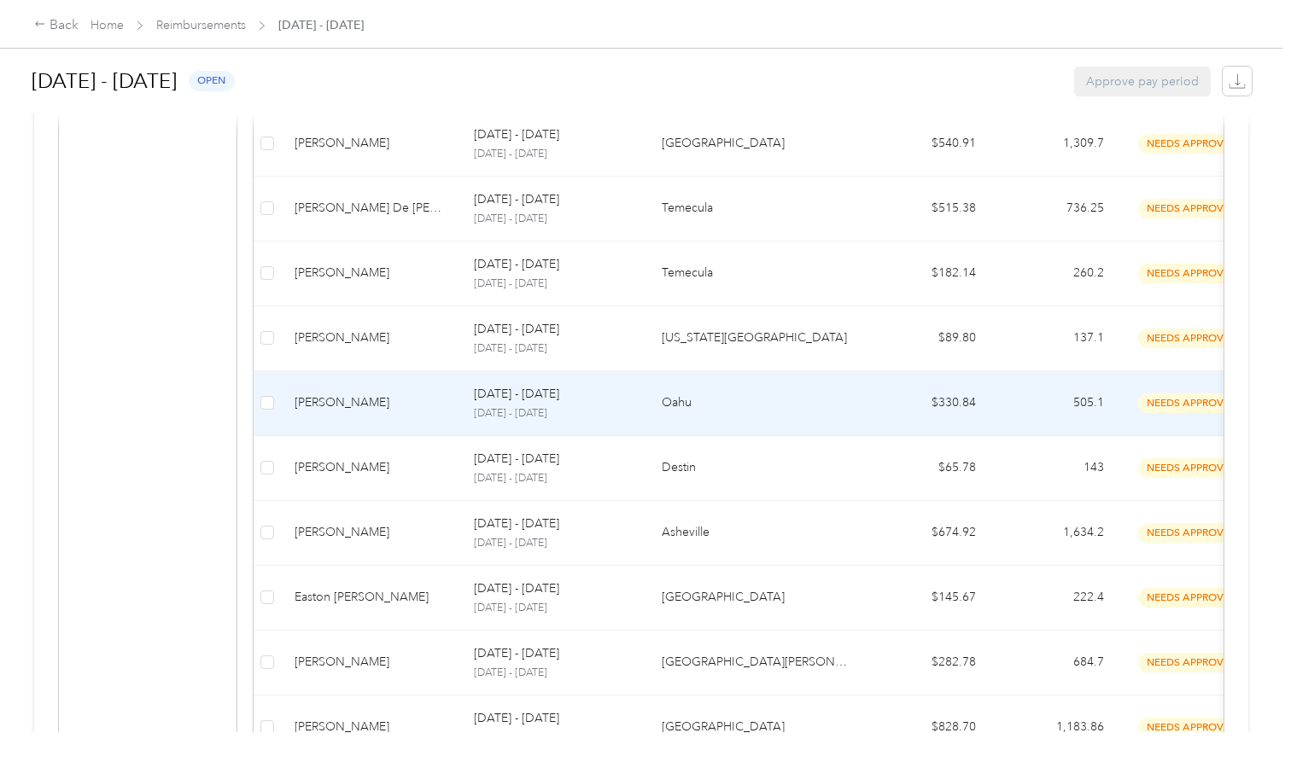
click at [375, 402] on div "[PERSON_NAME]" at bounding box center [371, 403] width 152 height 19
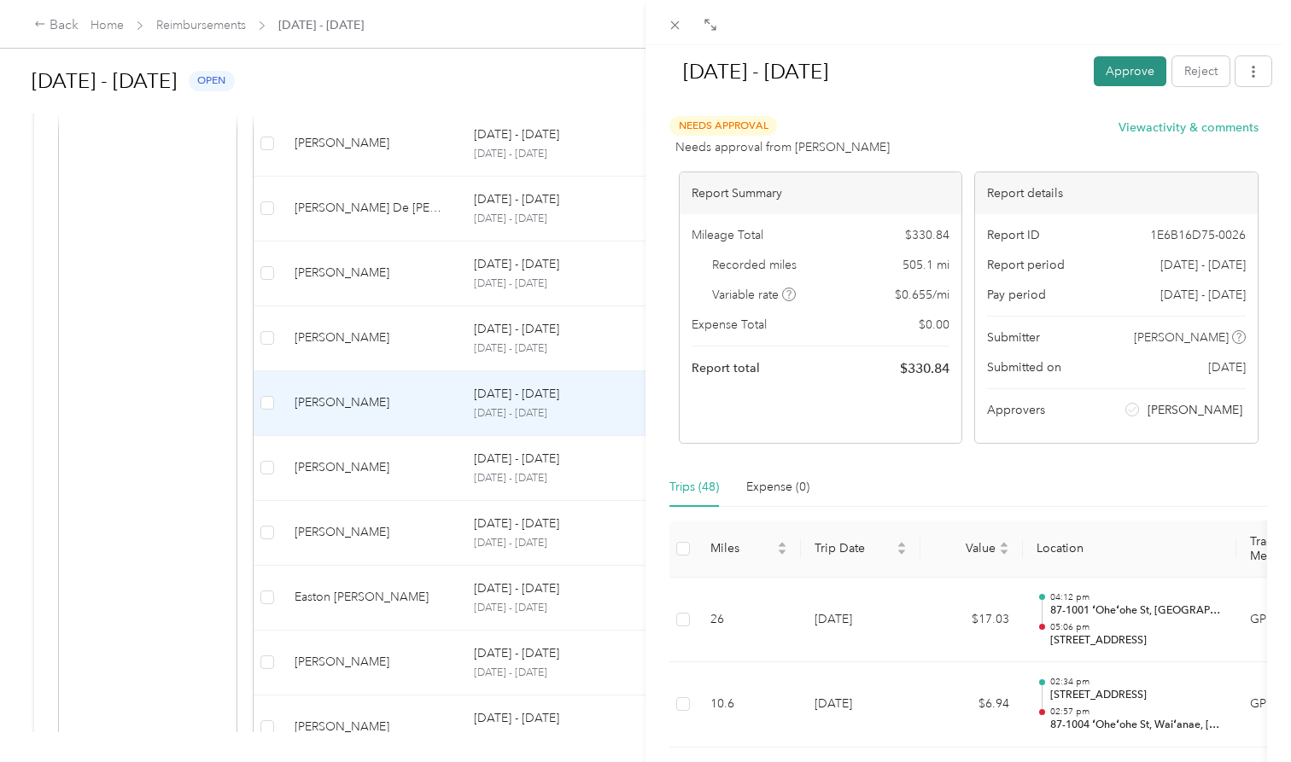
click at [1128, 72] on button "Approve" at bounding box center [1130, 71] width 73 height 30
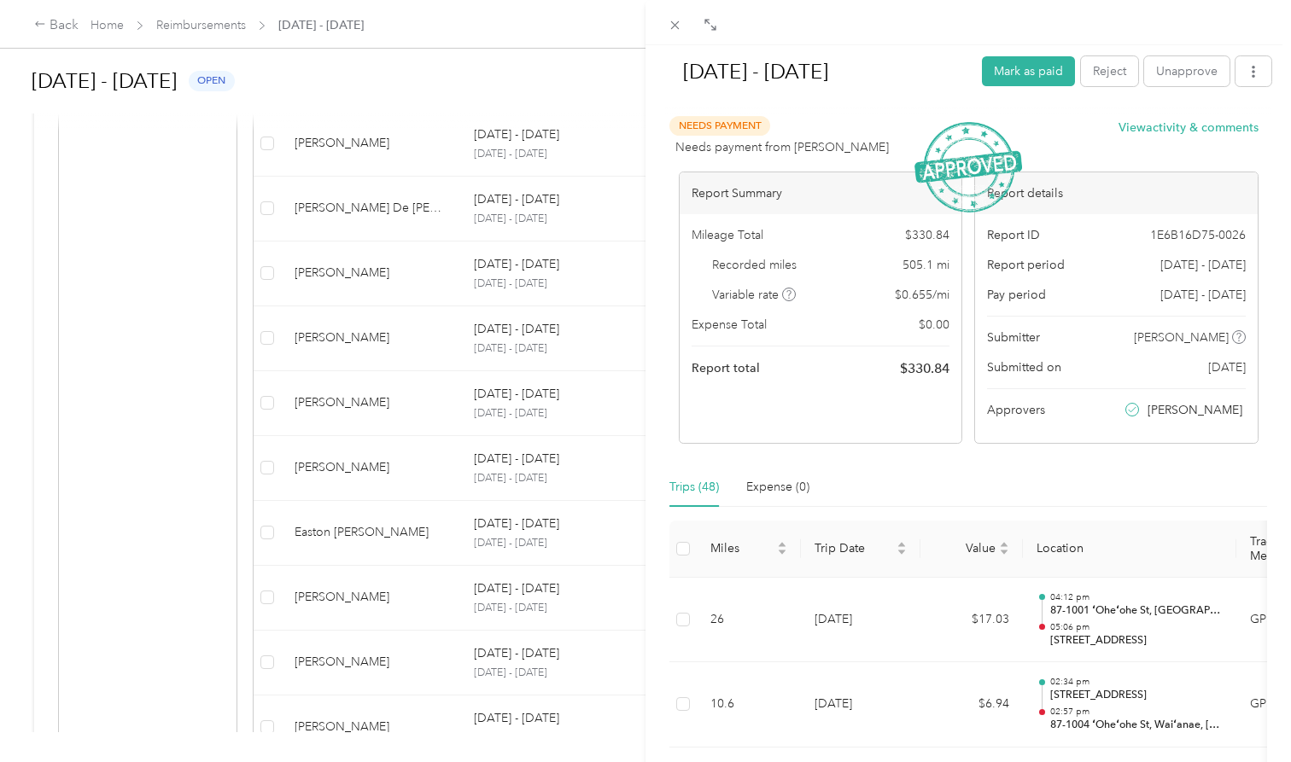
click at [374, 659] on div "[DATE] - [DATE] Mark as paid Reject Unapprove Needs Payment Needs payment from …" at bounding box center [645, 381] width 1291 height 762
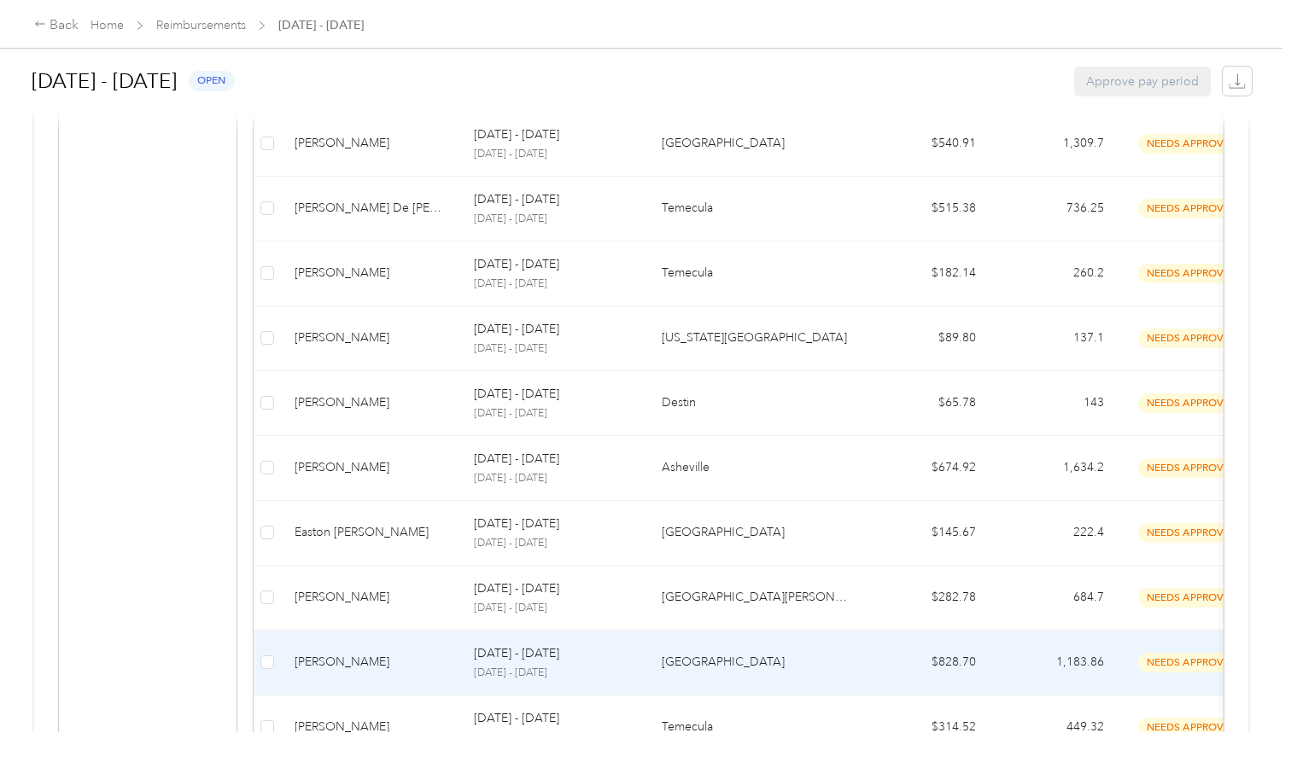
click at [370, 655] on div "[PERSON_NAME]" at bounding box center [371, 662] width 152 height 19
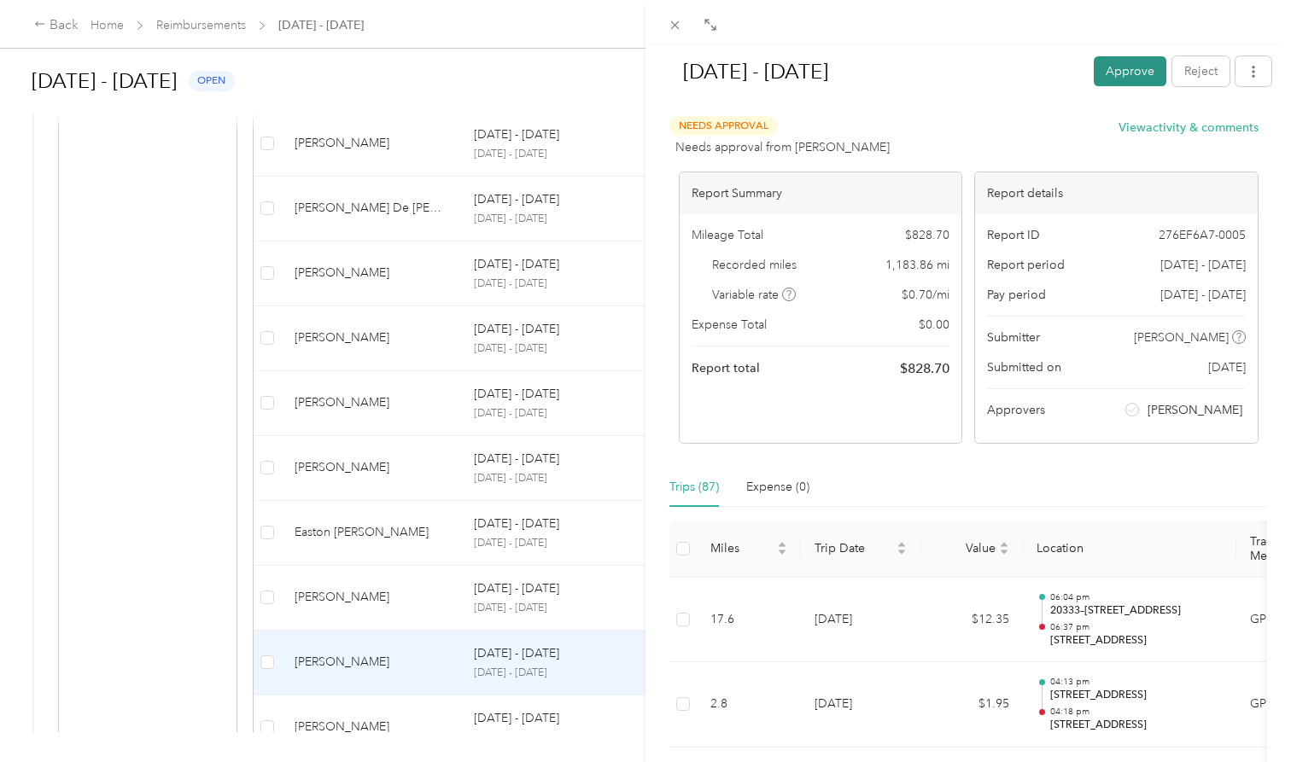
click at [1127, 75] on button "Approve" at bounding box center [1130, 71] width 73 height 30
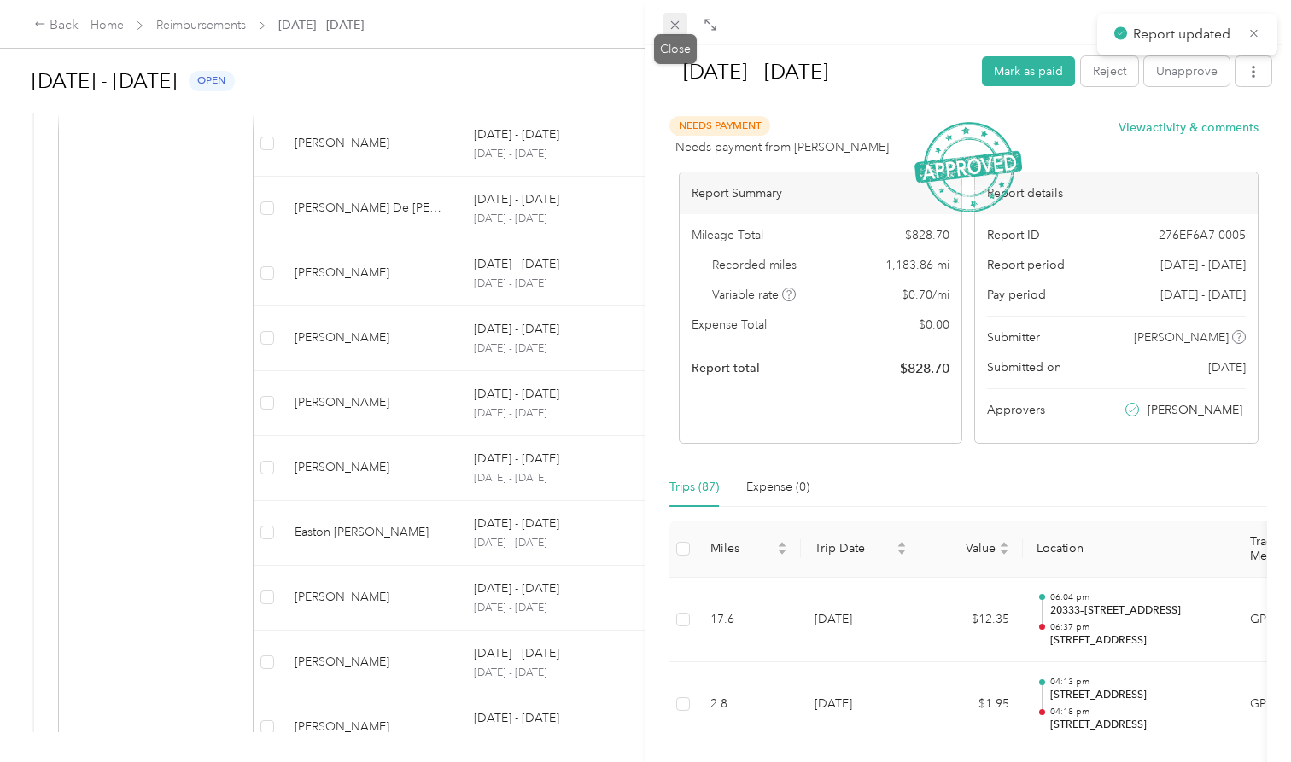
click at [675, 25] on icon at bounding box center [675, 25] width 9 height 9
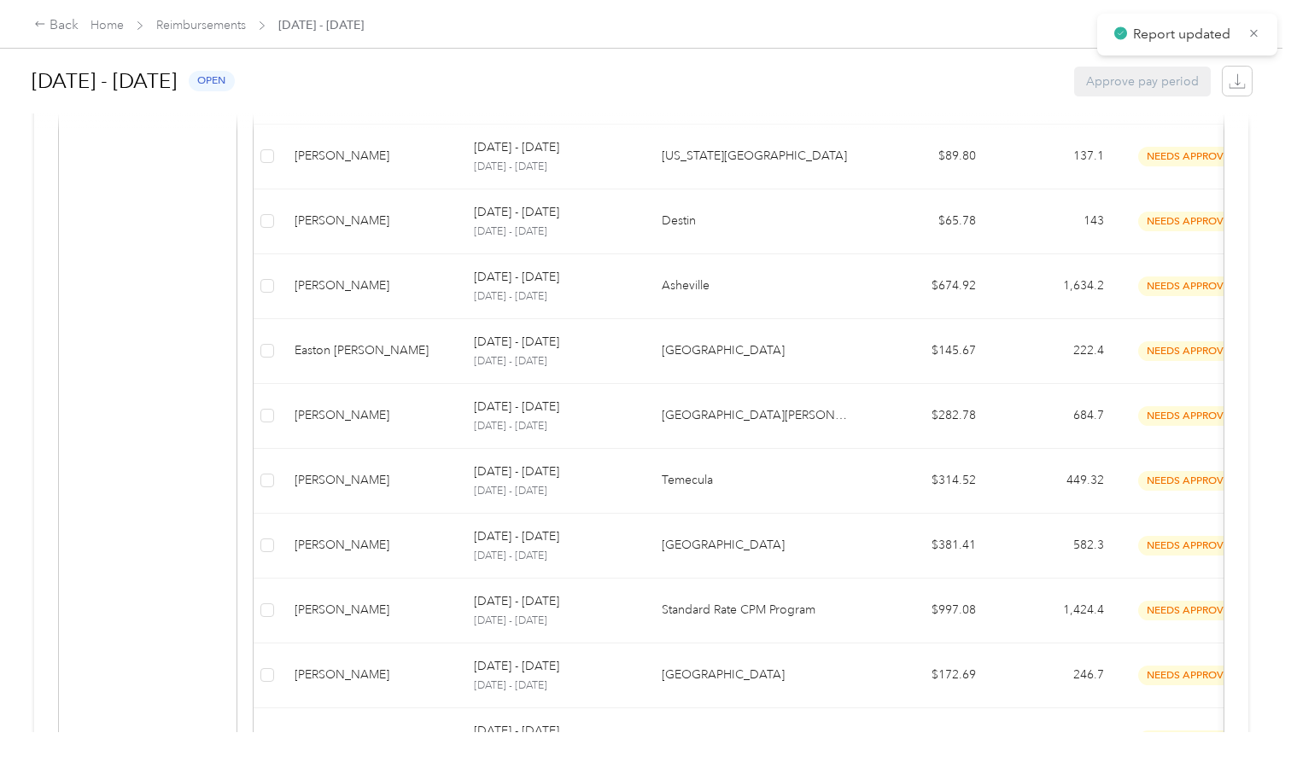
scroll to position [1090, 0]
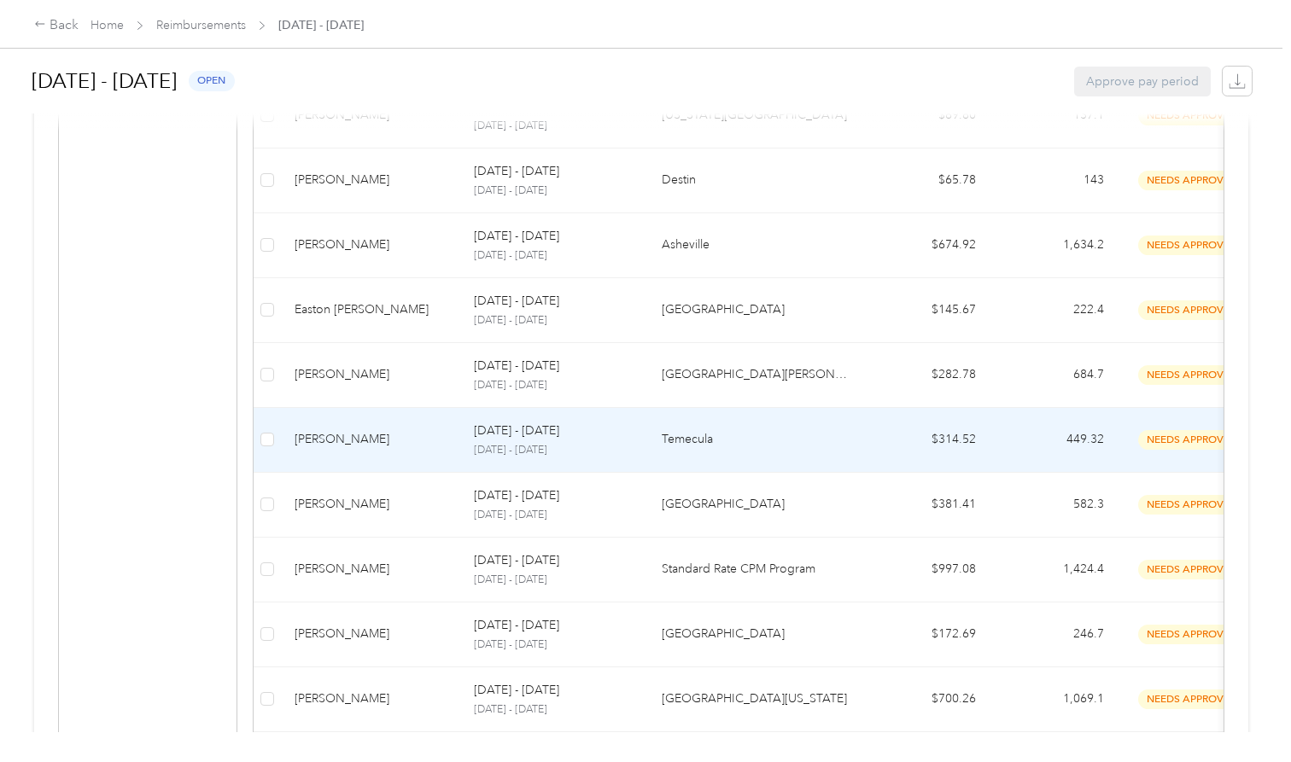
click at [396, 431] on div "[PERSON_NAME]" at bounding box center [371, 439] width 152 height 19
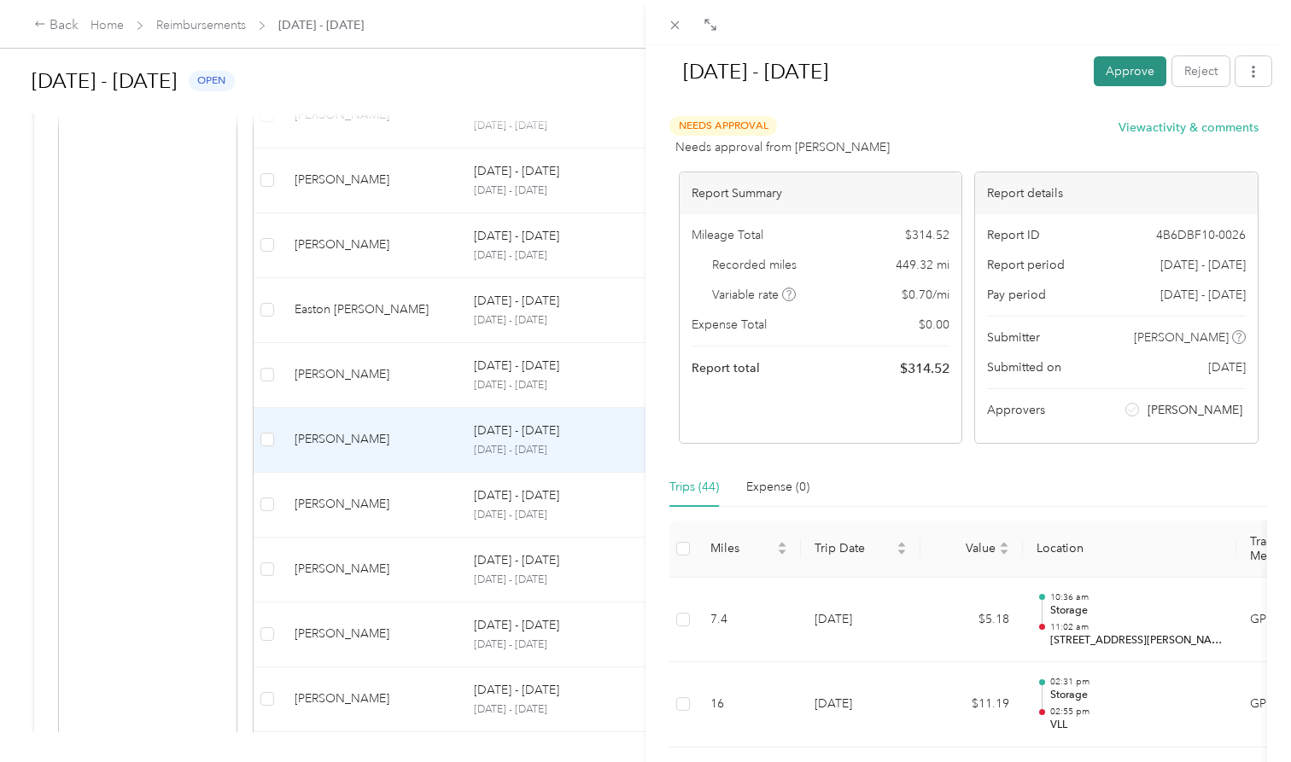
click at [1132, 73] on button "Approve" at bounding box center [1130, 71] width 73 height 30
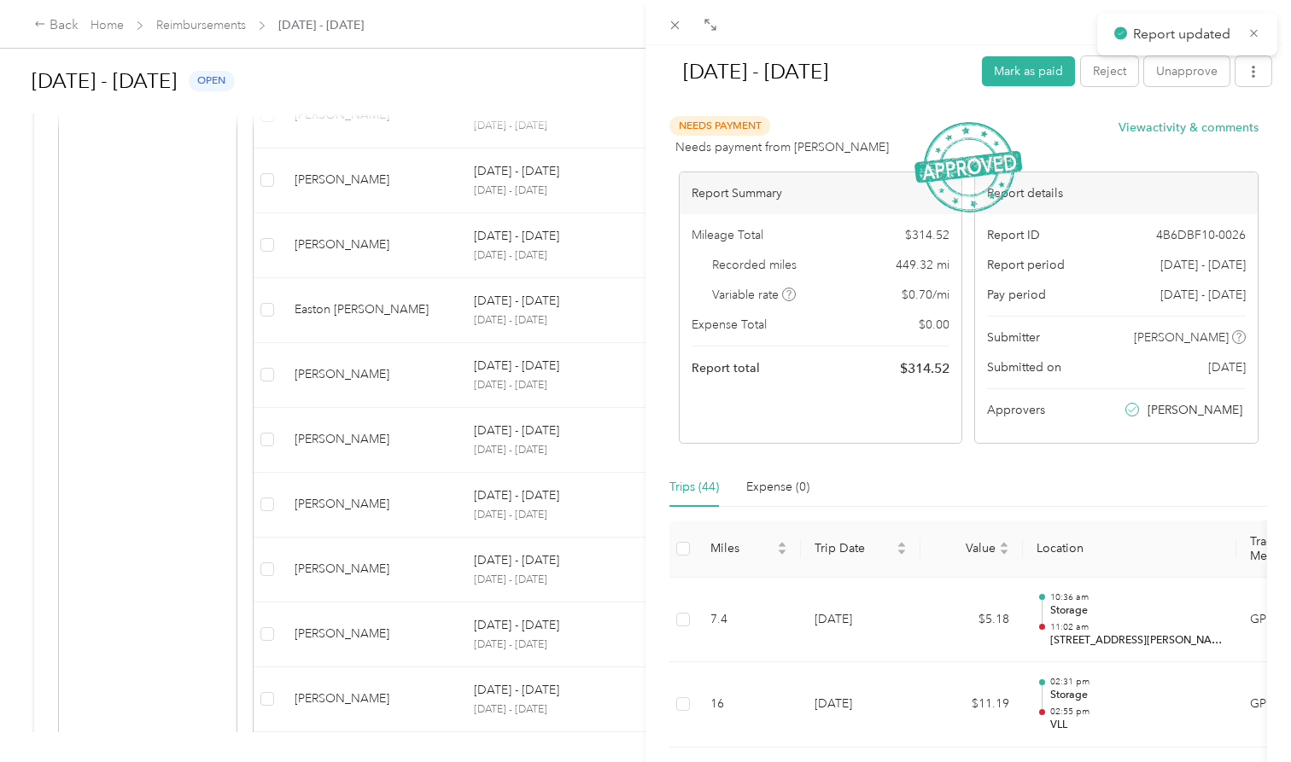
click at [385, 515] on div "[DATE] - [DATE] [PERSON_NAME] as paid Reject Unapprove Needs Payment Needs paym…" at bounding box center [645, 381] width 1291 height 762
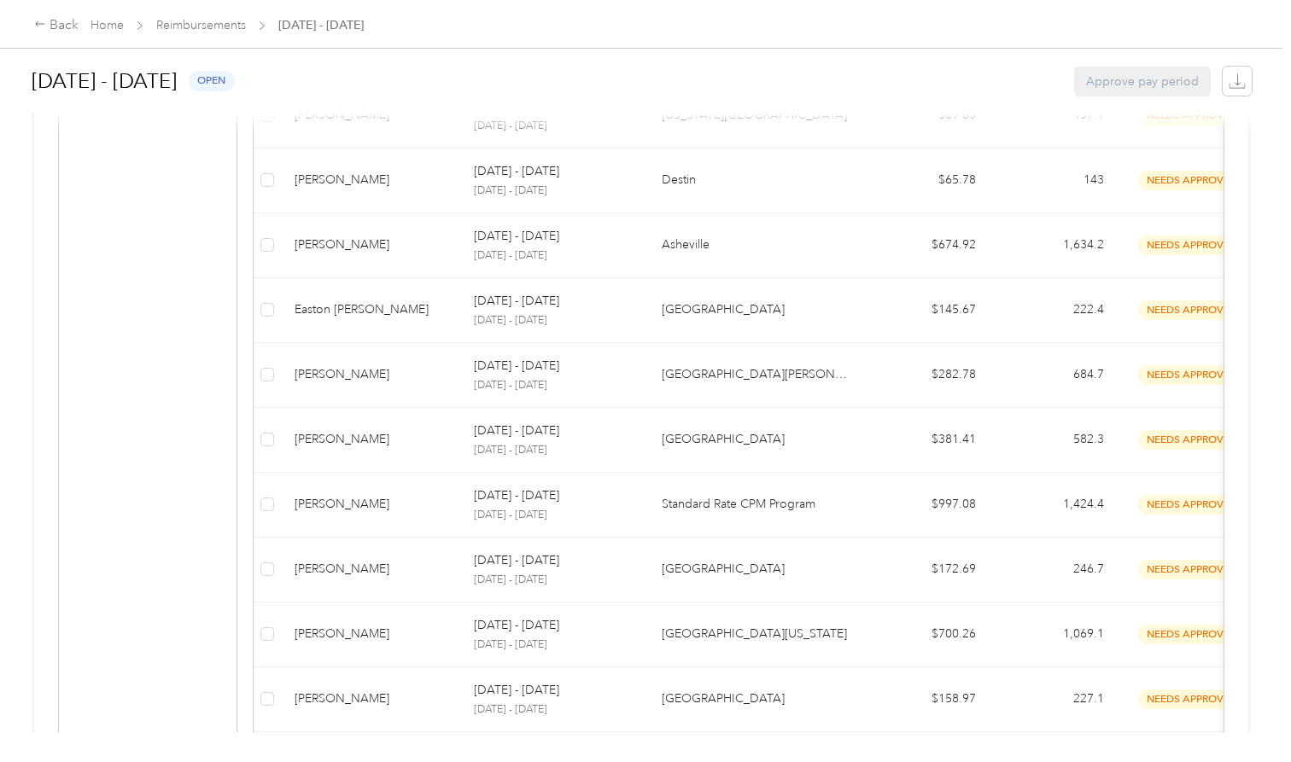
click at [385, 515] on td "[PERSON_NAME]" at bounding box center [370, 505] width 179 height 65
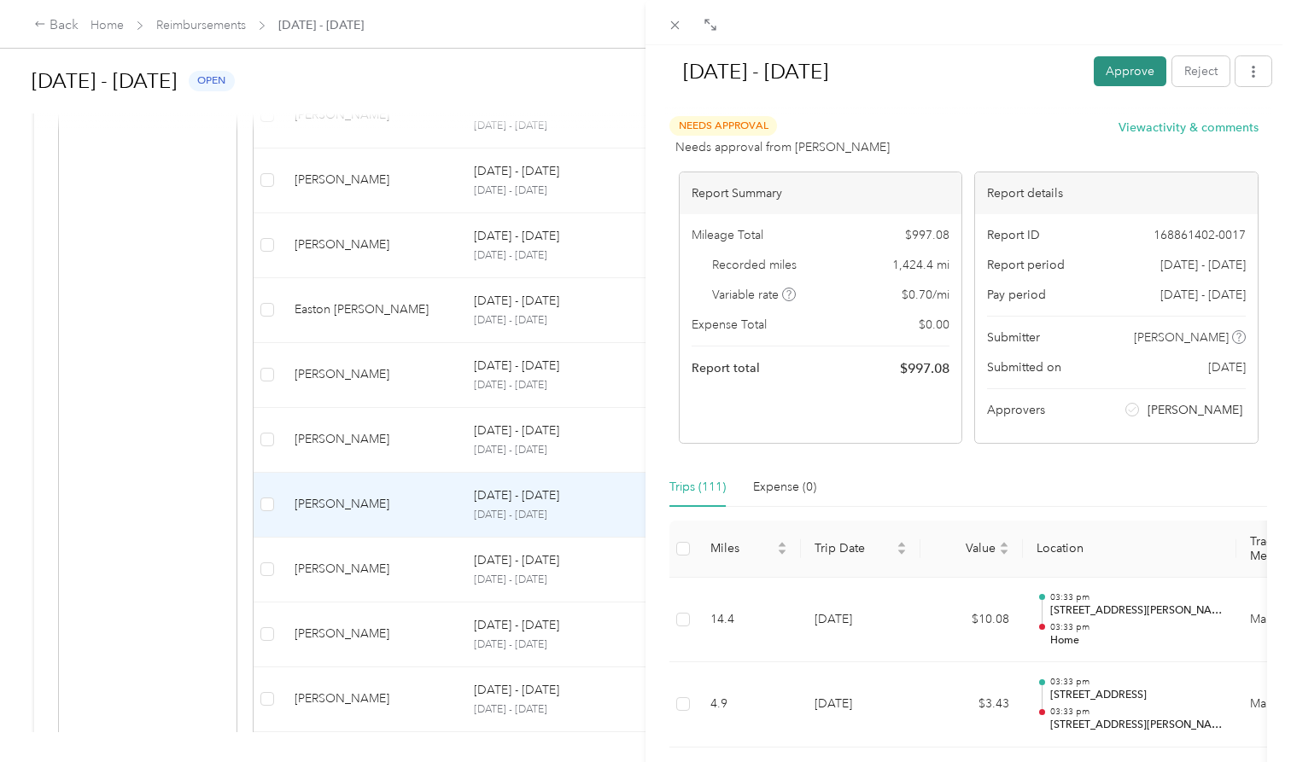
click at [1127, 72] on button "Approve" at bounding box center [1130, 71] width 73 height 30
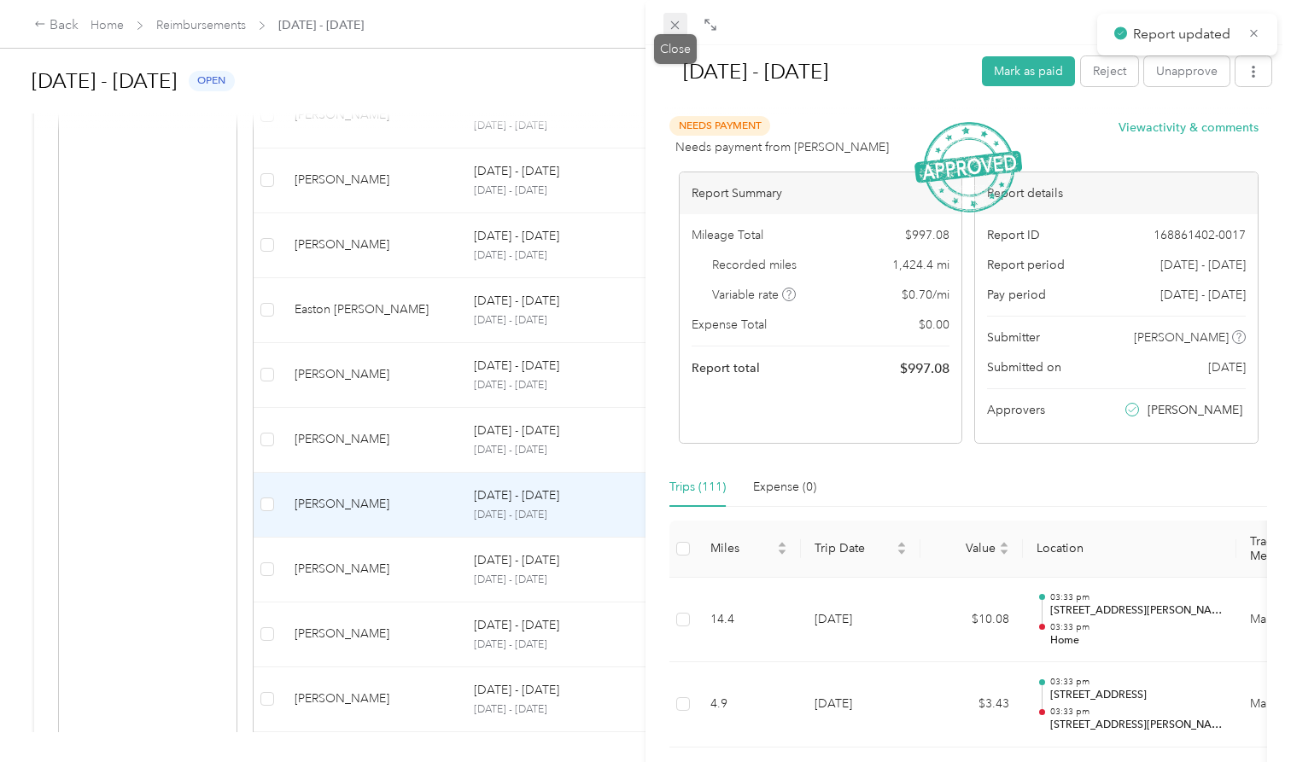
click at [674, 26] on icon at bounding box center [675, 25] width 15 height 15
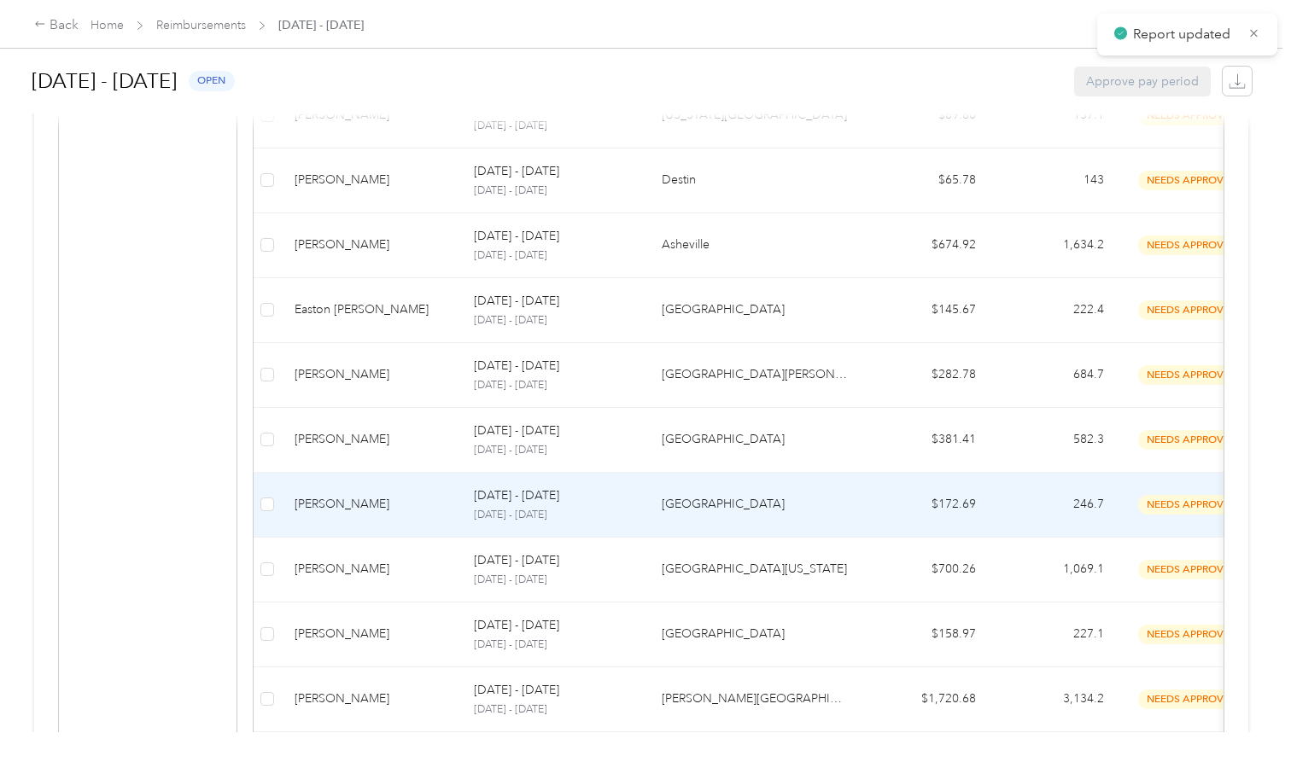
click at [366, 511] on td "[PERSON_NAME]" at bounding box center [370, 505] width 179 height 65
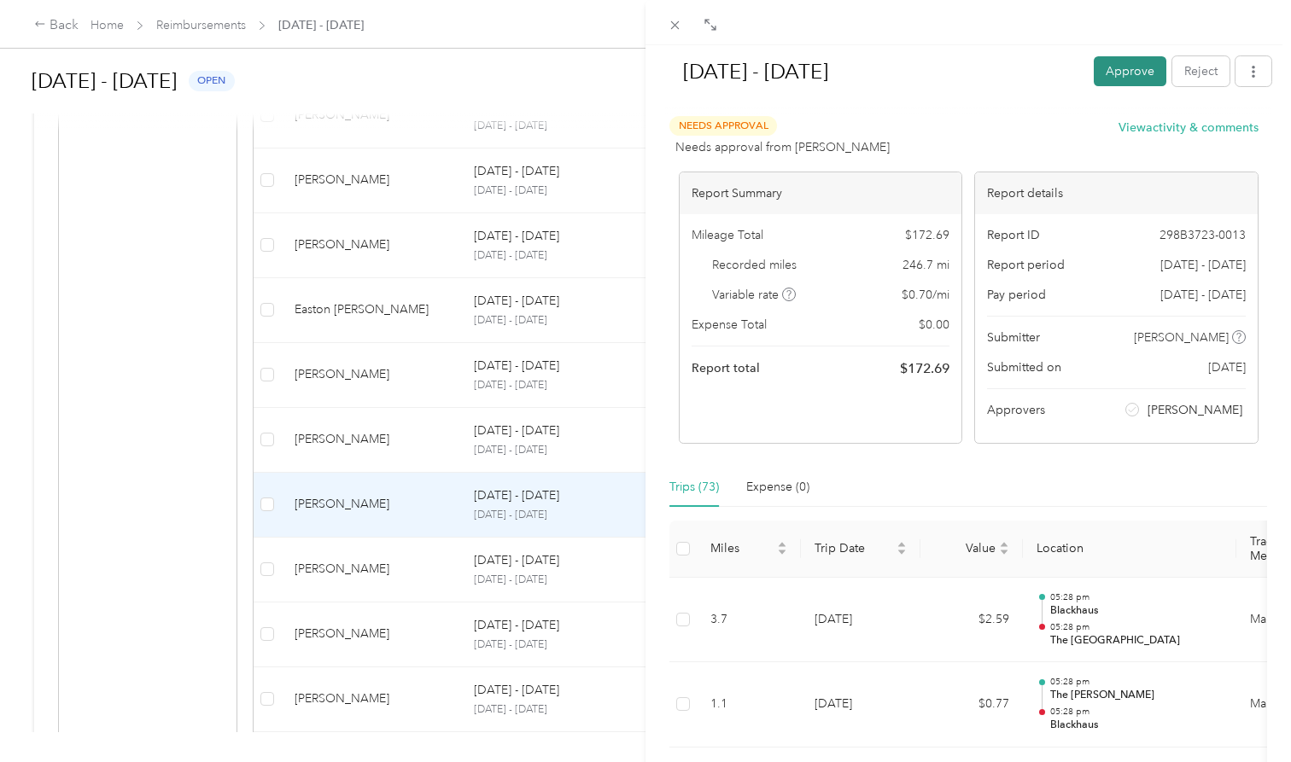
click at [1111, 73] on button "Approve" at bounding box center [1130, 71] width 73 height 30
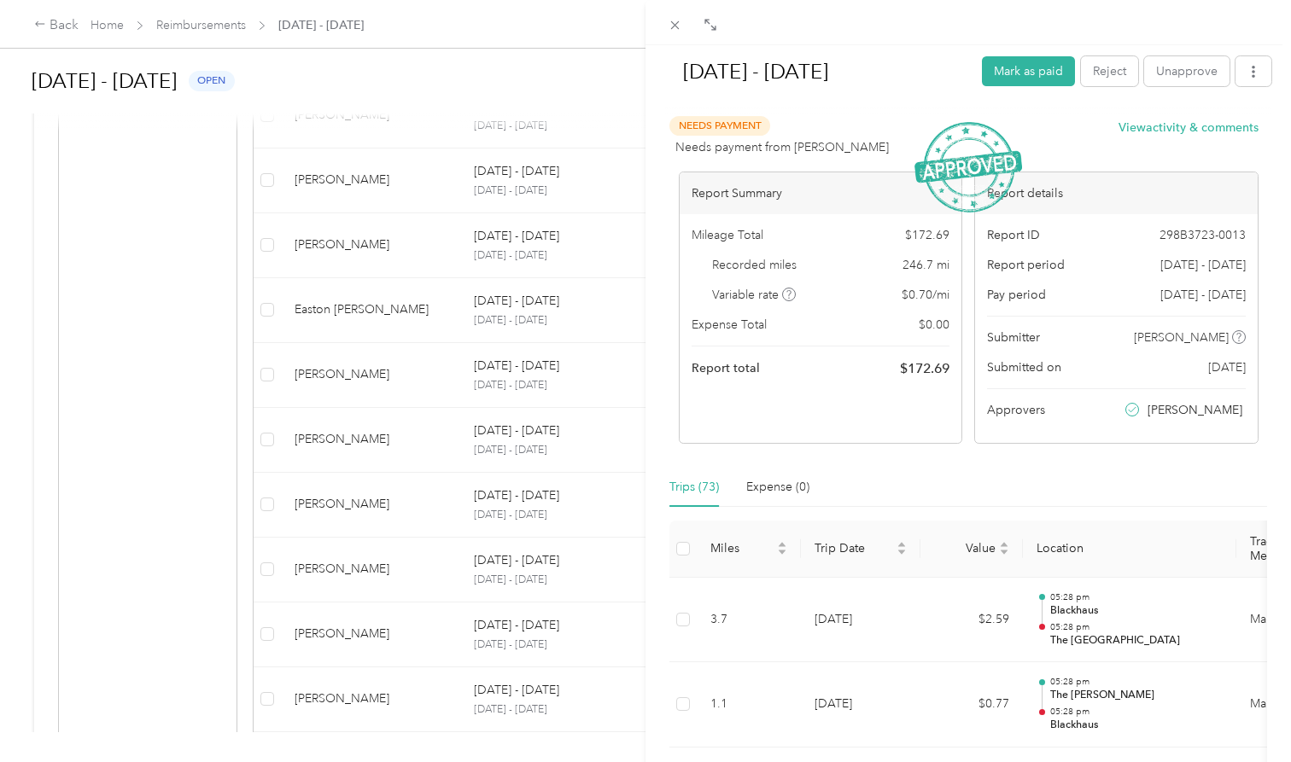
click at [396, 566] on div "[DATE] - [DATE] [PERSON_NAME] as paid Reject Unapprove Needs Payment Needs paym…" at bounding box center [645, 381] width 1291 height 762
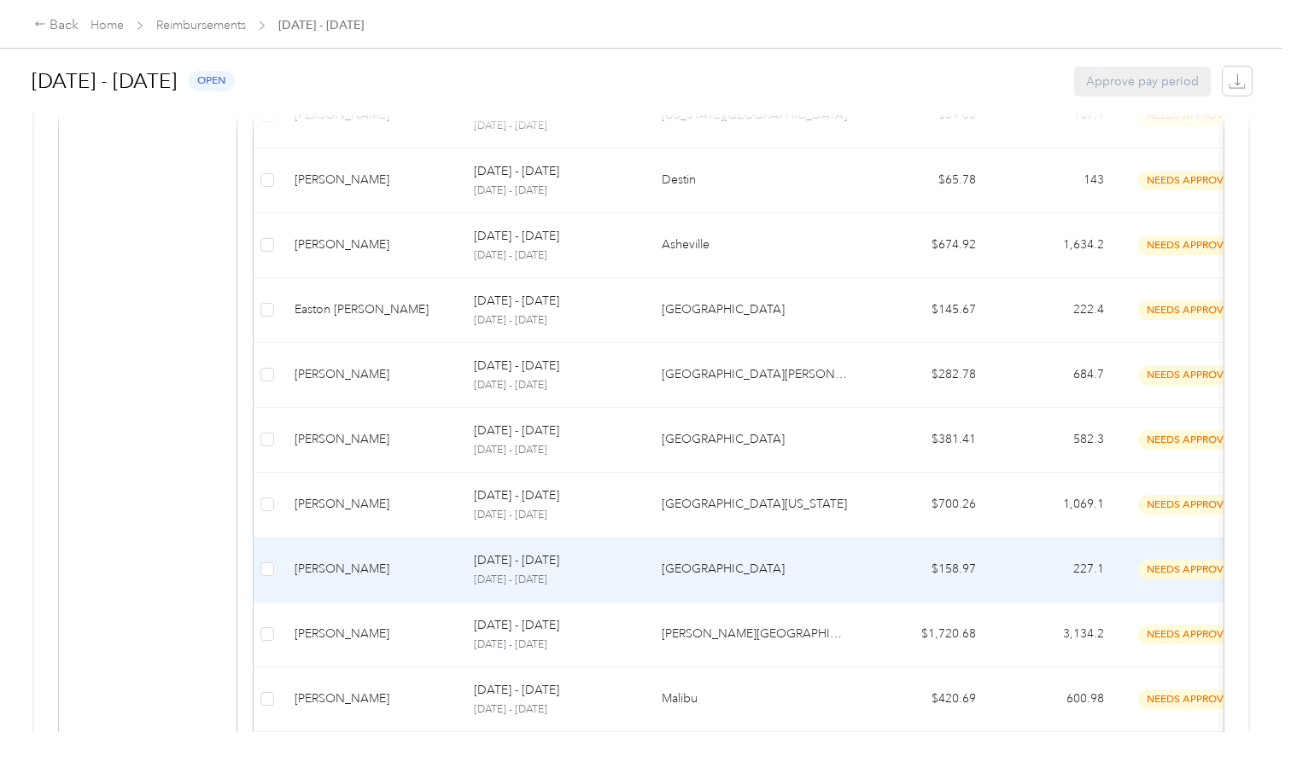
click at [373, 565] on div "[PERSON_NAME]" at bounding box center [371, 569] width 152 height 19
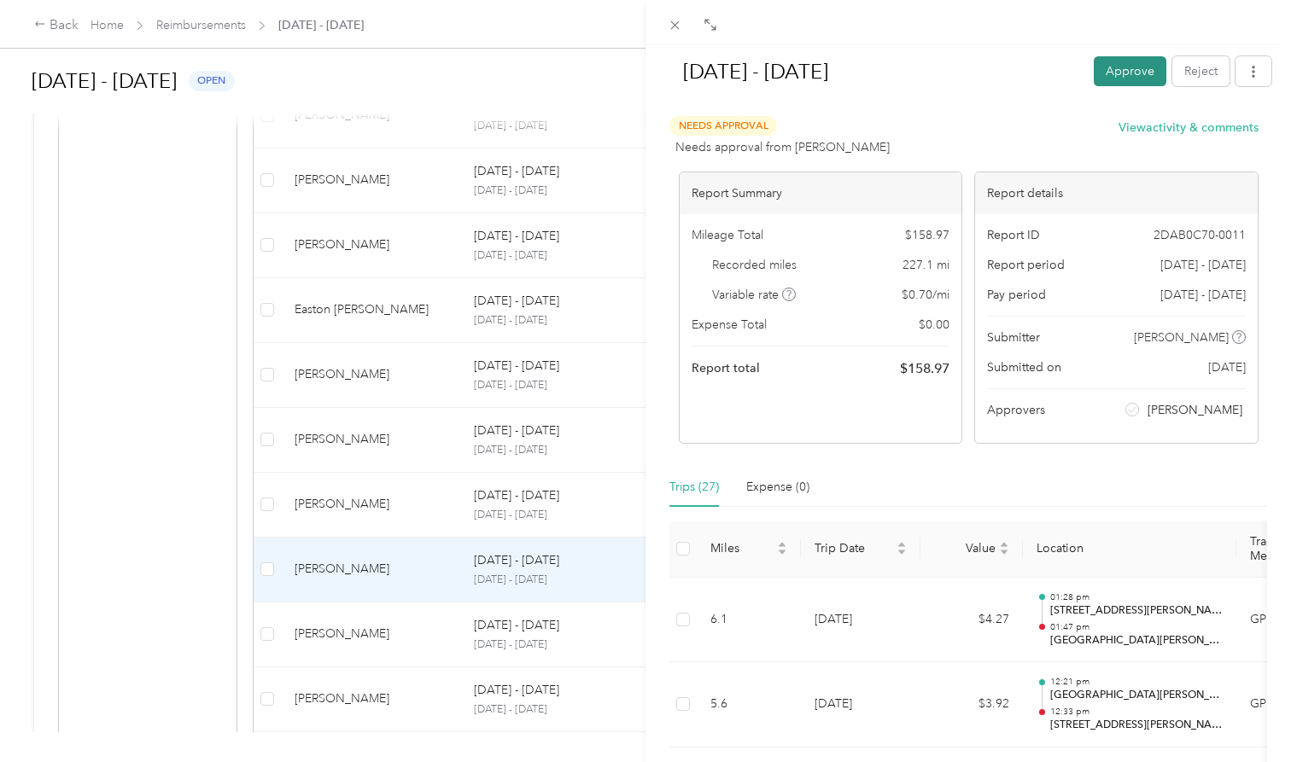
click at [1135, 70] on button "Approve" at bounding box center [1130, 71] width 73 height 30
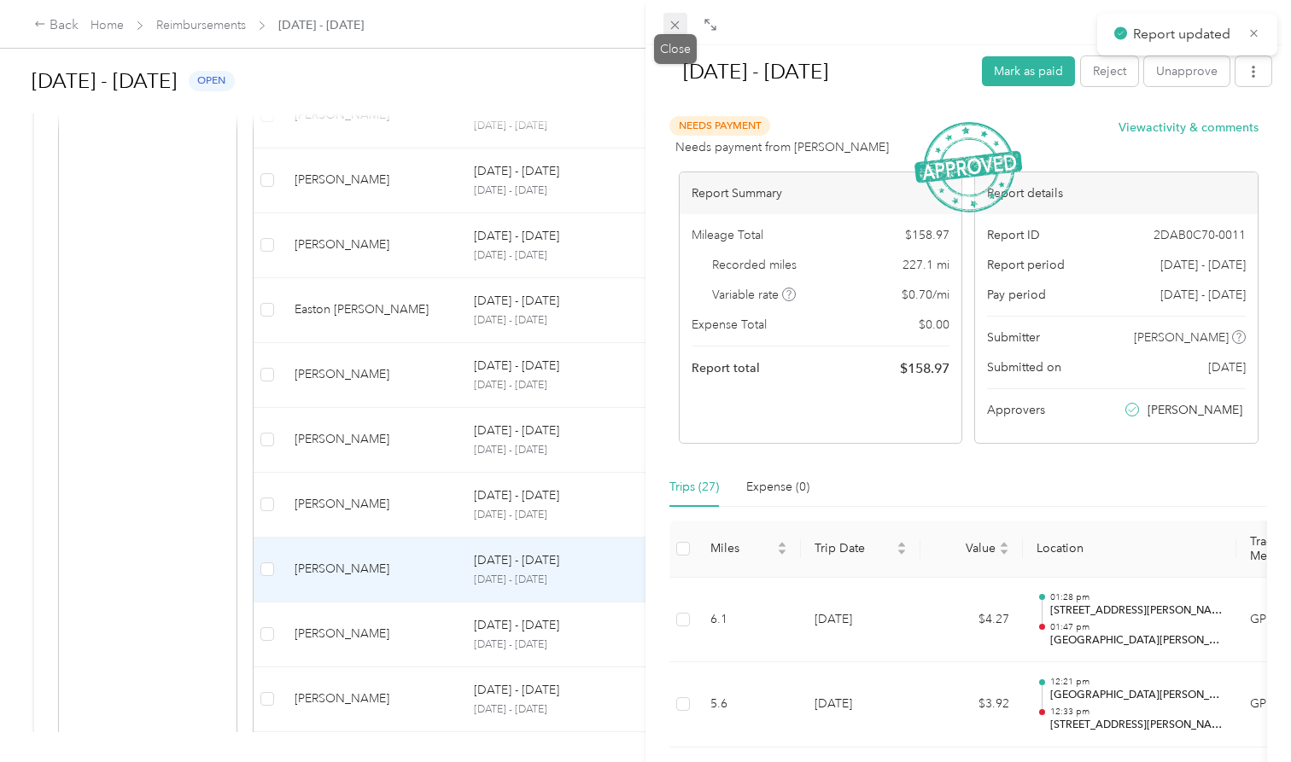
click at [673, 23] on icon at bounding box center [675, 25] width 9 height 9
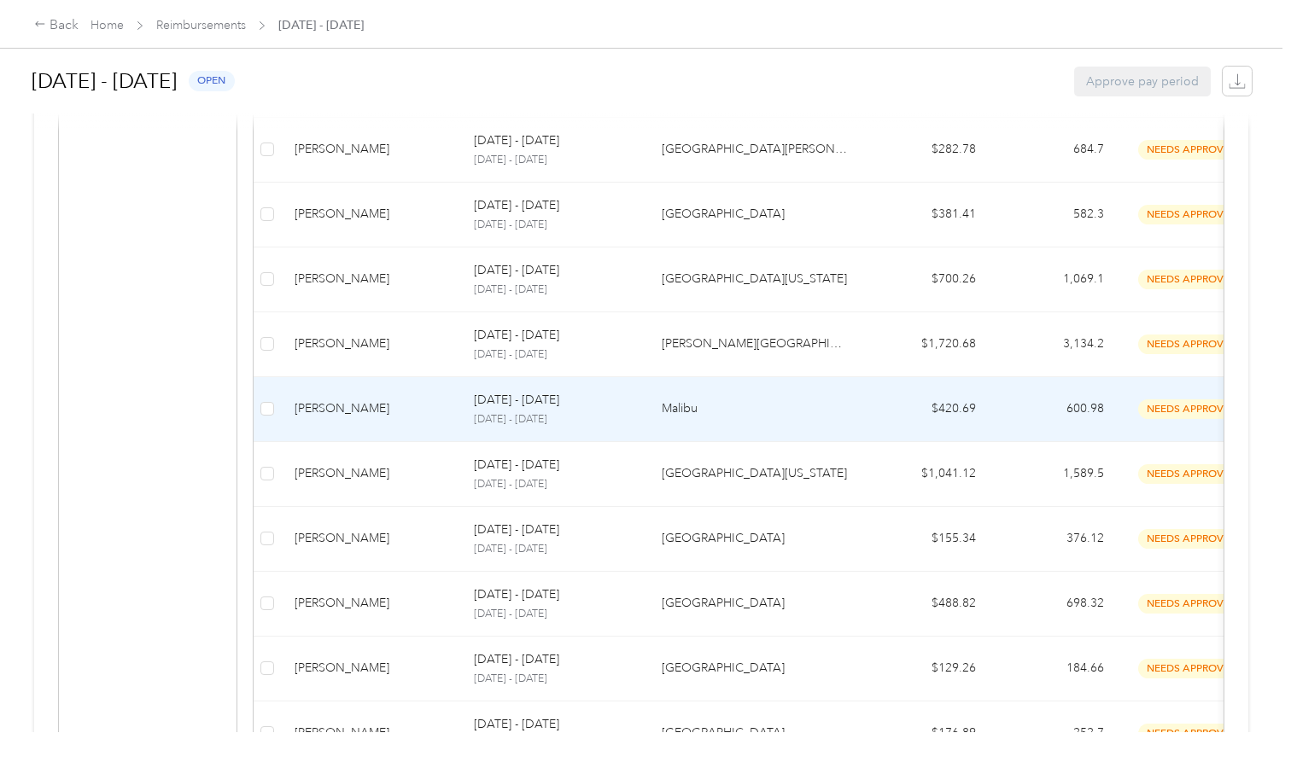
scroll to position [1329, 0]
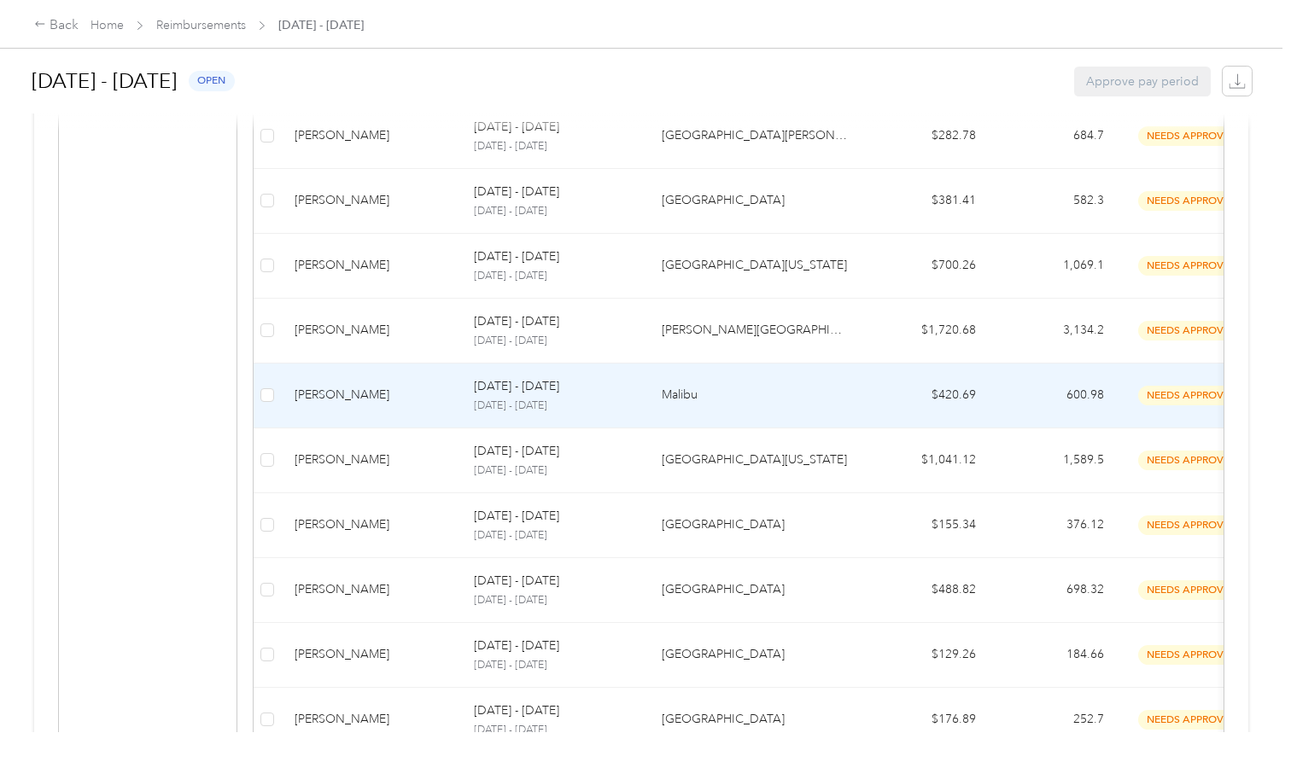
click at [378, 397] on td "[PERSON_NAME]" at bounding box center [370, 396] width 179 height 65
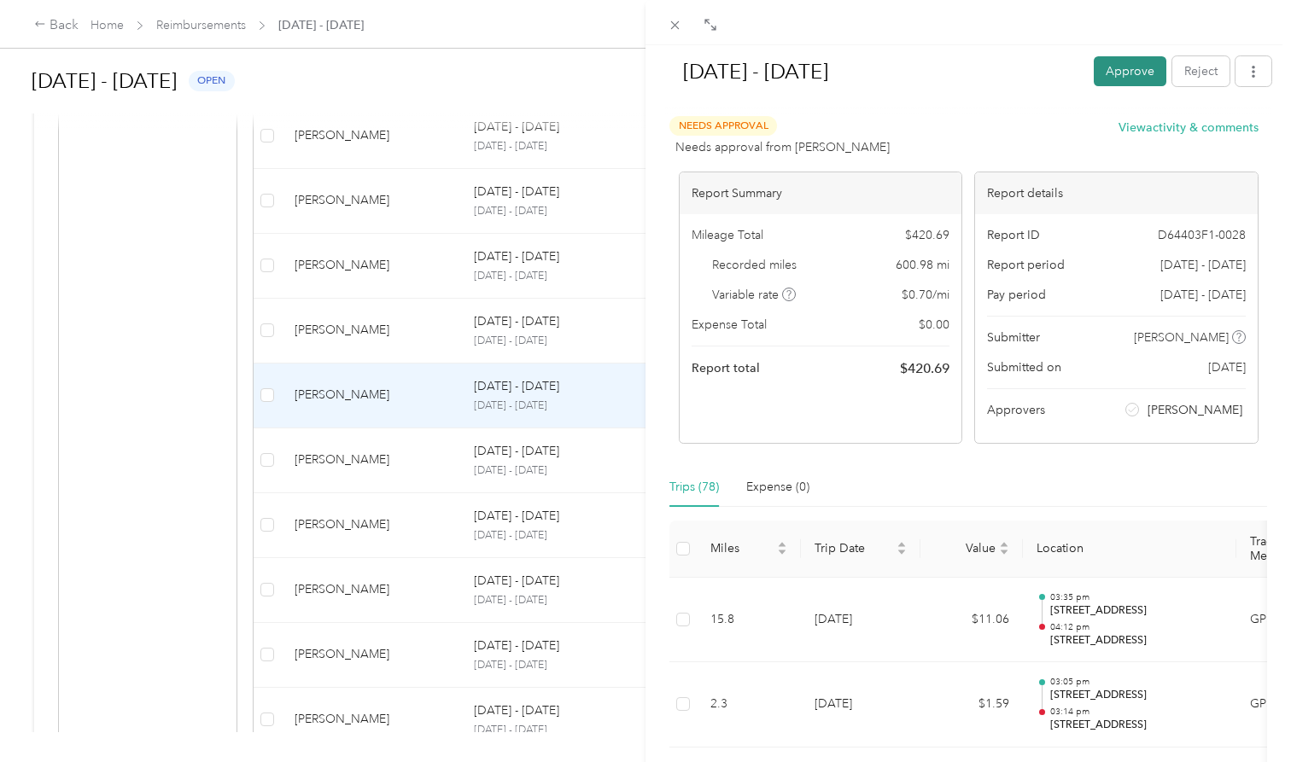
click at [1123, 70] on button "Approve" at bounding box center [1130, 71] width 73 height 30
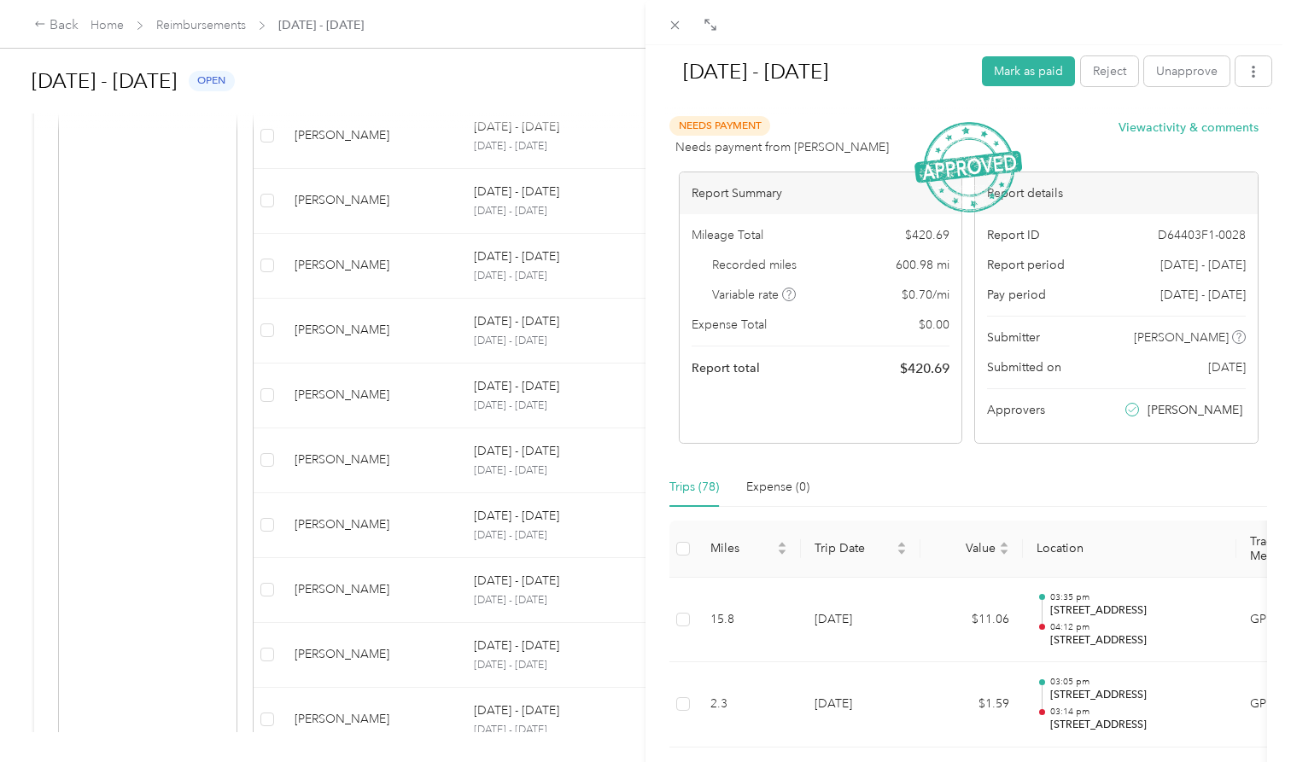
click at [409, 536] on div "[DATE] - [DATE] Mark as paid Reject Unapprove Needs Payment Needs payment from …" at bounding box center [645, 381] width 1291 height 762
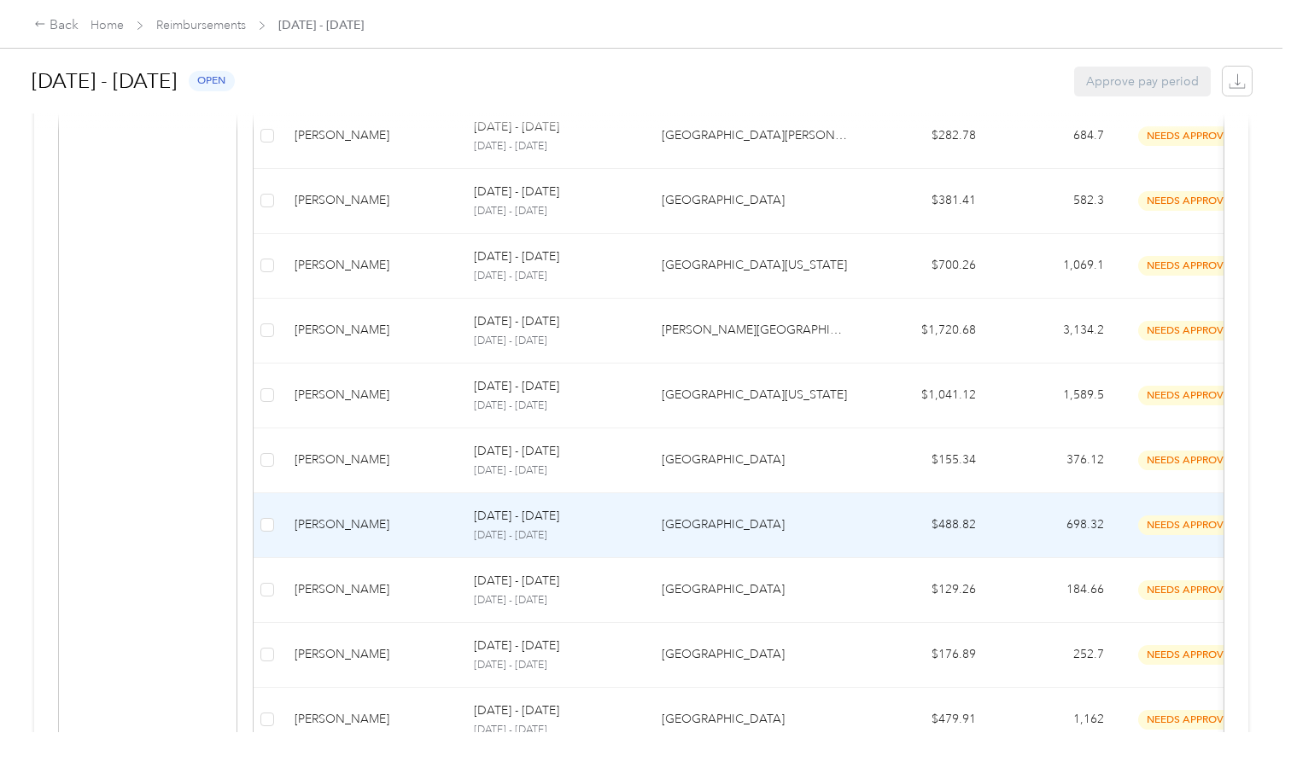
click at [409, 536] on td "[PERSON_NAME]" at bounding box center [370, 525] width 179 height 65
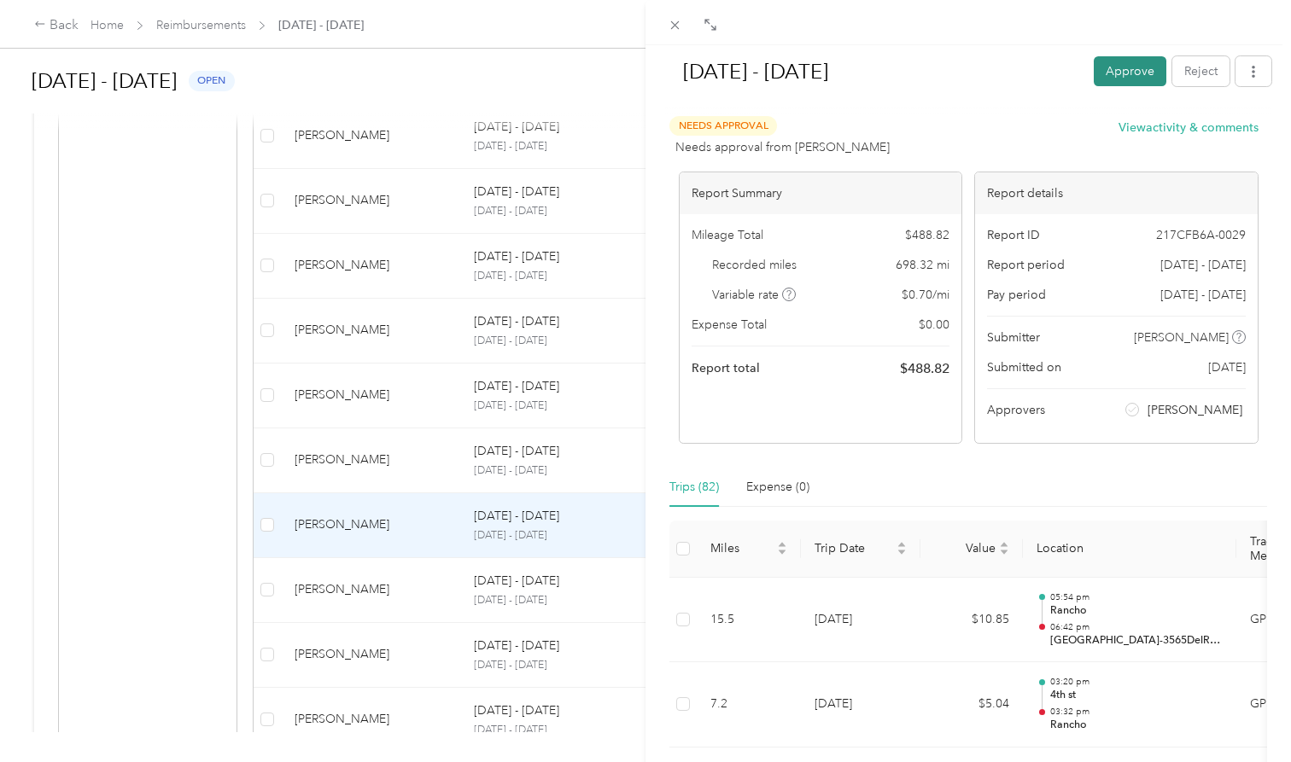
click at [1129, 70] on button "Approve" at bounding box center [1130, 71] width 73 height 30
click at [384, 579] on div "[DATE] - [DATE] Approve Reject Needs Approval Needs approval from [PERSON_NAME]…" at bounding box center [645, 381] width 1291 height 762
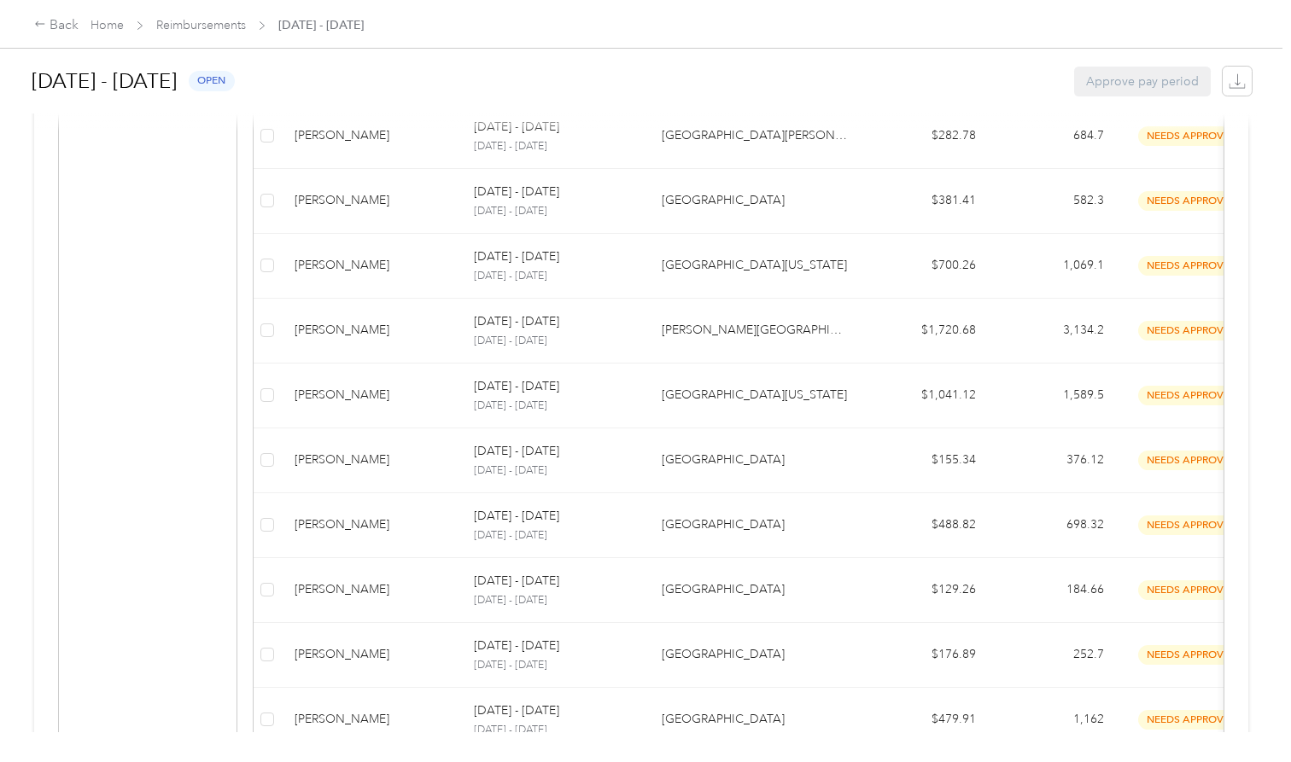
click at [384, 580] on div "[PERSON_NAME]" at bounding box center [371, 589] width 152 height 19
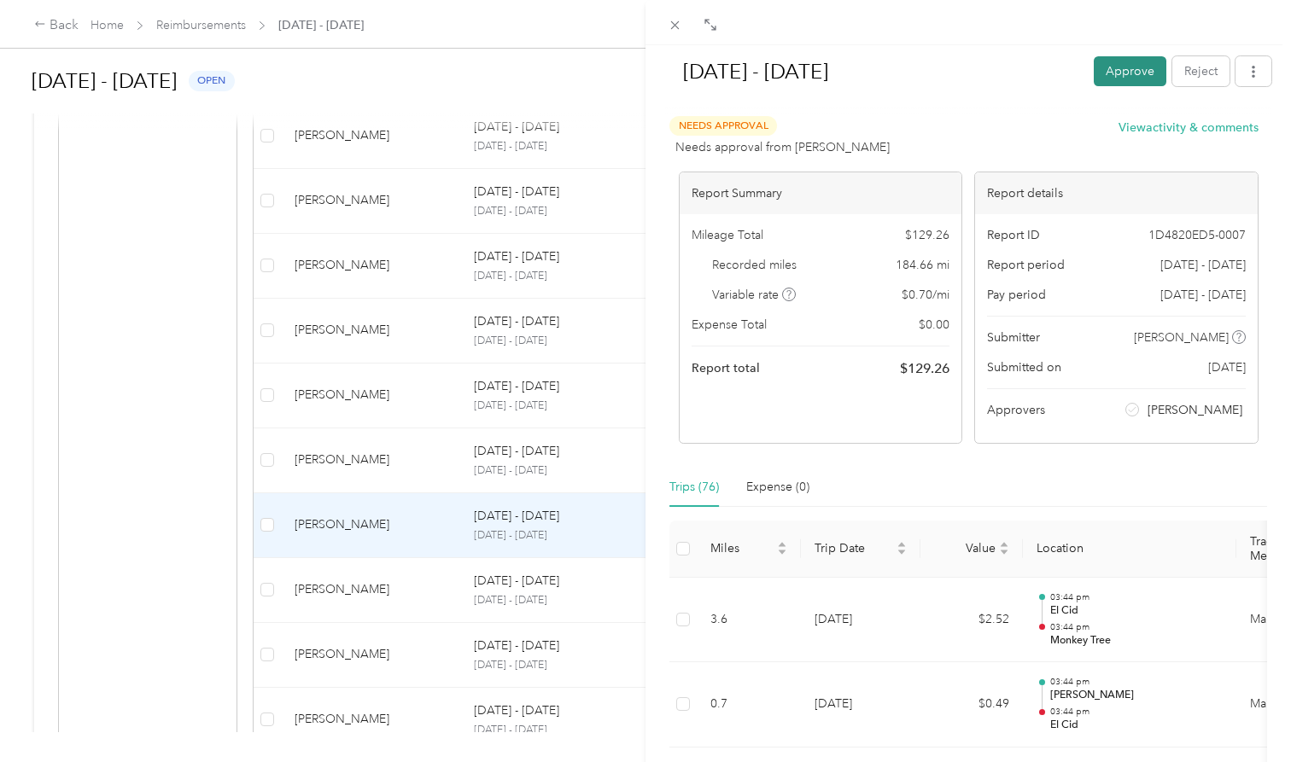
click at [1128, 78] on button "Approve" at bounding box center [1130, 71] width 73 height 30
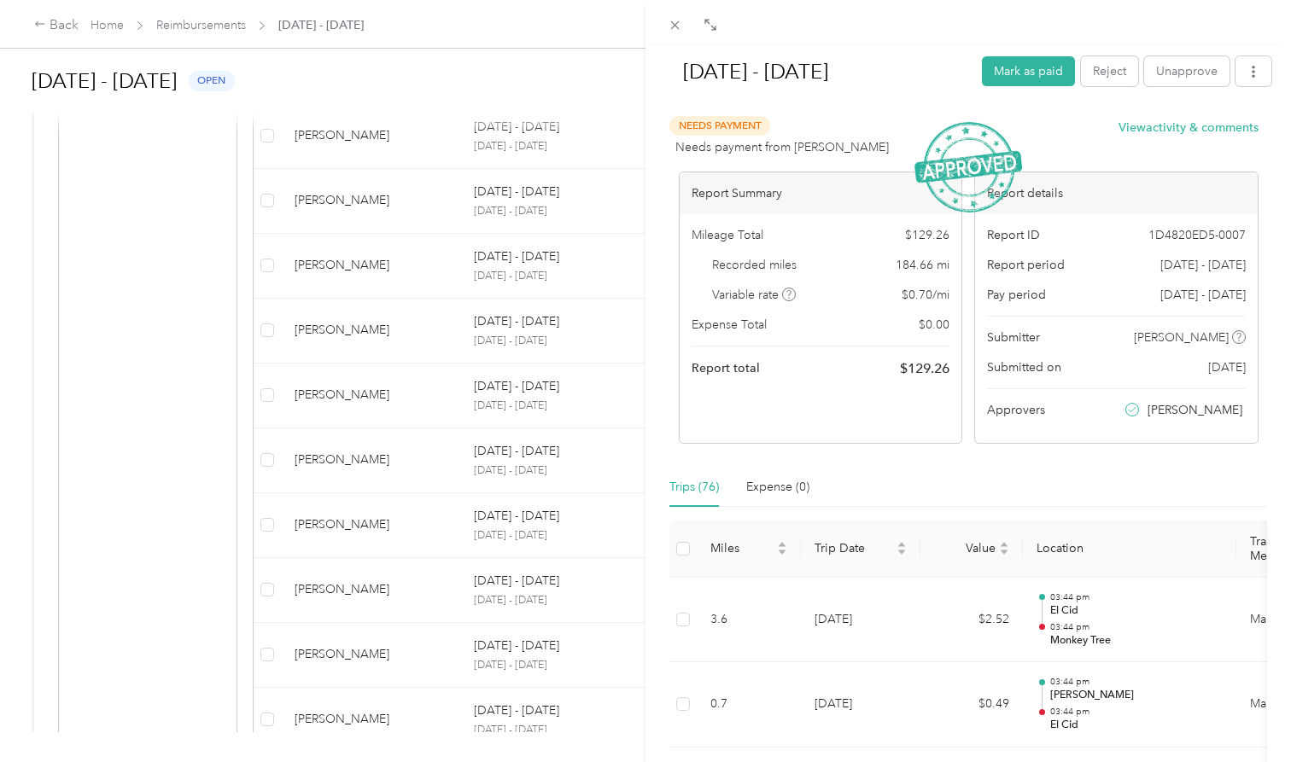
click at [384, 521] on div "[DATE] - [DATE] Mark as paid Reject Unapprove Needs Payment Needs payment from …" at bounding box center [645, 381] width 1291 height 762
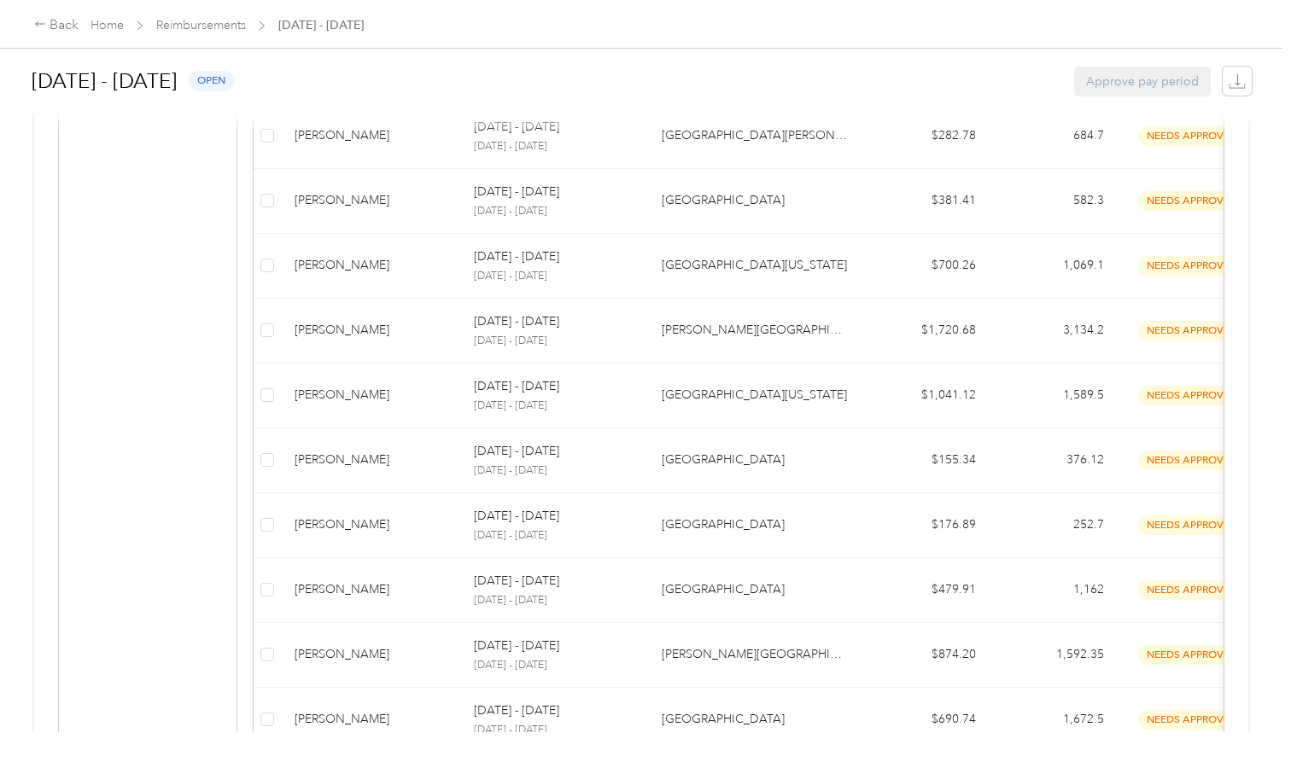
click at [384, 521] on div "[PERSON_NAME]" at bounding box center [371, 525] width 152 height 19
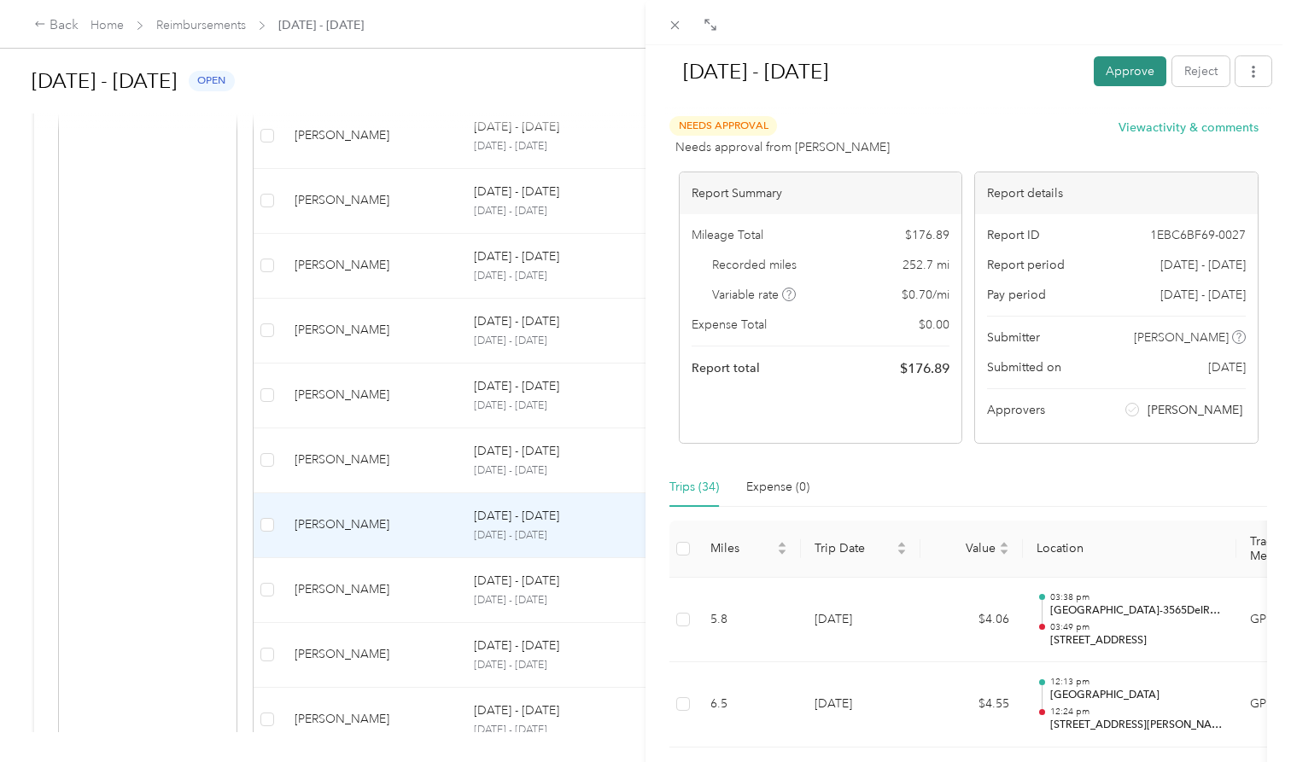
click at [1144, 68] on button "Approve" at bounding box center [1130, 71] width 73 height 30
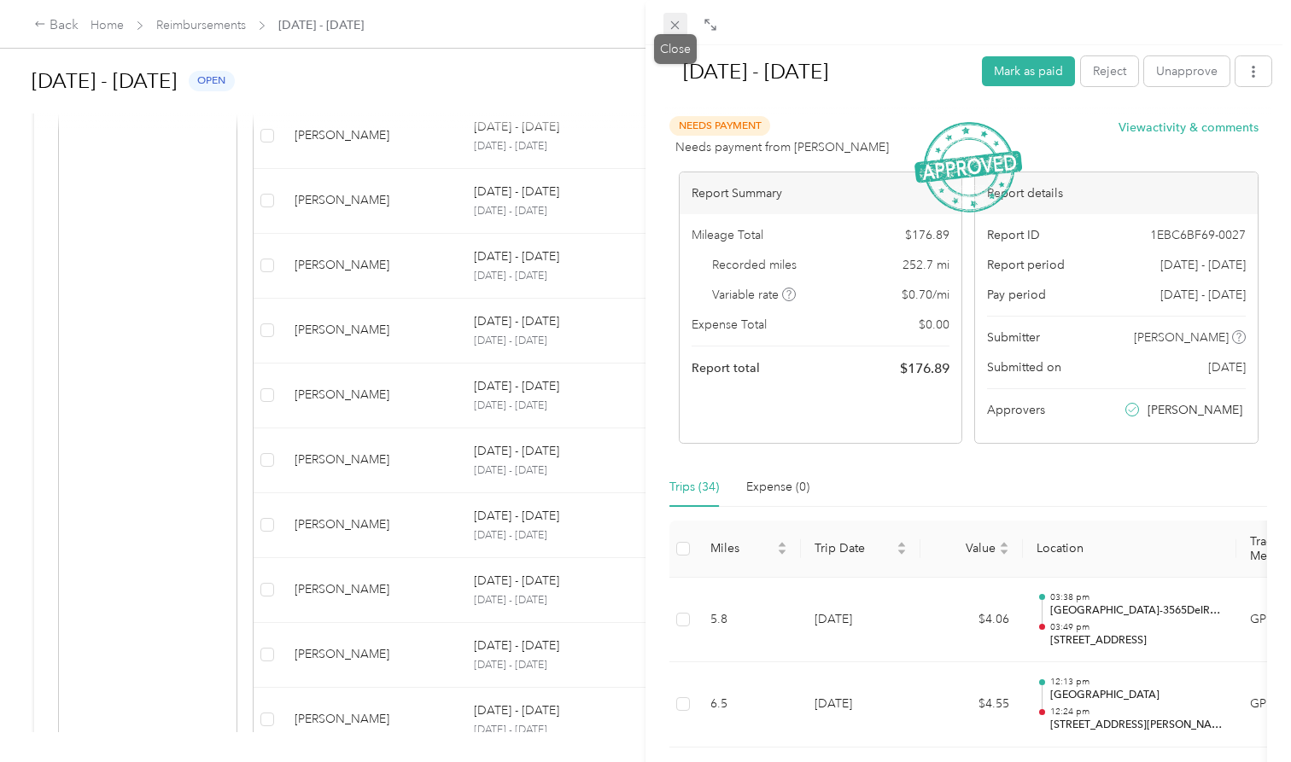
click at [679, 21] on icon at bounding box center [675, 25] width 9 height 9
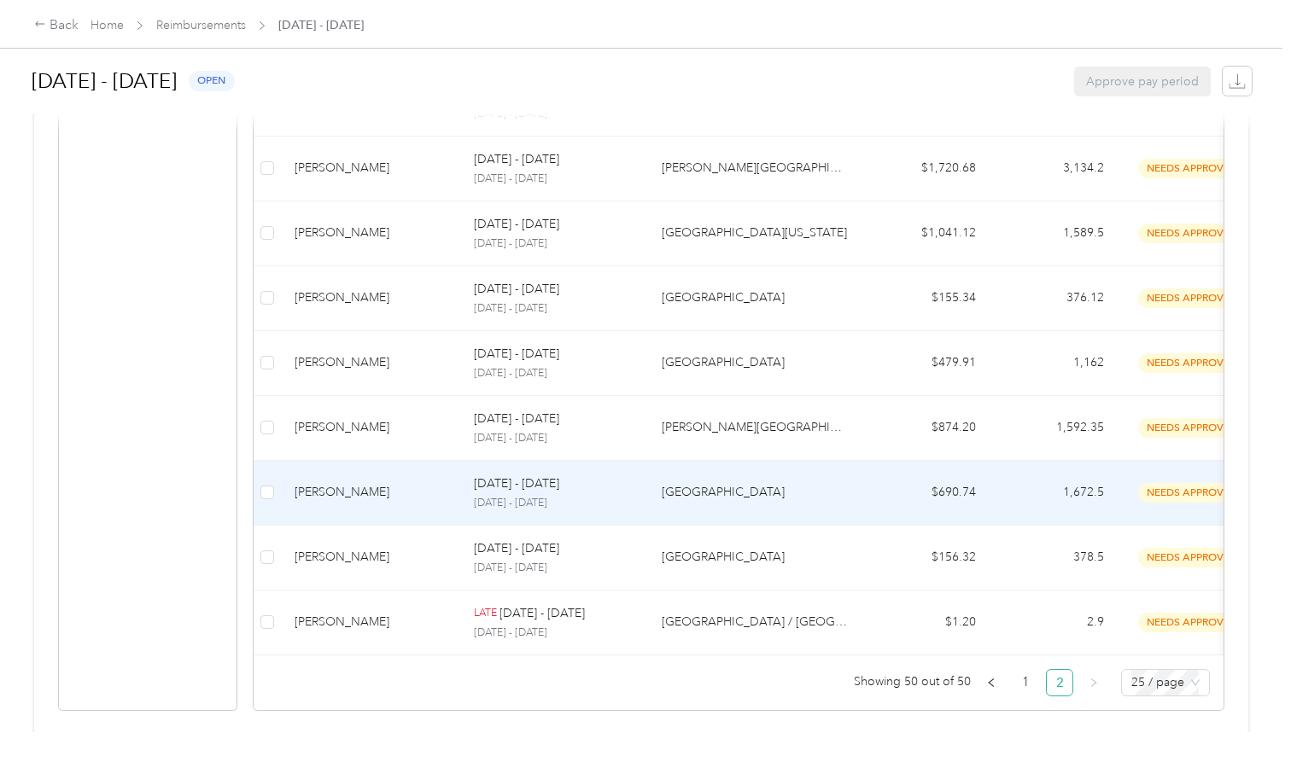
scroll to position [1490, 0]
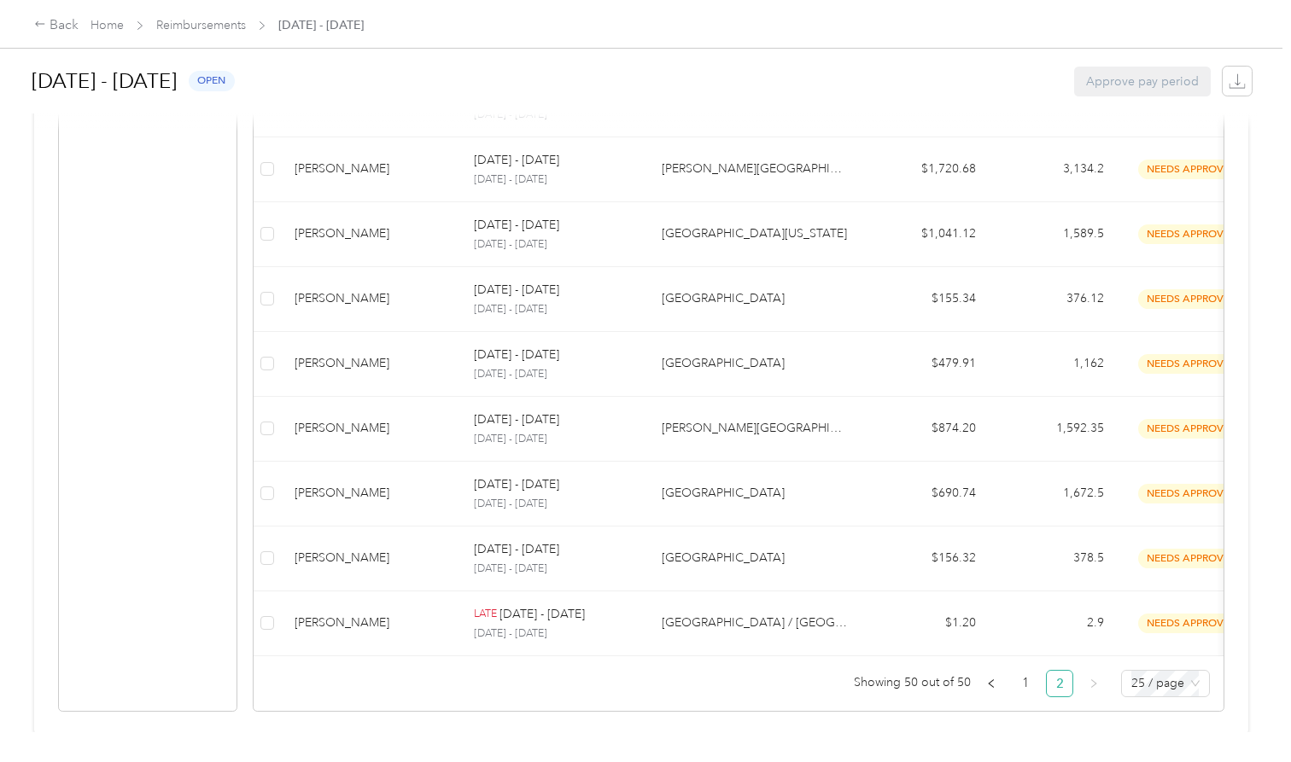
click at [1064, 674] on link "2" at bounding box center [1060, 684] width 26 height 26
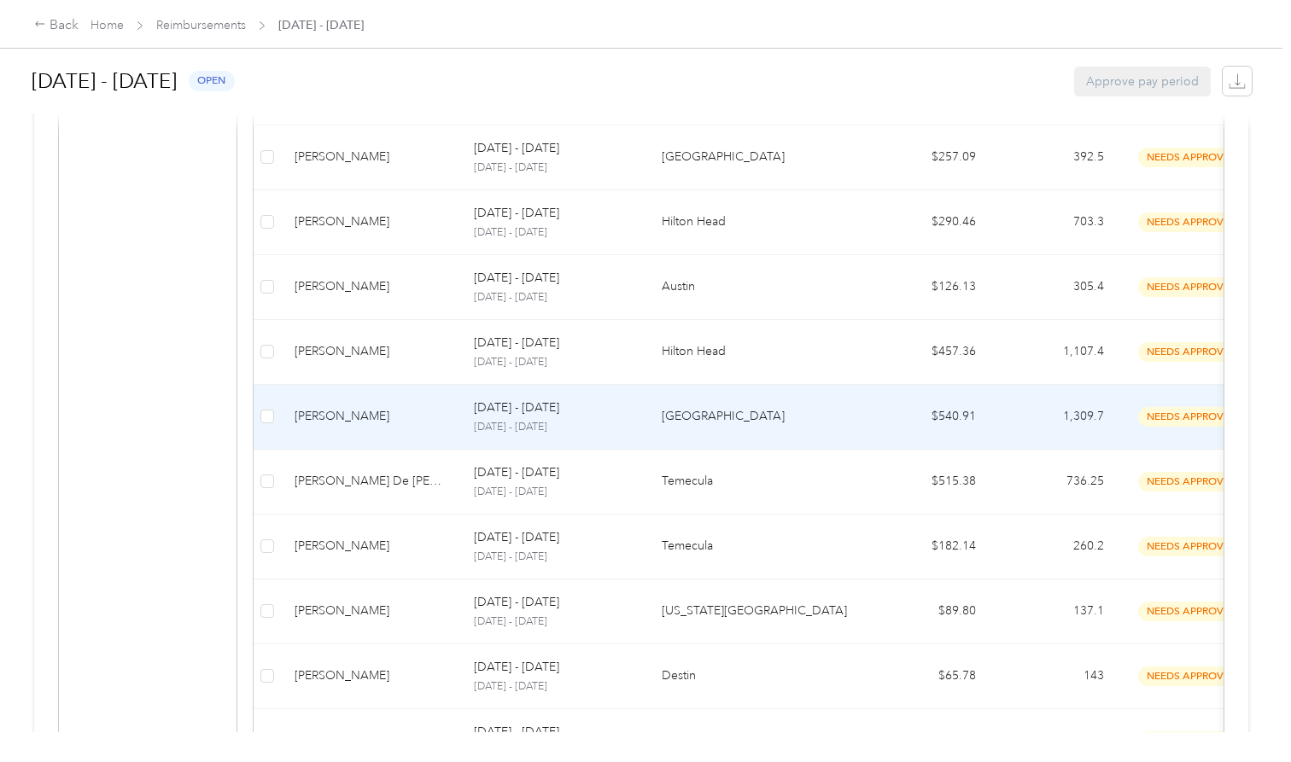
scroll to position [598, 0]
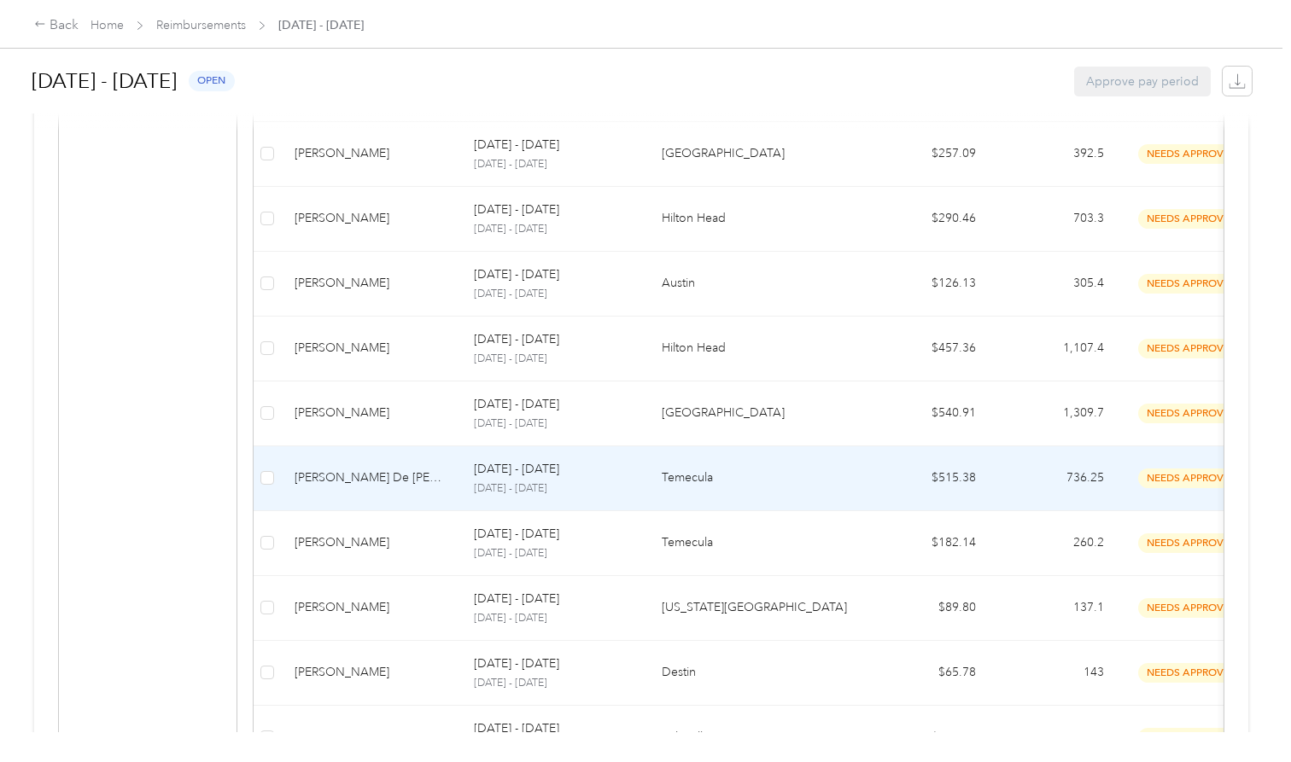
click at [359, 481] on div "[PERSON_NAME] De [PERSON_NAME]" at bounding box center [371, 478] width 152 height 19
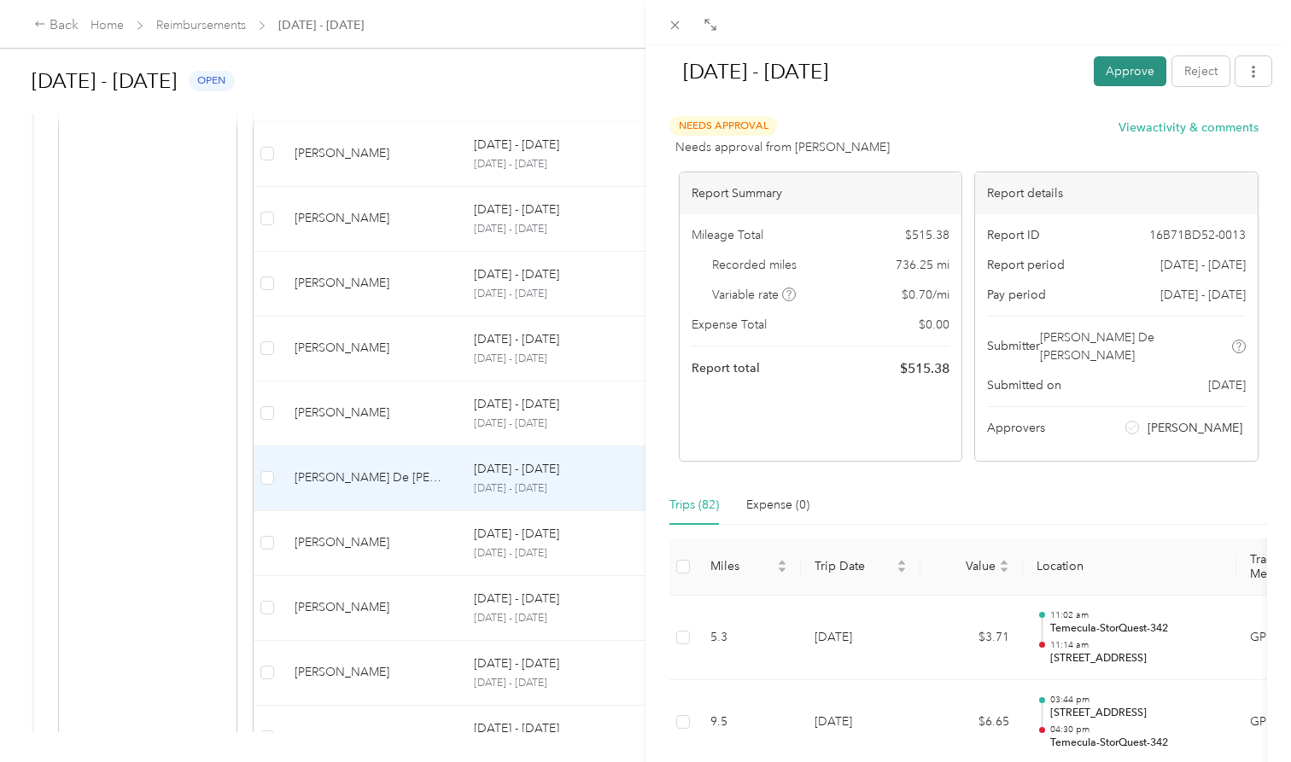
click at [1134, 69] on button "Approve" at bounding box center [1130, 71] width 73 height 30
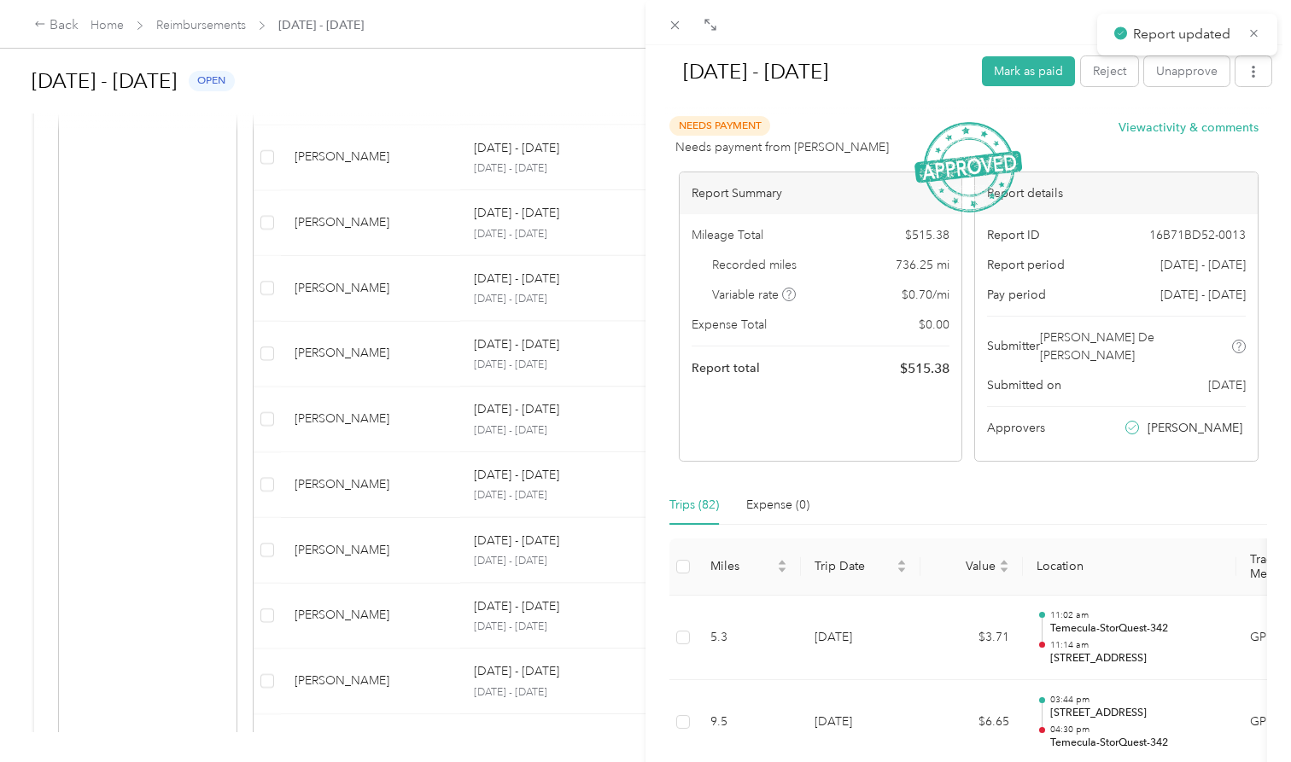
click at [419, 546] on div "[DATE] - [DATE] Mark as paid Reject Unapprove Needs Payment Needs payment from …" at bounding box center [645, 381] width 1291 height 762
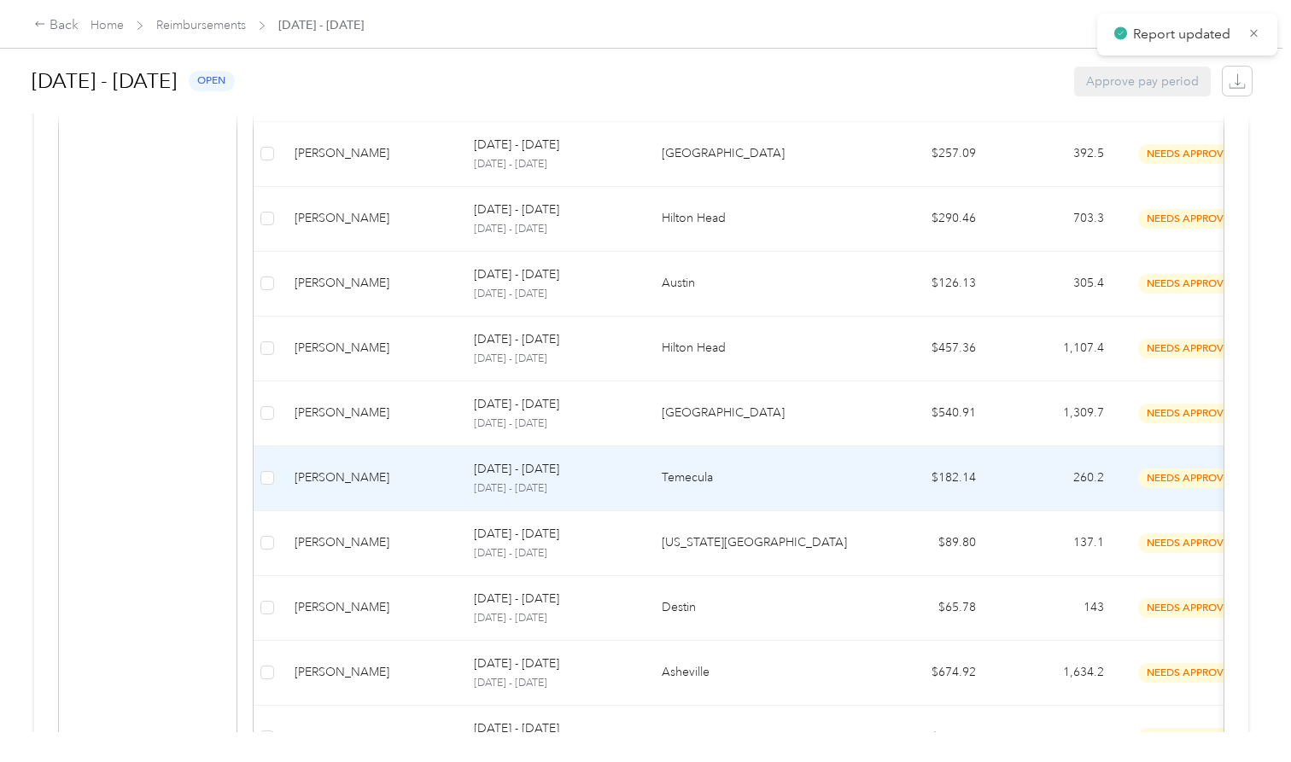
click at [404, 487] on td "[PERSON_NAME]" at bounding box center [370, 478] width 179 height 65
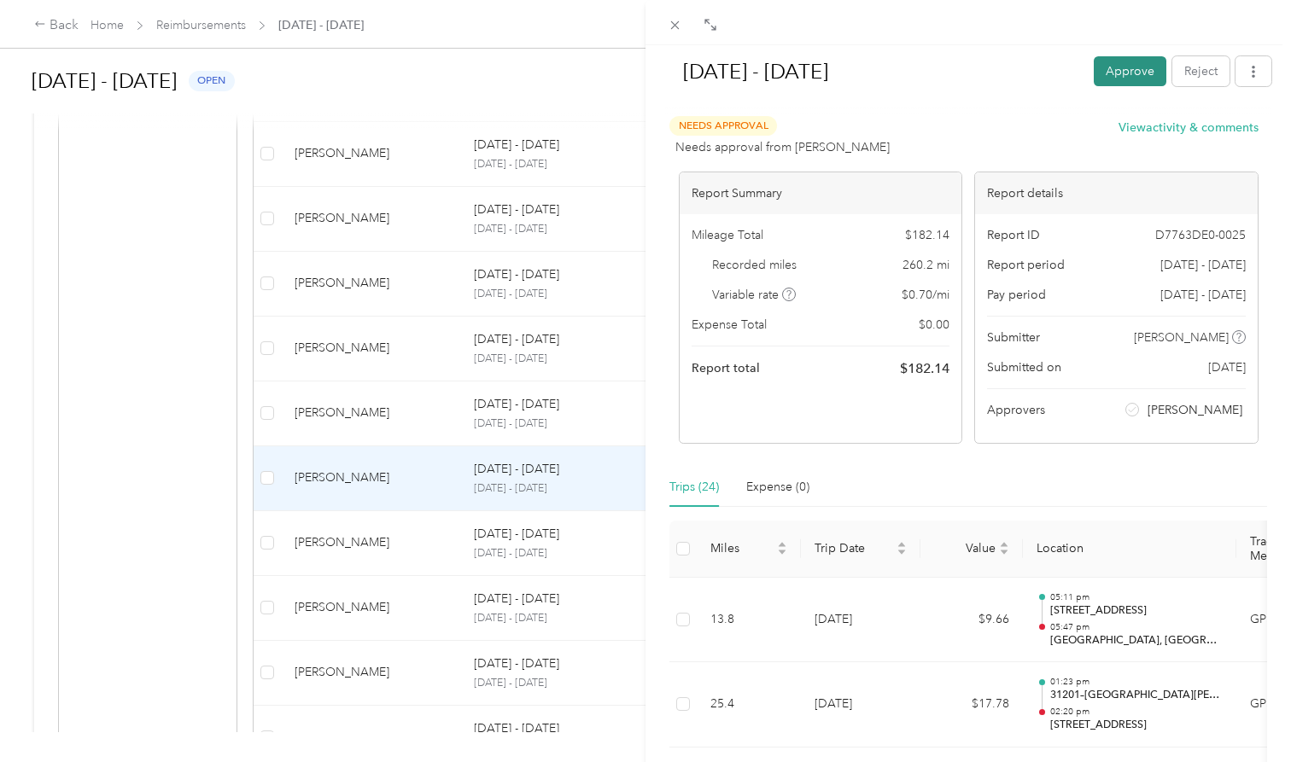
click at [1135, 73] on button "Approve" at bounding box center [1130, 71] width 73 height 30
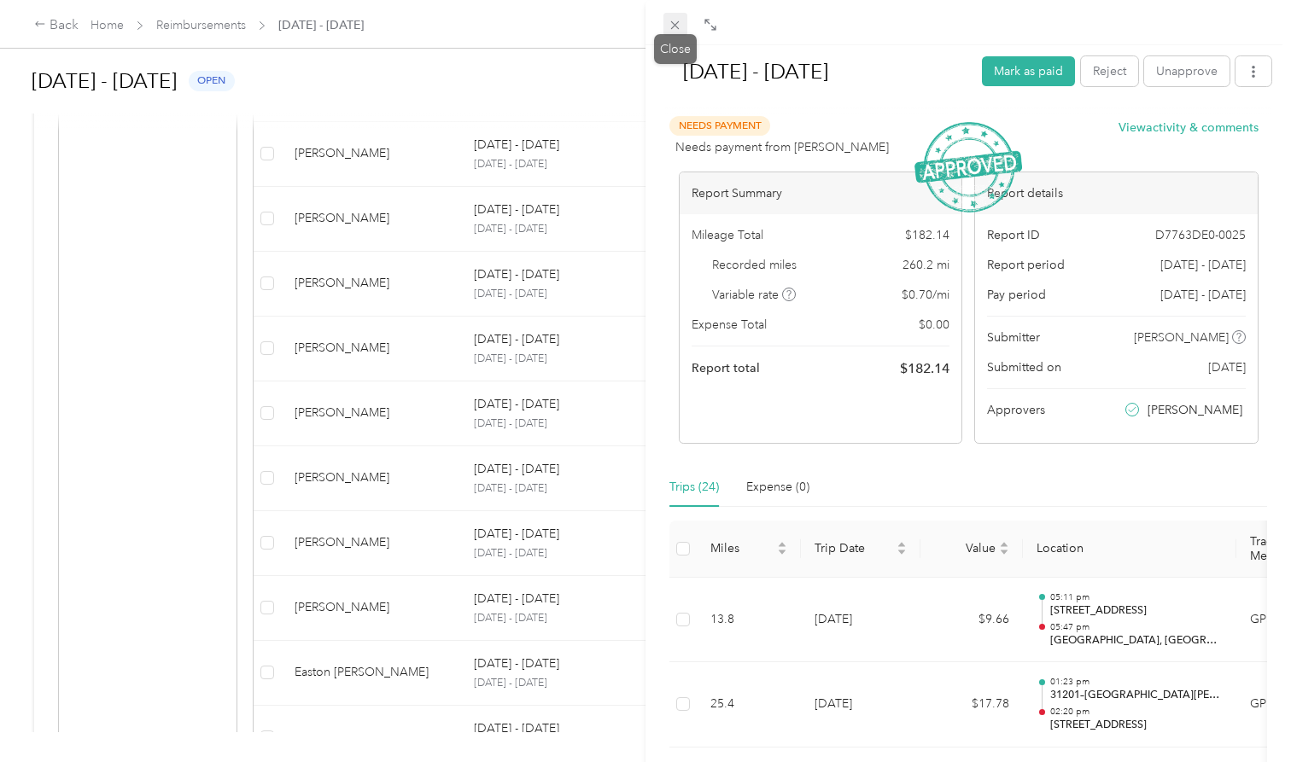
click at [680, 24] on icon at bounding box center [675, 25] width 15 height 15
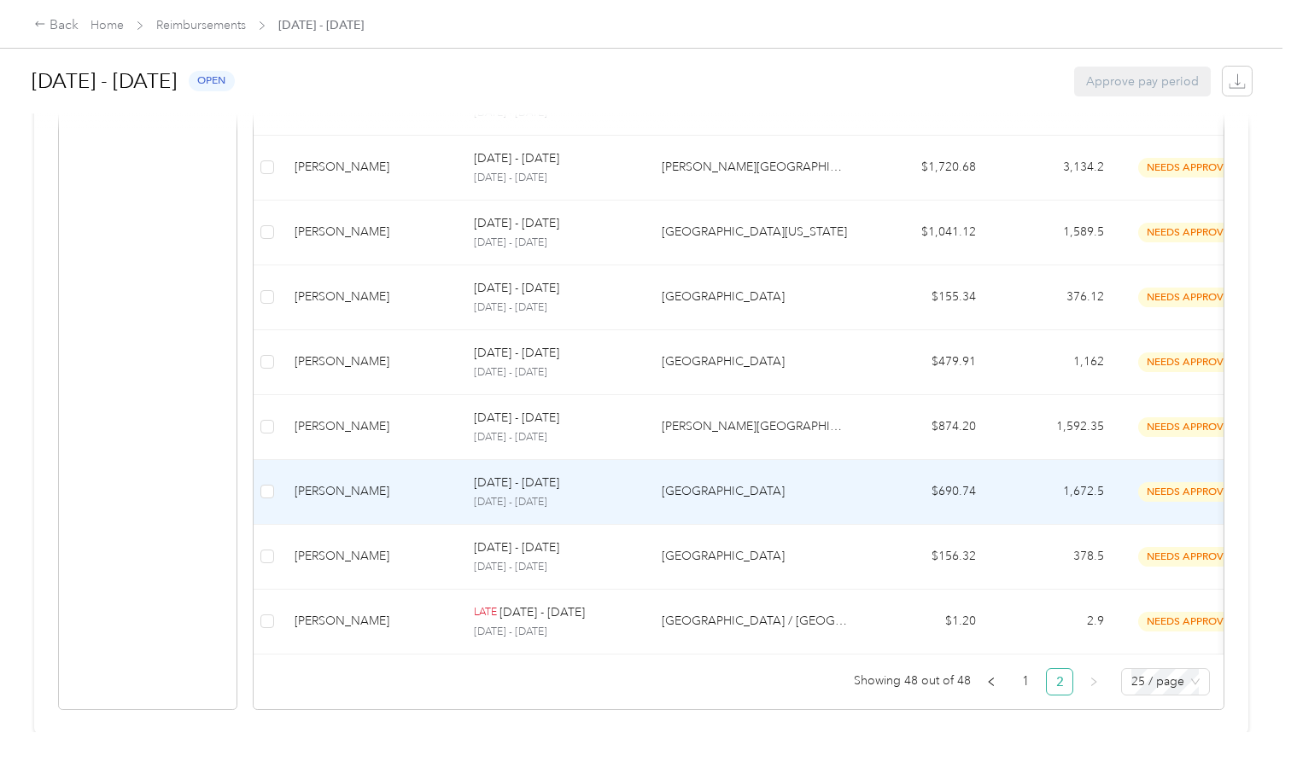
scroll to position [1362, 0]
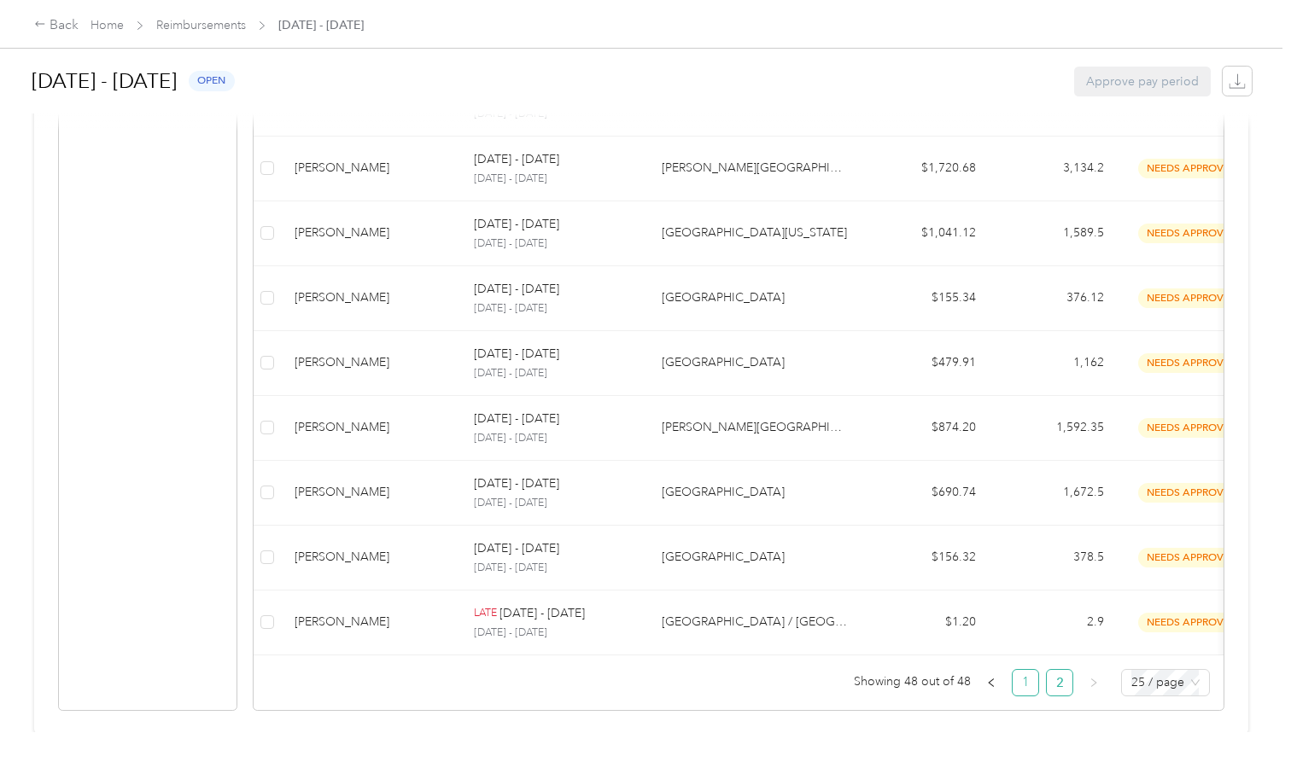
click at [1034, 679] on link "1" at bounding box center [1025, 683] width 26 height 26
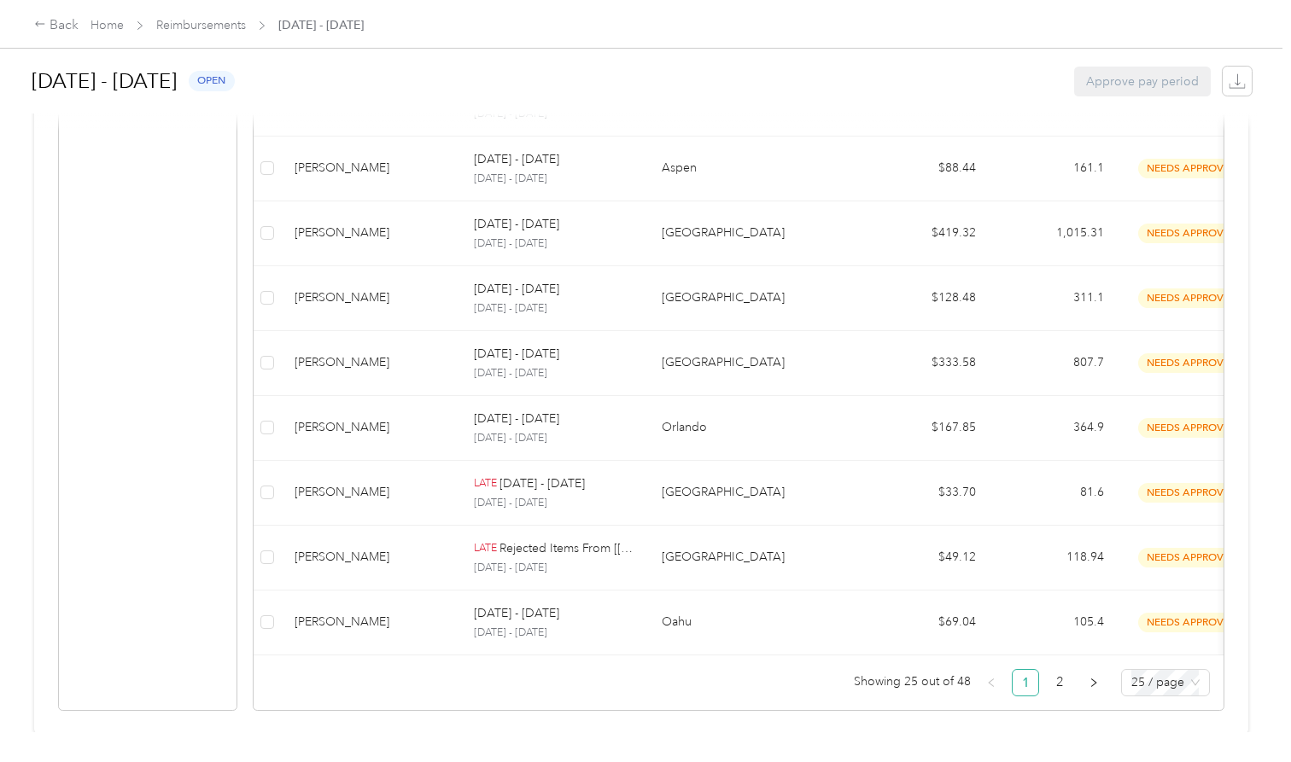
scroll to position [1490, 0]
